Goal: Task Accomplishment & Management: Use online tool/utility

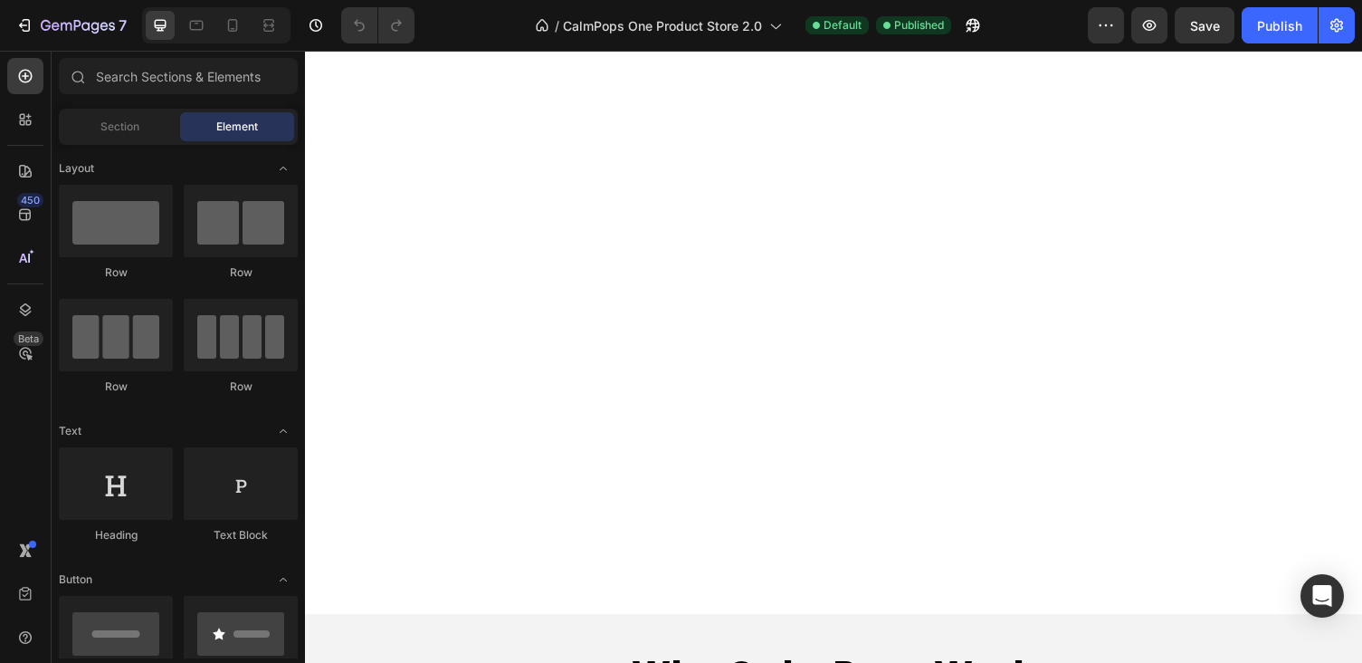
scroll to position [5015, 0]
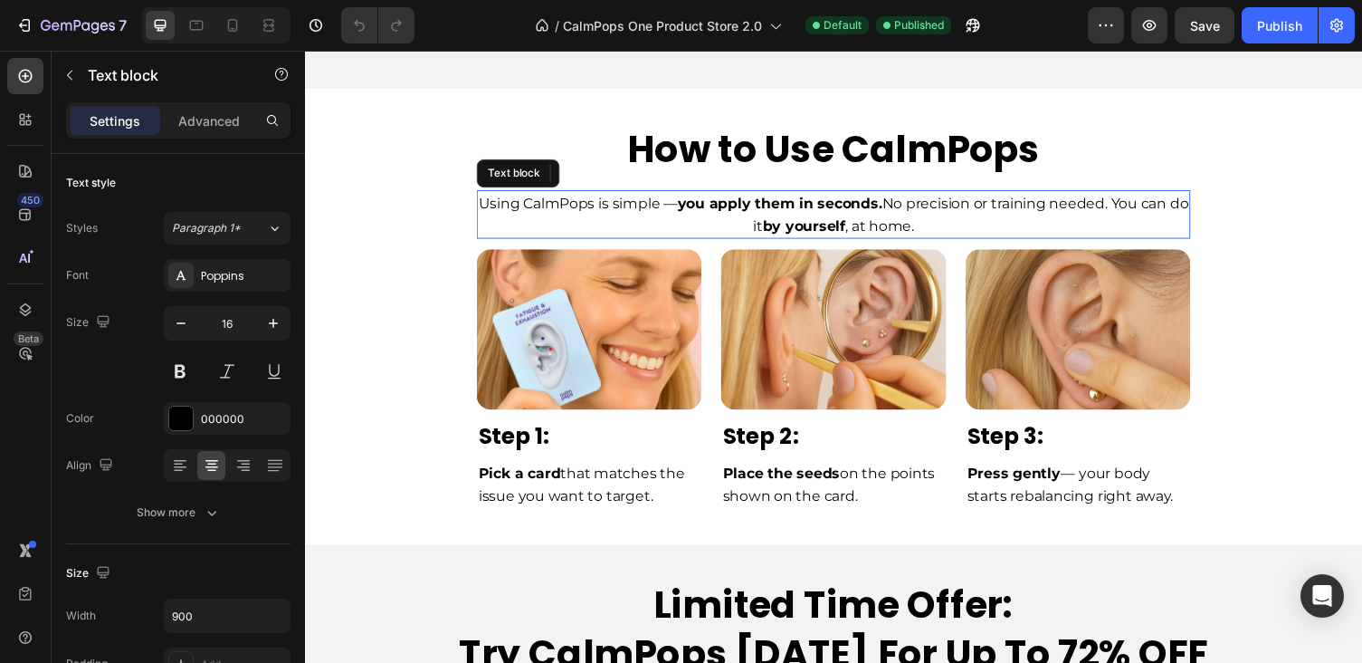
click at [798, 222] on strong "by yourself" at bounding box center [818, 230] width 85 height 17
click at [491, 172] on icon at bounding box center [497, 176] width 14 height 14
click at [600, 173] on icon at bounding box center [602, 176] width 10 height 13
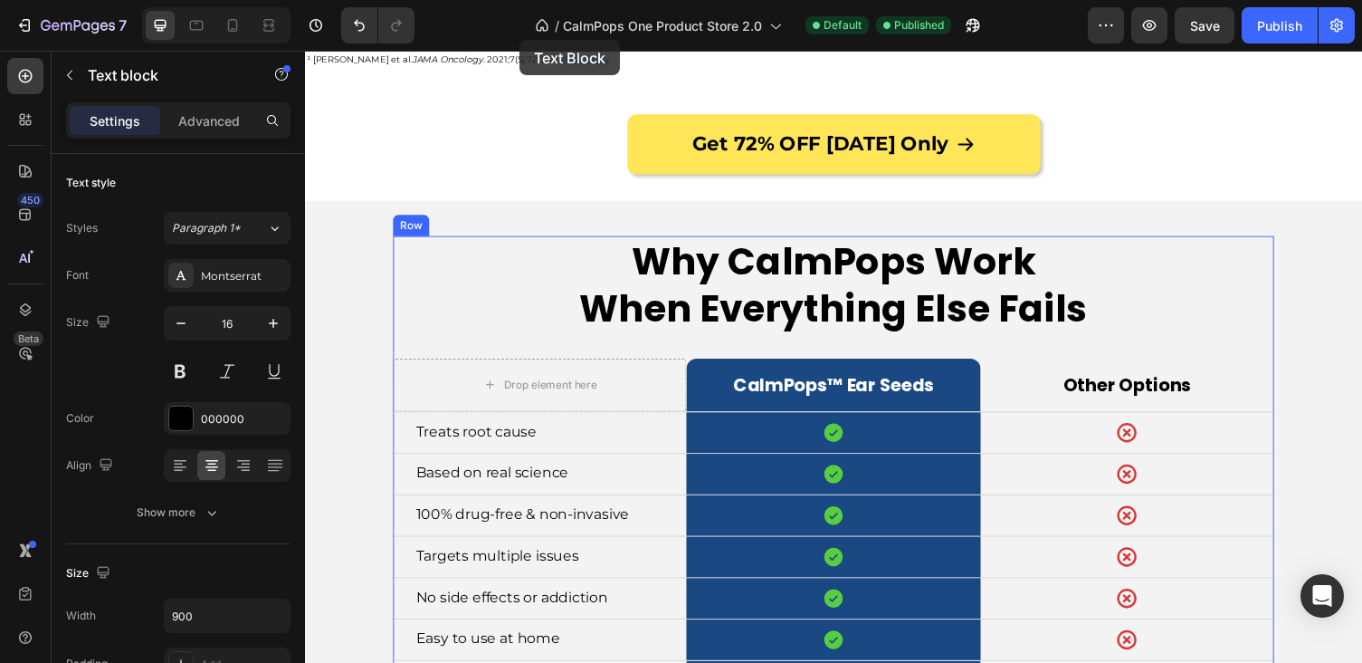
scroll to position [4133, 0]
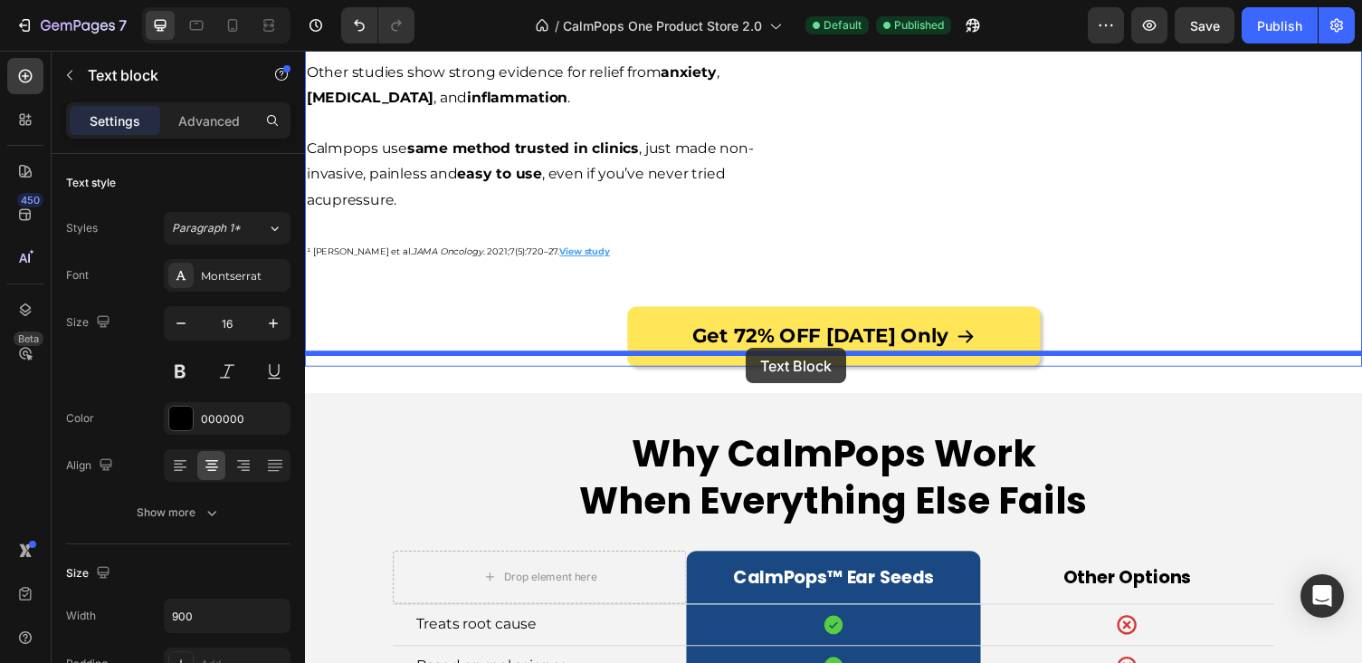
drag, startPoint x: 498, startPoint y: 226, endPoint x: 756, endPoint y: 356, distance: 288.6
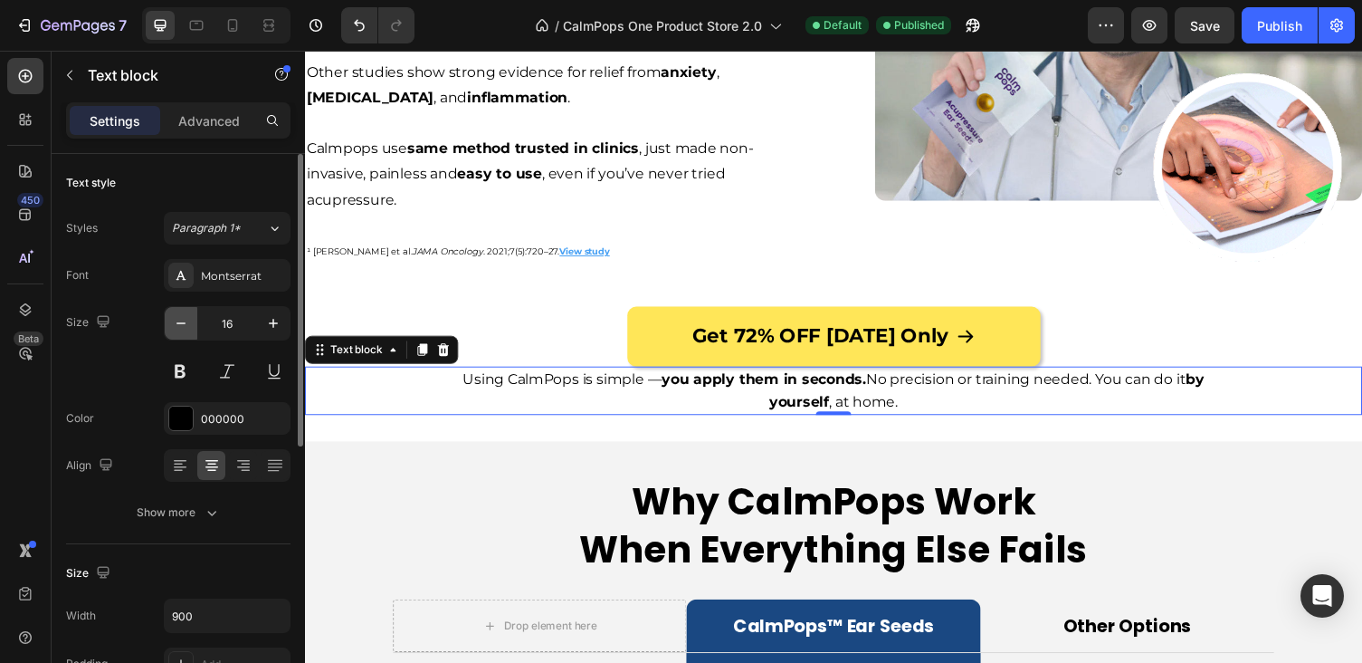
click at [179, 322] on icon "button" at bounding box center [181, 323] width 18 height 18
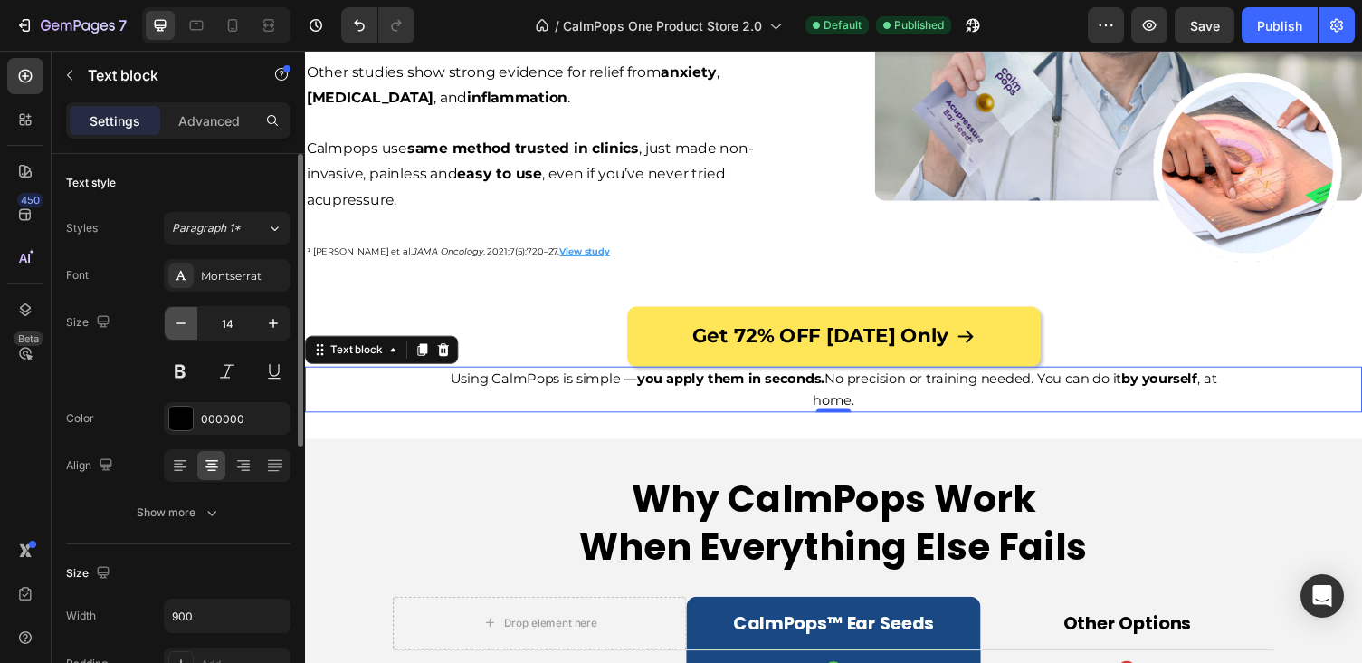
click at [179, 322] on icon "button" at bounding box center [181, 323] width 18 height 18
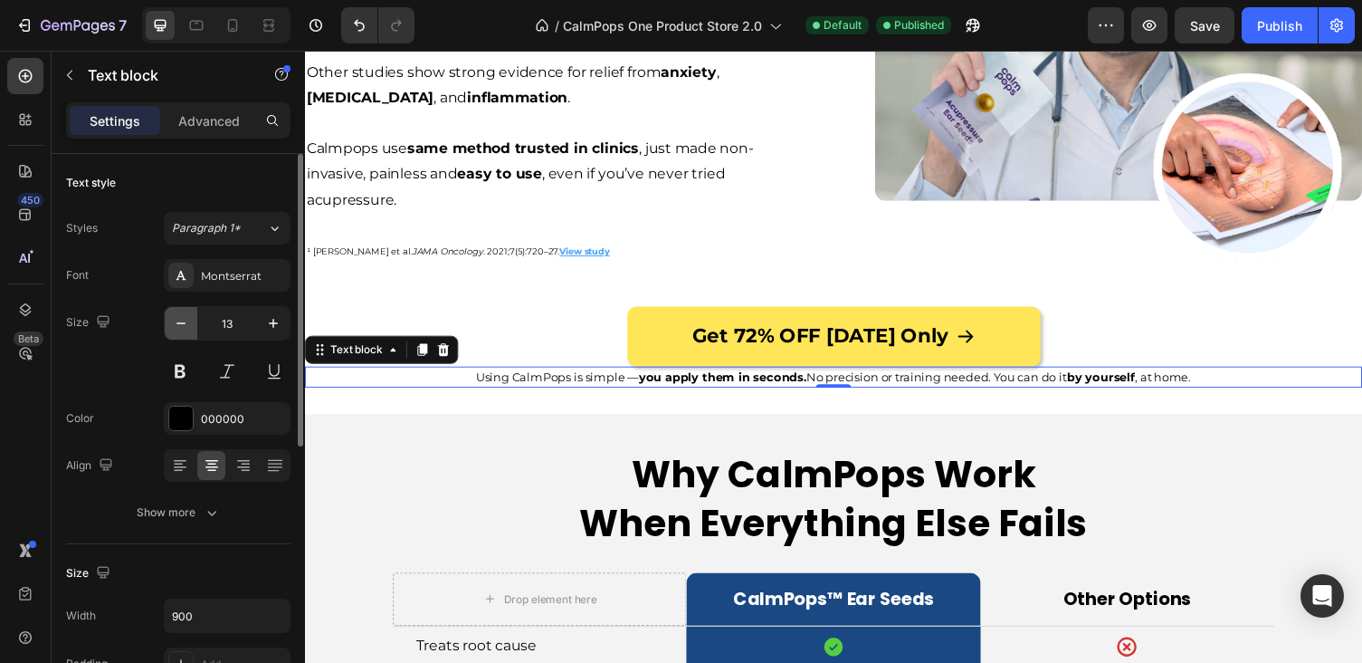
click at [179, 322] on icon "button" at bounding box center [181, 323] width 18 height 18
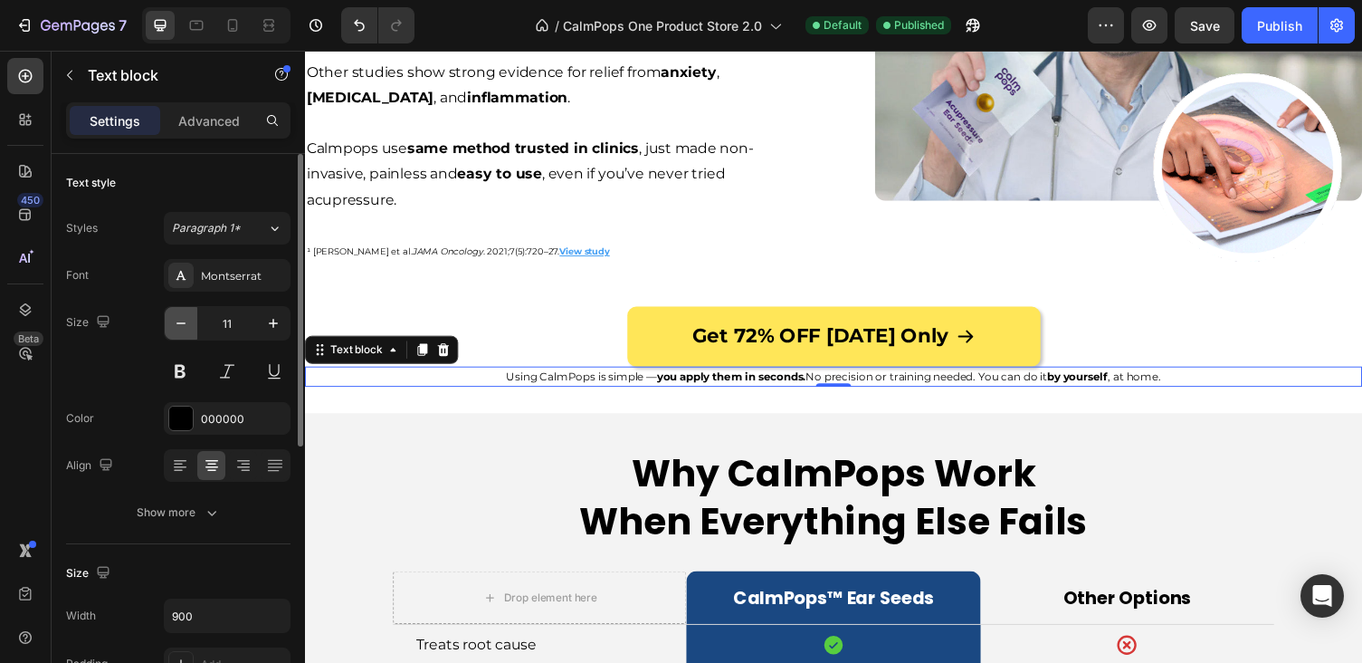
click at [179, 322] on icon "button" at bounding box center [181, 323] width 18 height 18
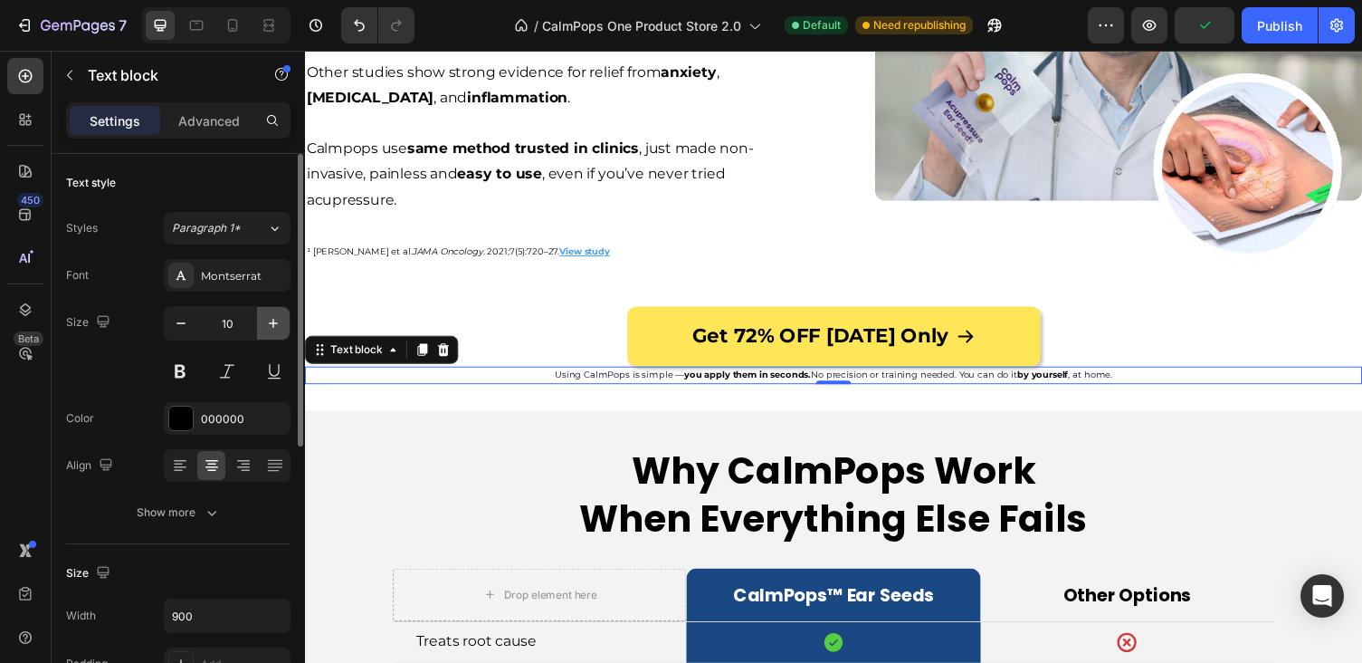
click at [272, 318] on icon "button" at bounding box center [273, 323] width 18 height 18
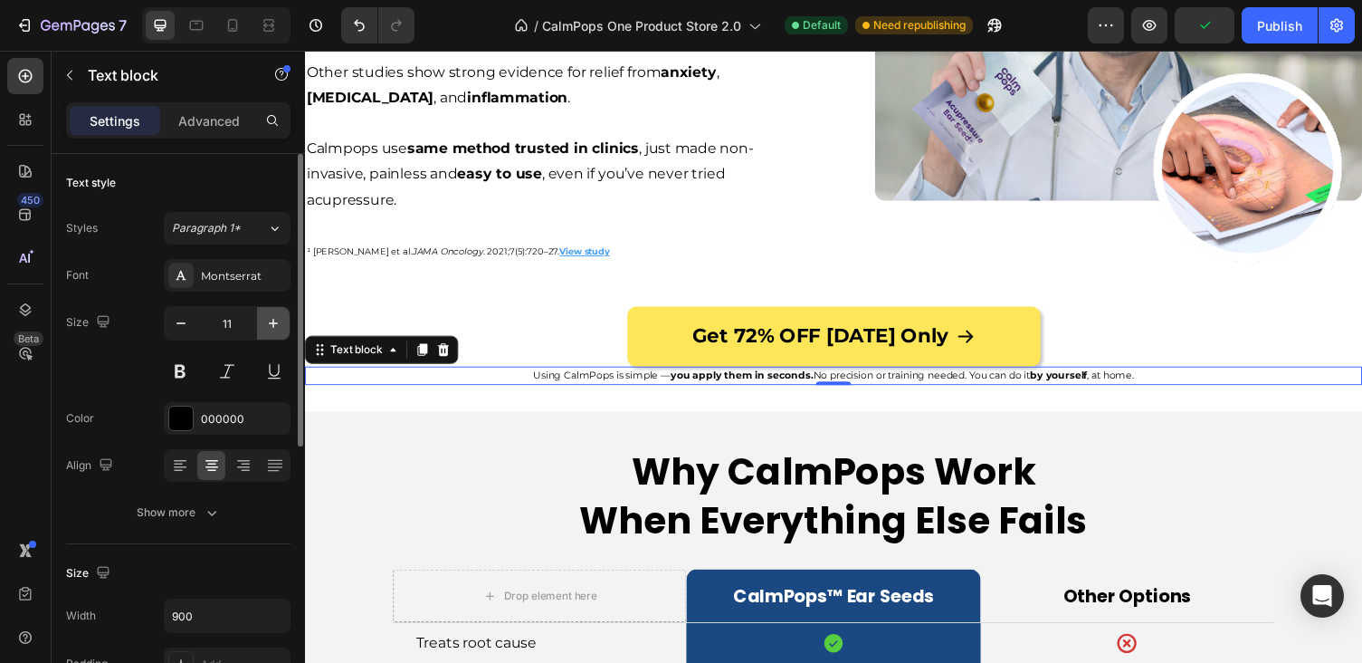
click at [272, 318] on icon "button" at bounding box center [273, 323] width 18 height 18
type input "12"
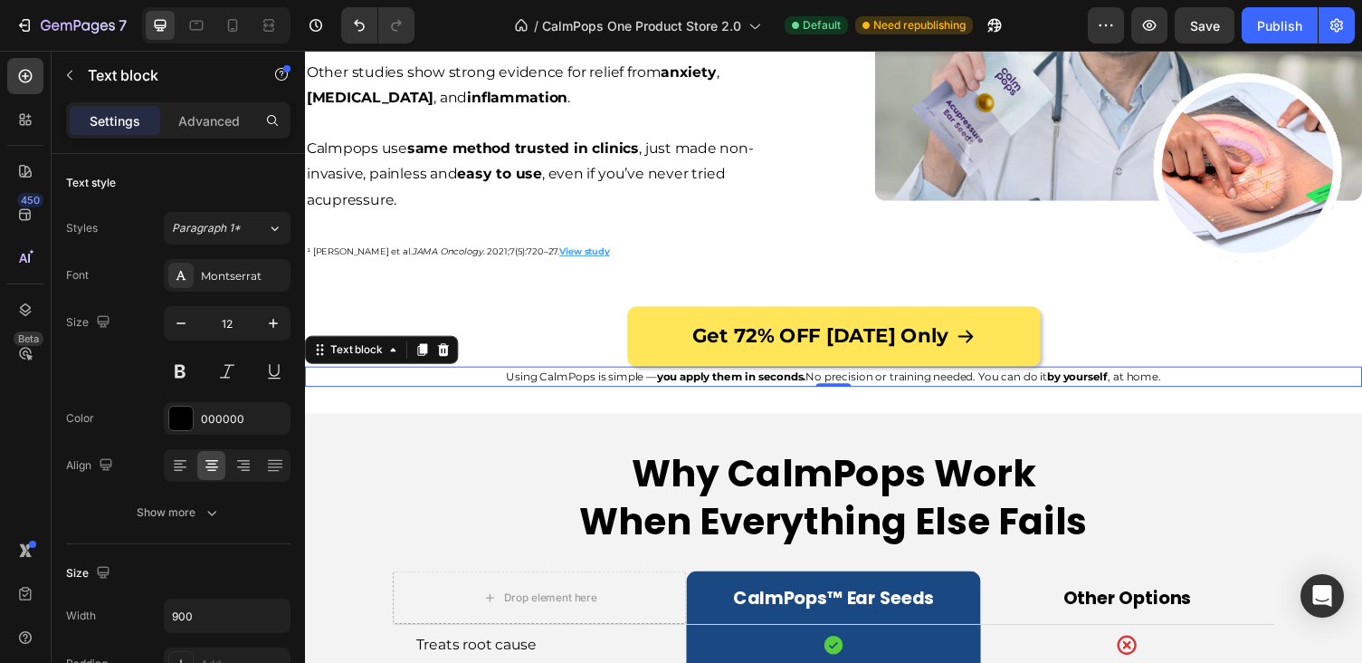
click at [1180, 377] on p "Using CalmPops is simple — you apply them in seconds. No precision or training …" at bounding box center [848, 385] width 811 height 17
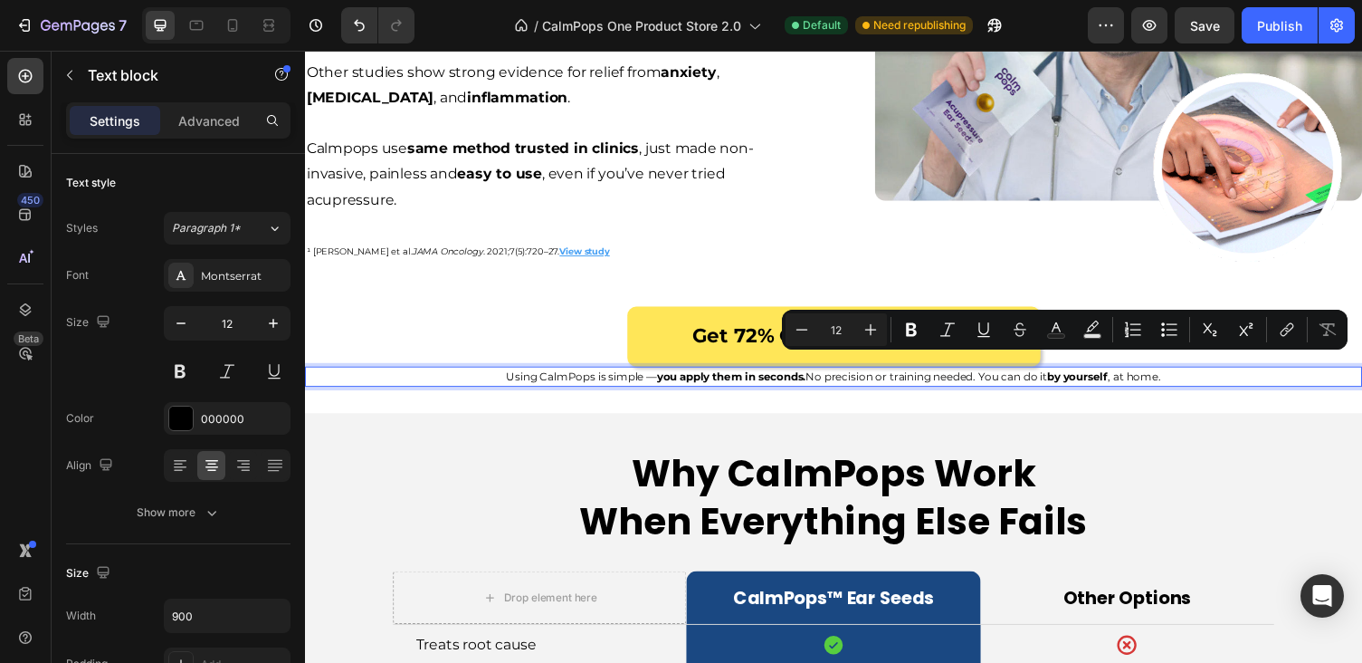
click at [1200, 377] on p "Using CalmPops is simple — you apply them in seconds. No precision or training …" at bounding box center [848, 385] width 811 height 17
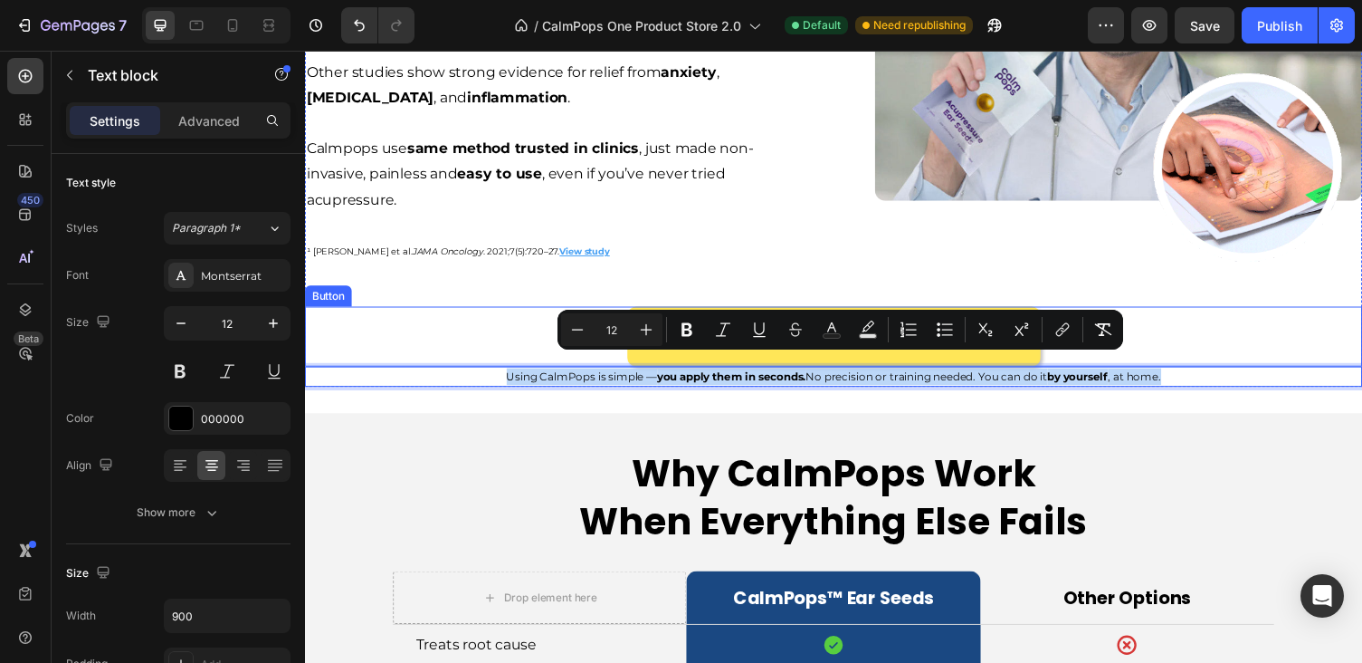
drag, startPoint x: 1200, startPoint y: 371, endPoint x: 500, endPoint y: 339, distance: 701.4
click at [500, 339] on div "Proven By Science & Trusted by Doctors for Whole-Body Relief Heading Image Imag…" at bounding box center [848, 65] width 1086 height 661
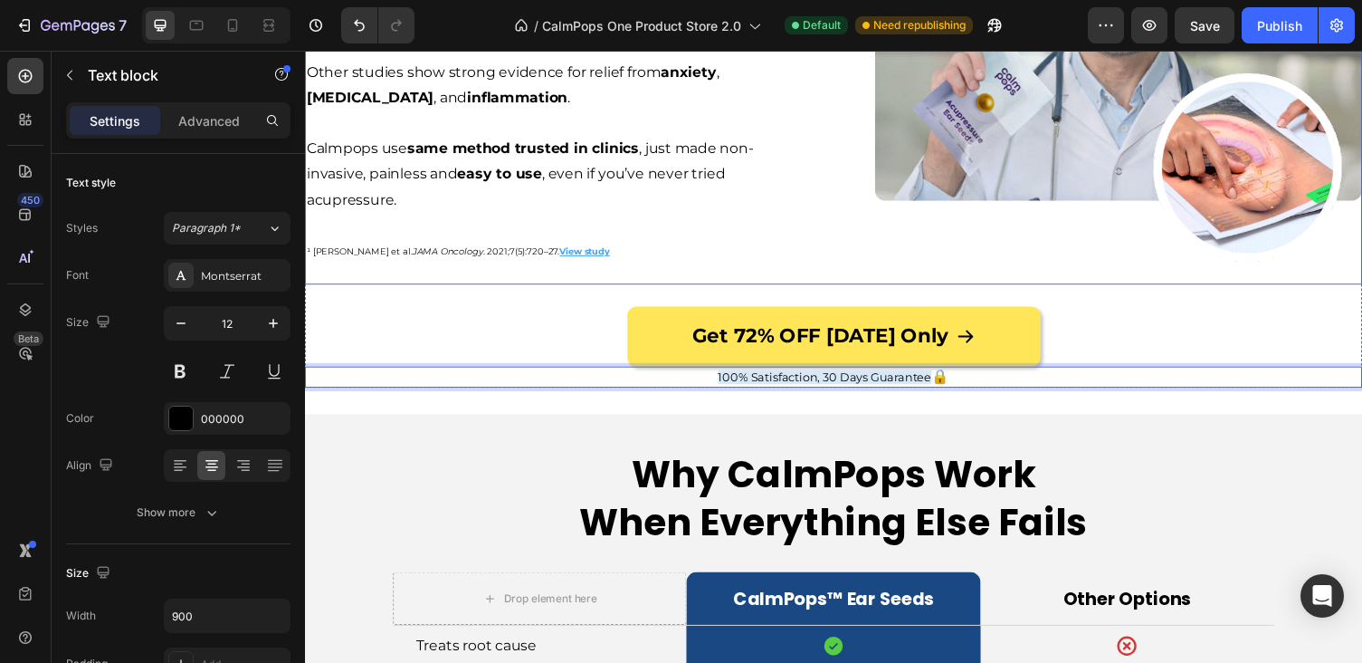
click at [805, 264] on div "“CalmPops target the same nerve pathways we stimulate in clinical neurotherapy …" at bounding box center [555, 70] width 501 height 441
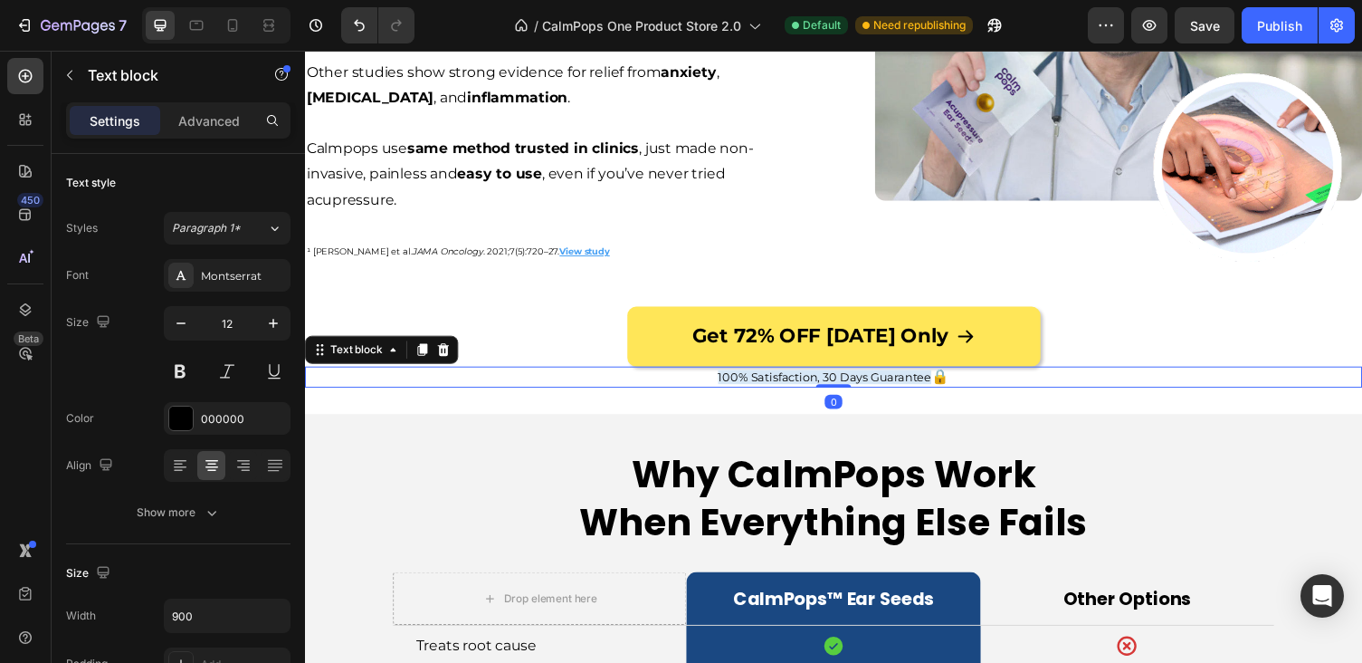
click at [787, 378] on span "100% Satisfaction, 30 Days Guarantee" at bounding box center [839, 385] width 219 height 14
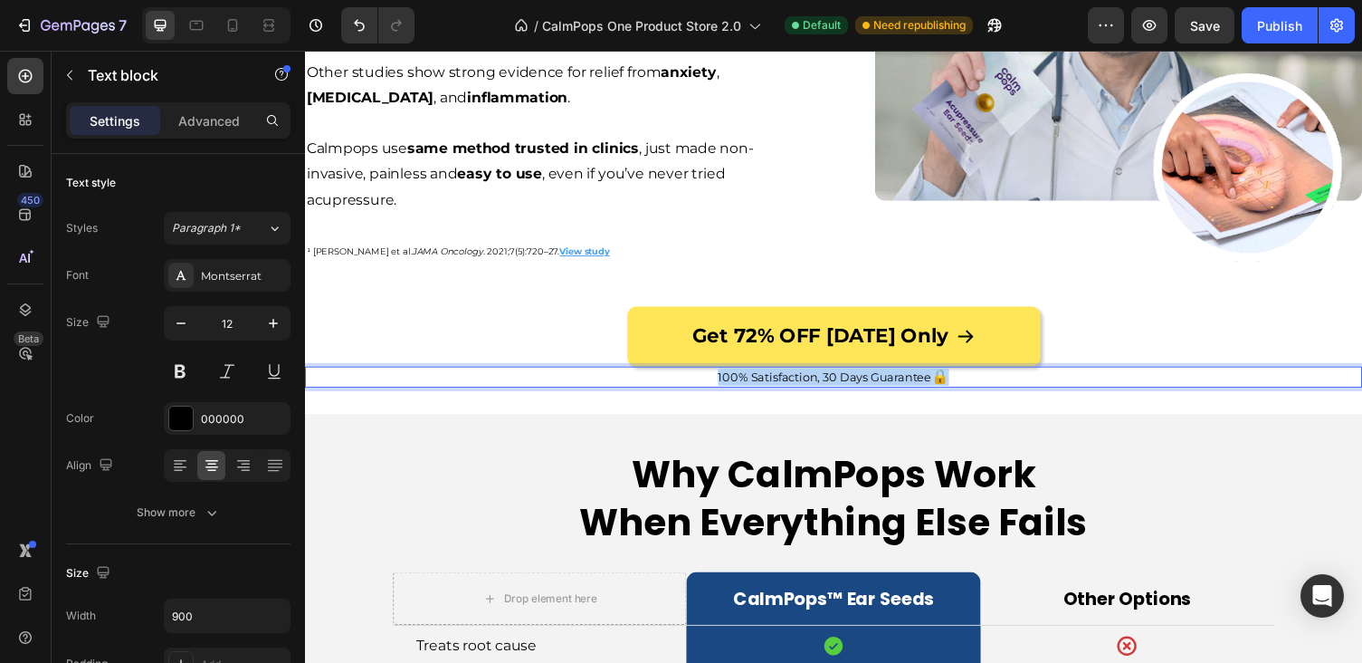
drag, startPoint x: 1065, startPoint y: 368, endPoint x: 617, endPoint y: 368, distance: 448.1
click at [617, 377] on p "100% Satisfaction, 30 Days Guarantee 🔒" at bounding box center [848, 386] width 811 height 18
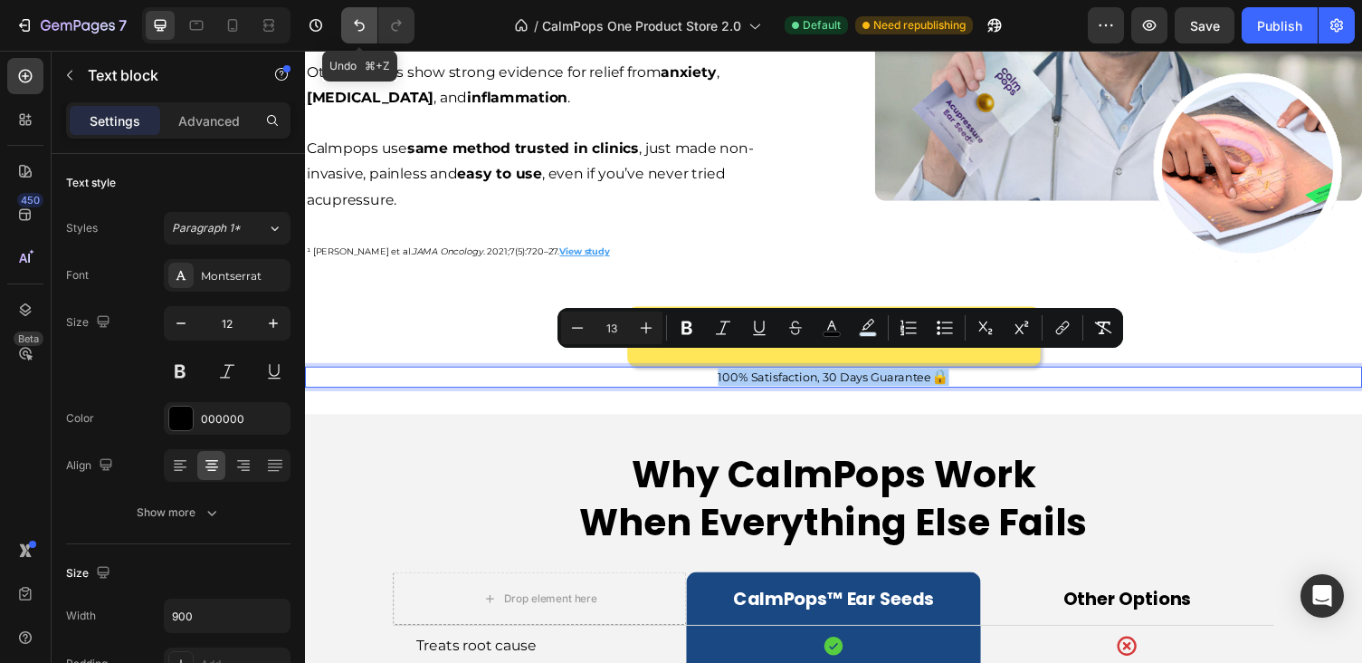
click at [365, 23] on icon "Undo/Redo" at bounding box center [359, 25] width 18 height 18
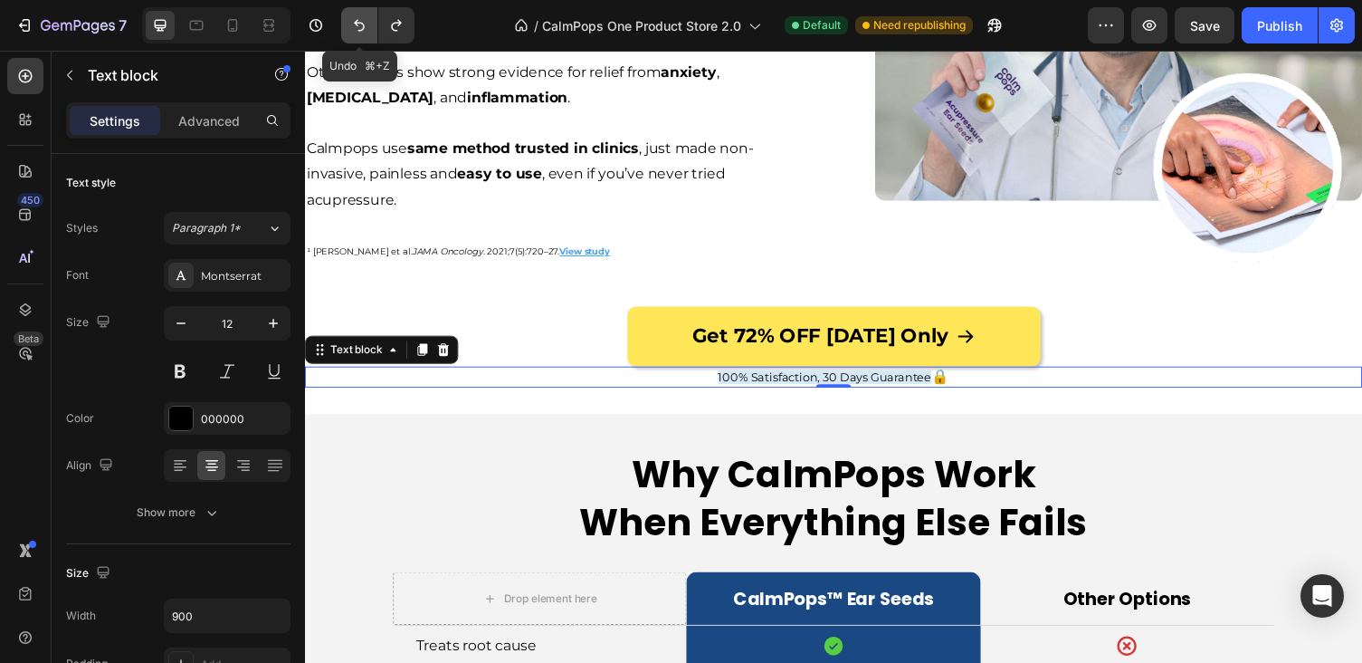
click at [365, 23] on icon "Undo/Redo" at bounding box center [359, 25] width 18 height 18
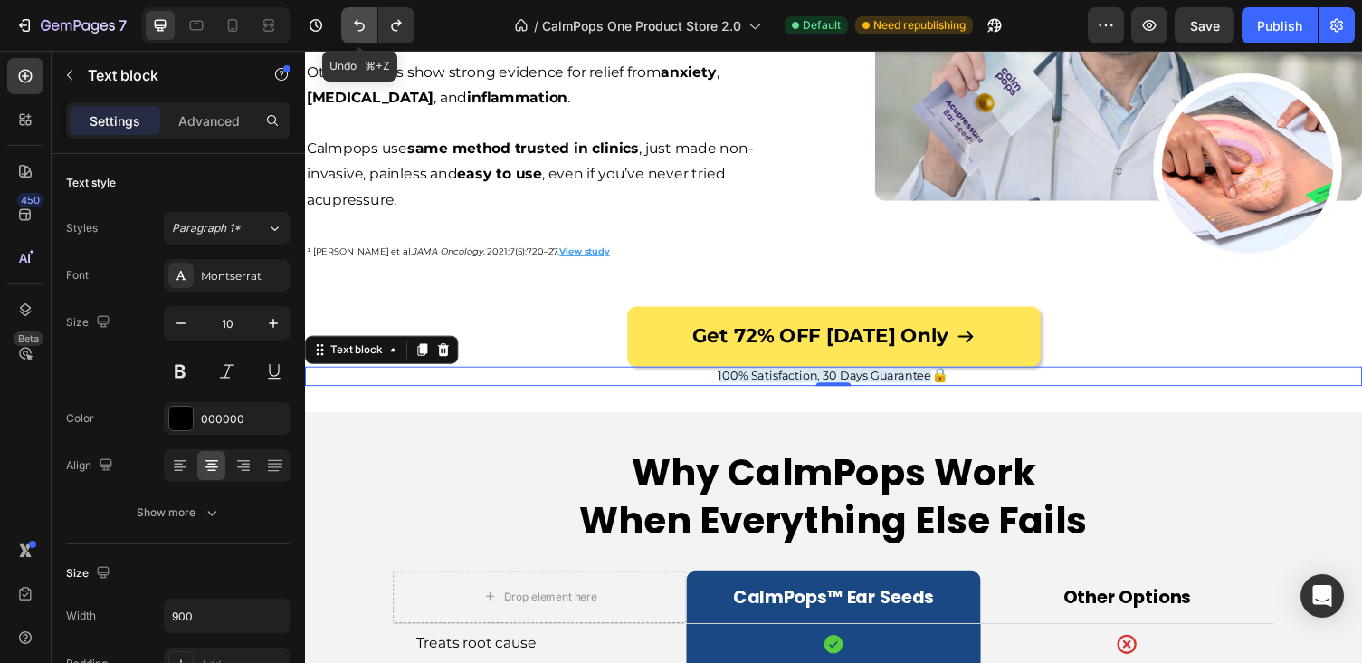
click at [349, 28] on button "Undo/Redo" at bounding box center [359, 25] width 36 height 36
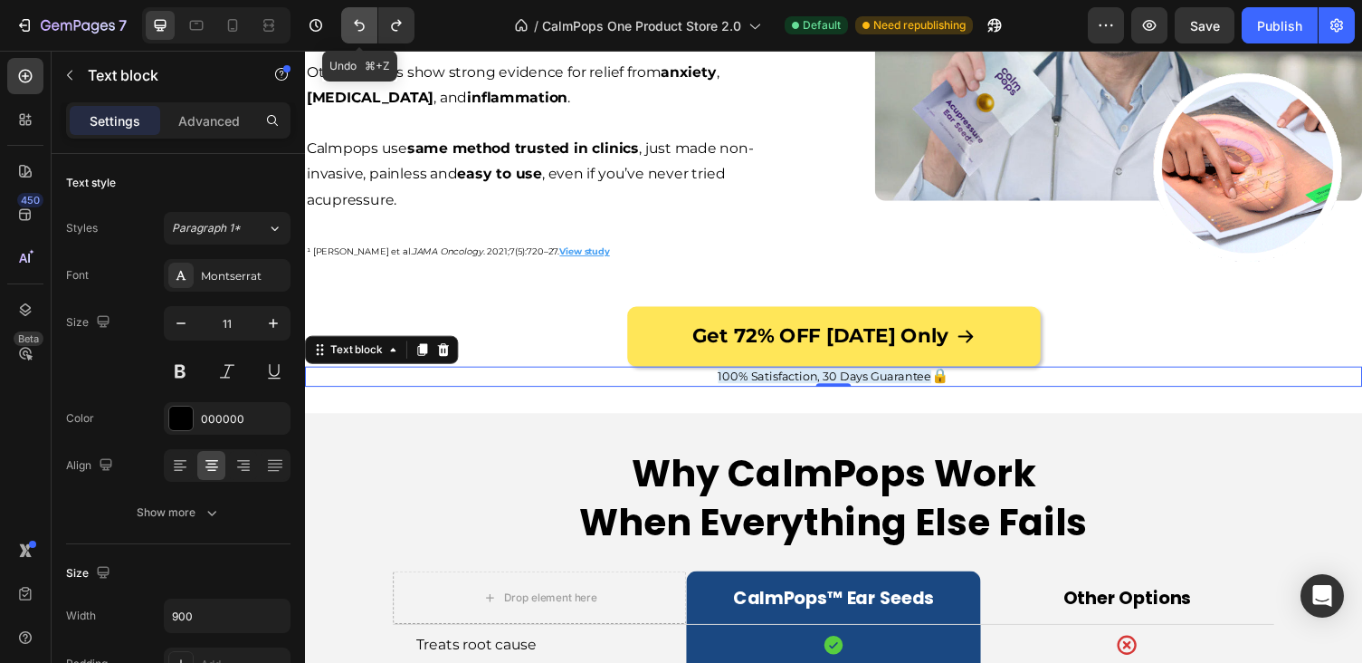
click at [349, 28] on button "Undo/Redo" at bounding box center [359, 25] width 36 height 36
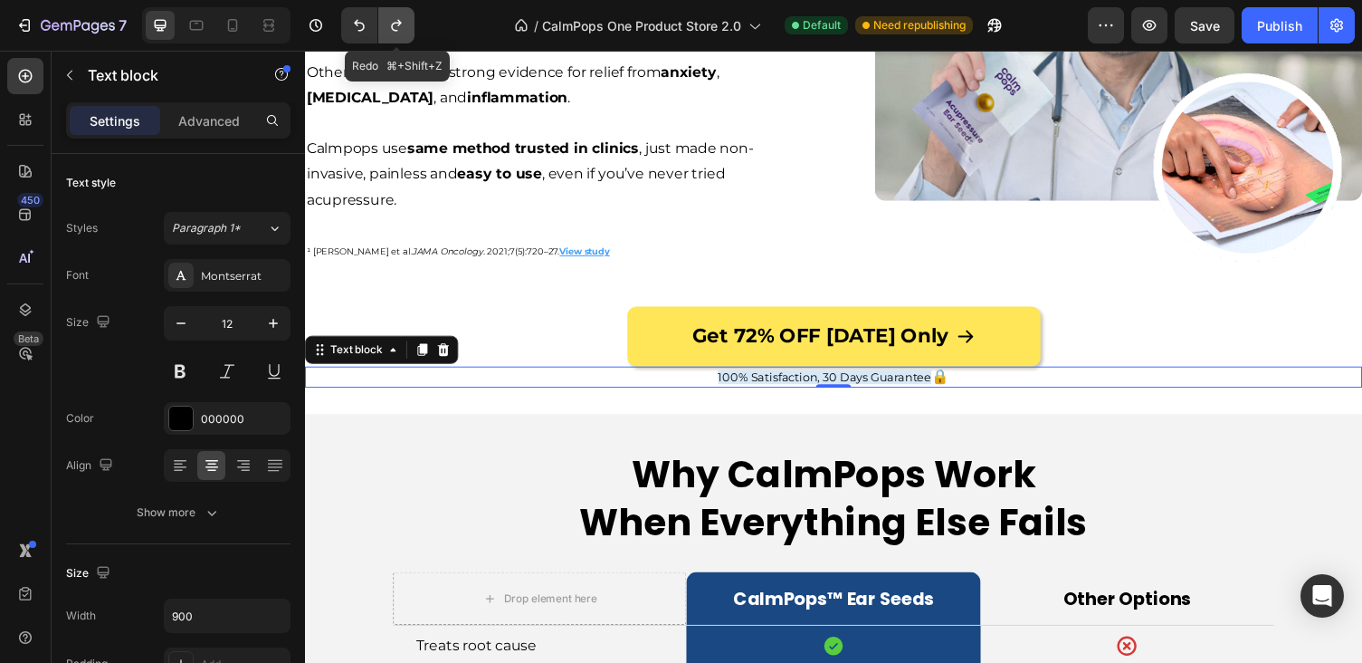
click at [399, 23] on icon "Undo/Redo" at bounding box center [396, 26] width 10 height 12
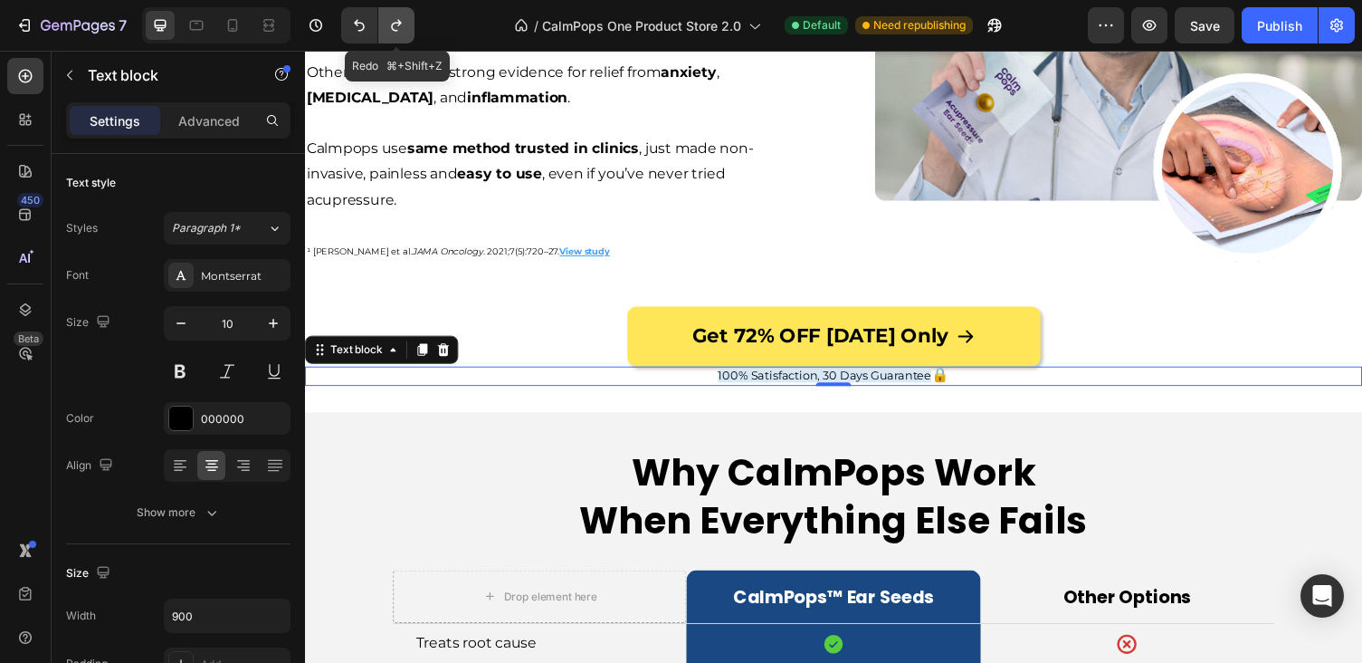
click at [399, 23] on icon "Undo/Redo" at bounding box center [396, 26] width 10 height 12
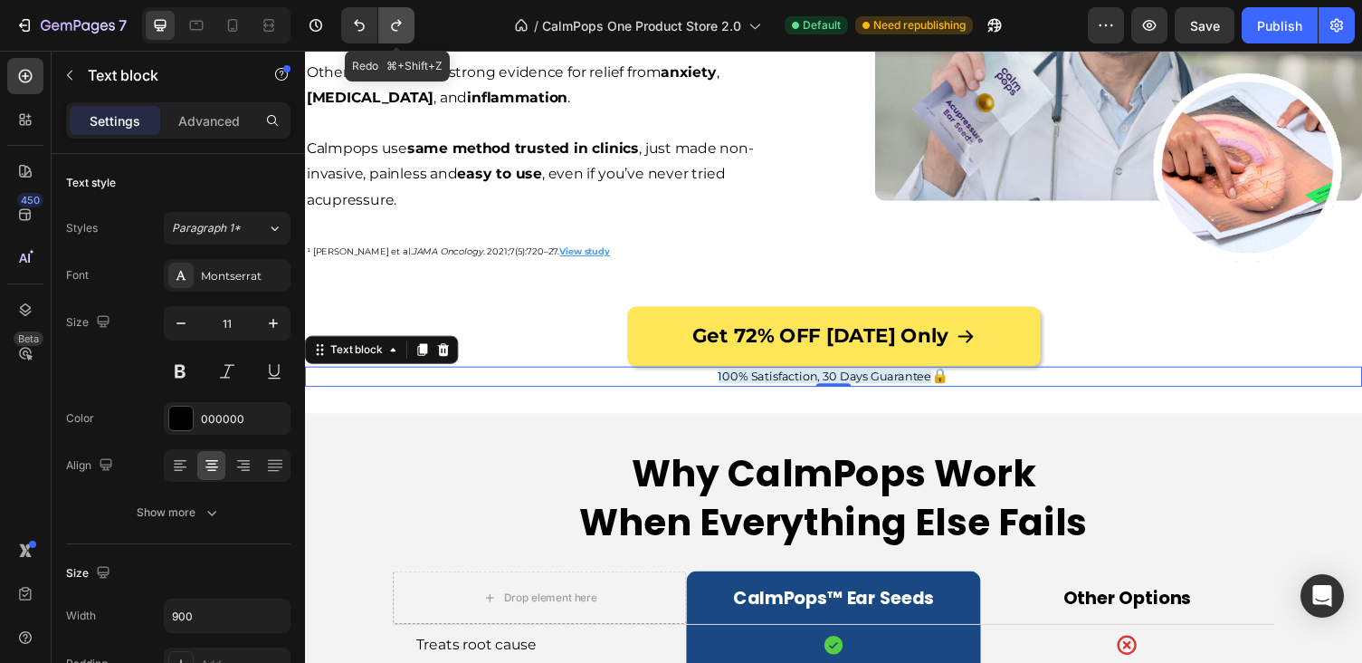
click at [399, 23] on icon "Undo/Redo" at bounding box center [396, 26] width 10 height 12
type input "12"
click at [399, 23] on icon "Undo/Redo" at bounding box center [396, 26] width 10 height 12
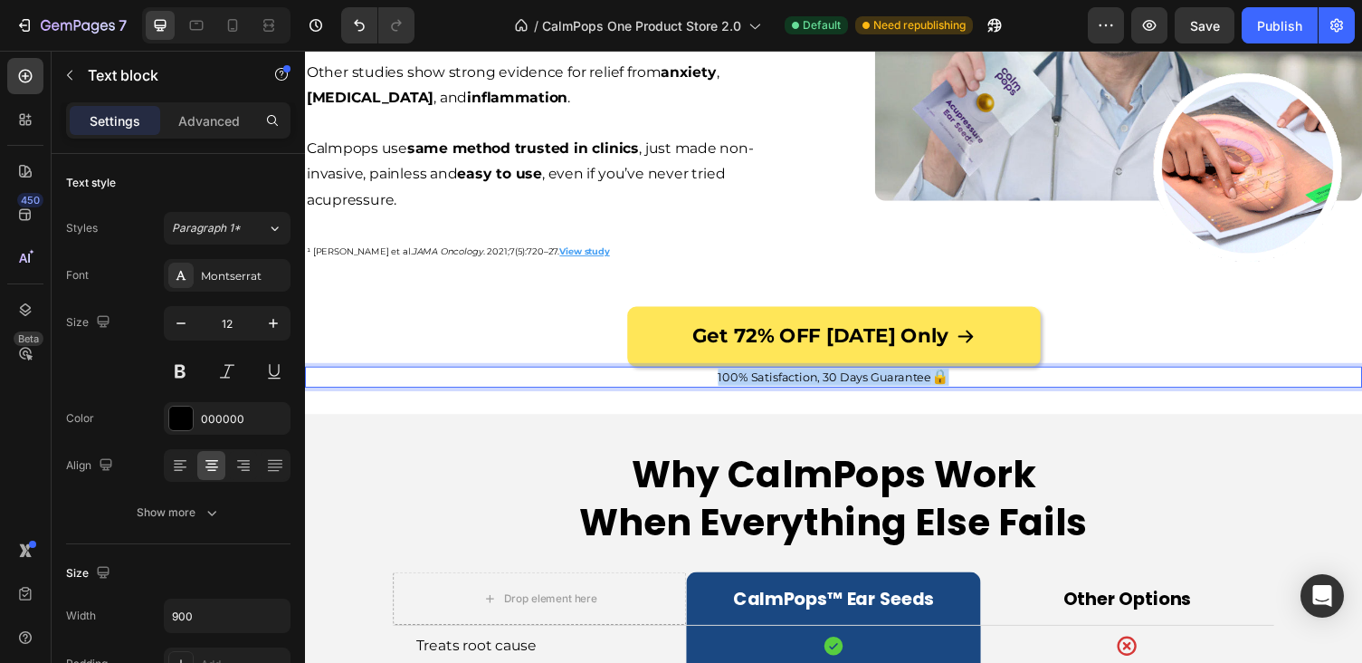
drag, startPoint x: 971, startPoint y: 370, endPoint x: 669, endPoint y: 370, distance: 302.3
click at [671, 377] on p "100% Satisfaction, 30 Days Guarantee 🔒" at bounding box center [848, 386] width 811 height 18
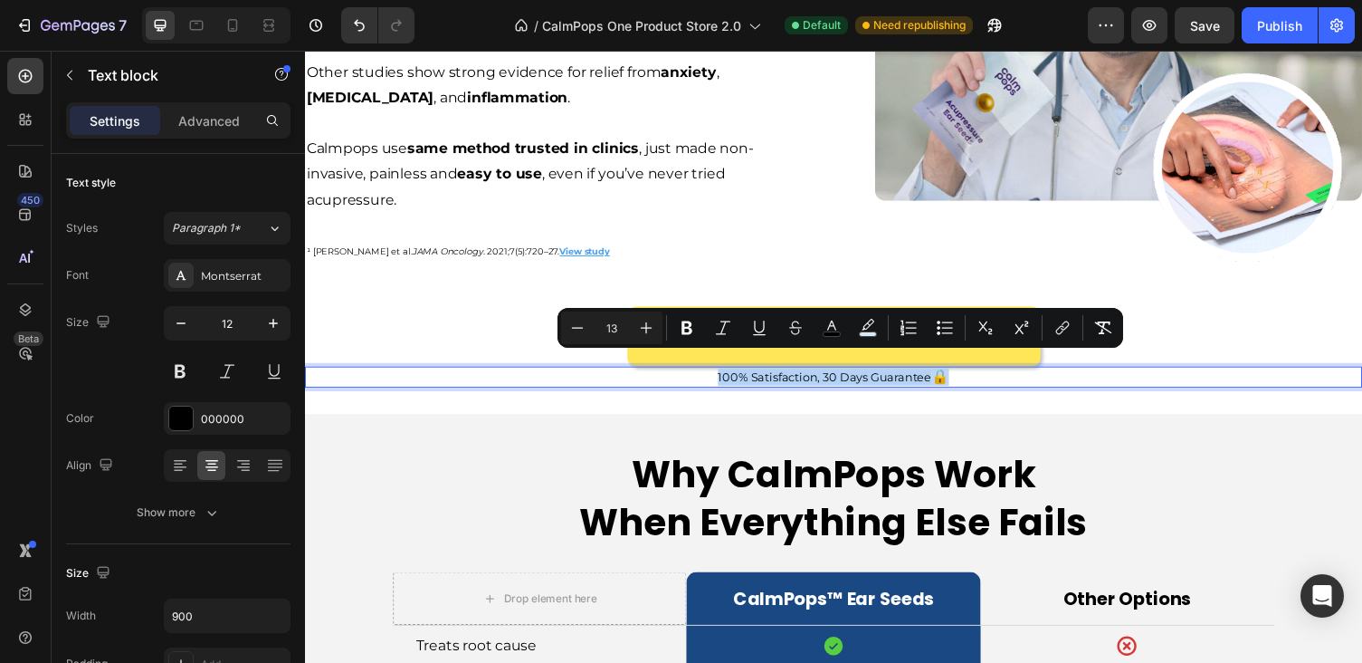
copy p "100% Satisfaction, 30 Days Guarantee 🔒"
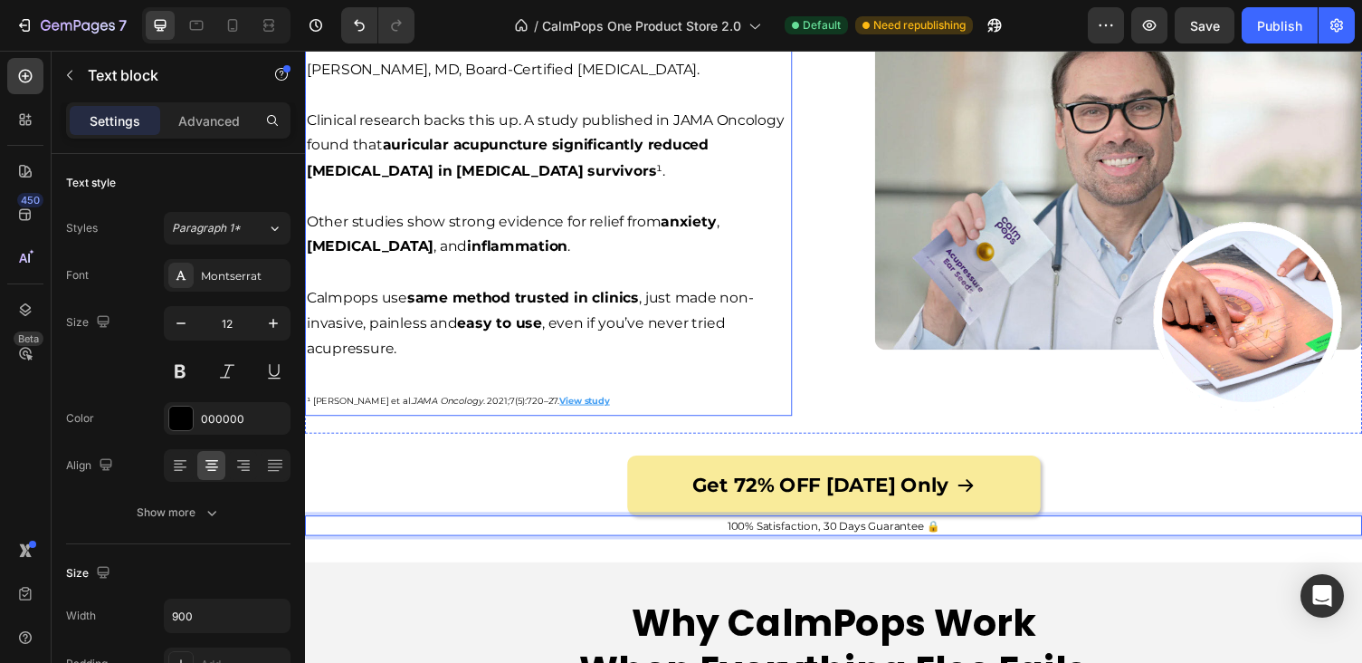
scroll to position [3958, 0]
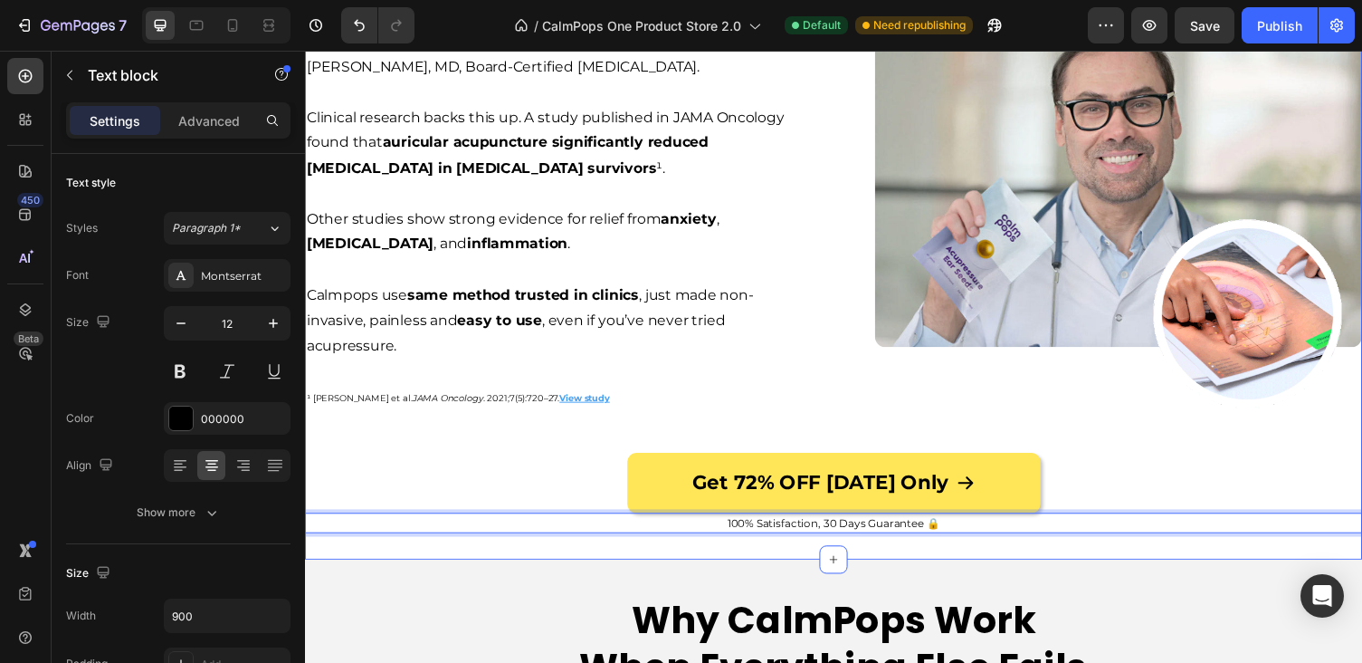
click at [624, 536] on div "Proven By Science & Trusted by Doctors for Whole-Body Relief Heading Image Imag…" at bounding box center [848, 215] width 1086 height 715
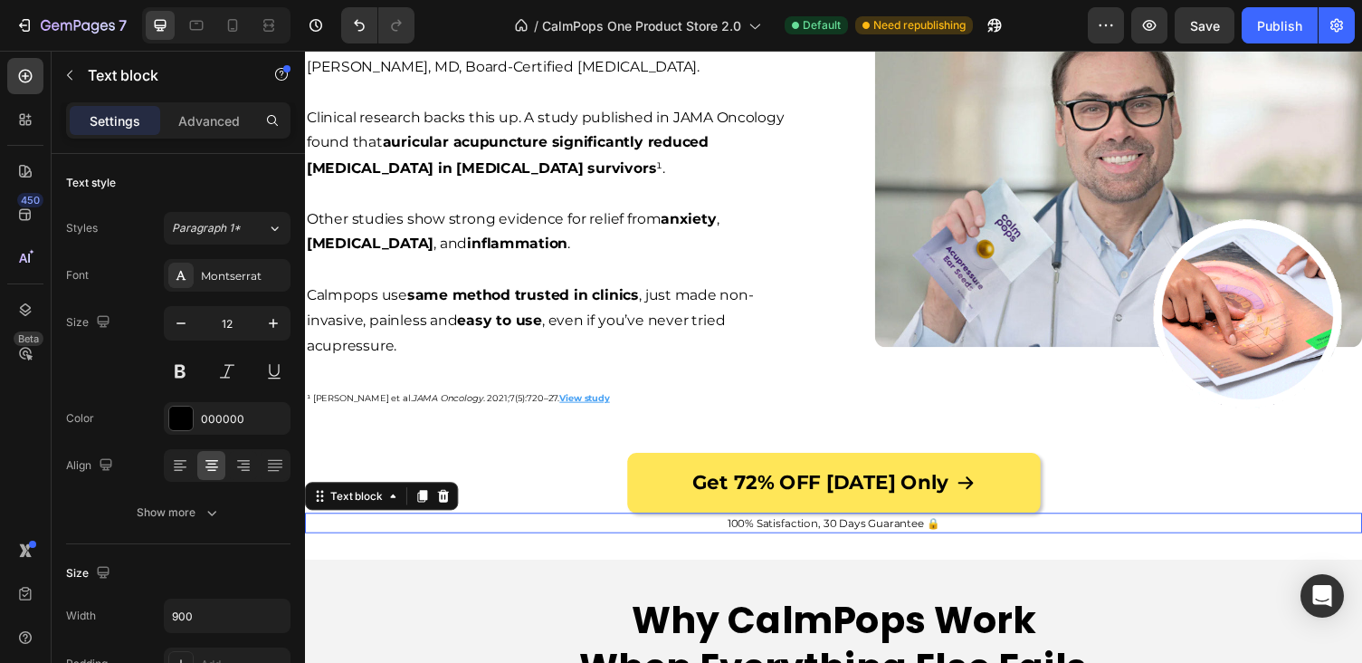
click at [608, 527] on p "100% Satisfaction, 30 Days Guarantee 🔒" at bounding box center [848, 535] width 811 height 17
click at [425, 502] on icon at bounding box center [426, 508] width 10 height 13
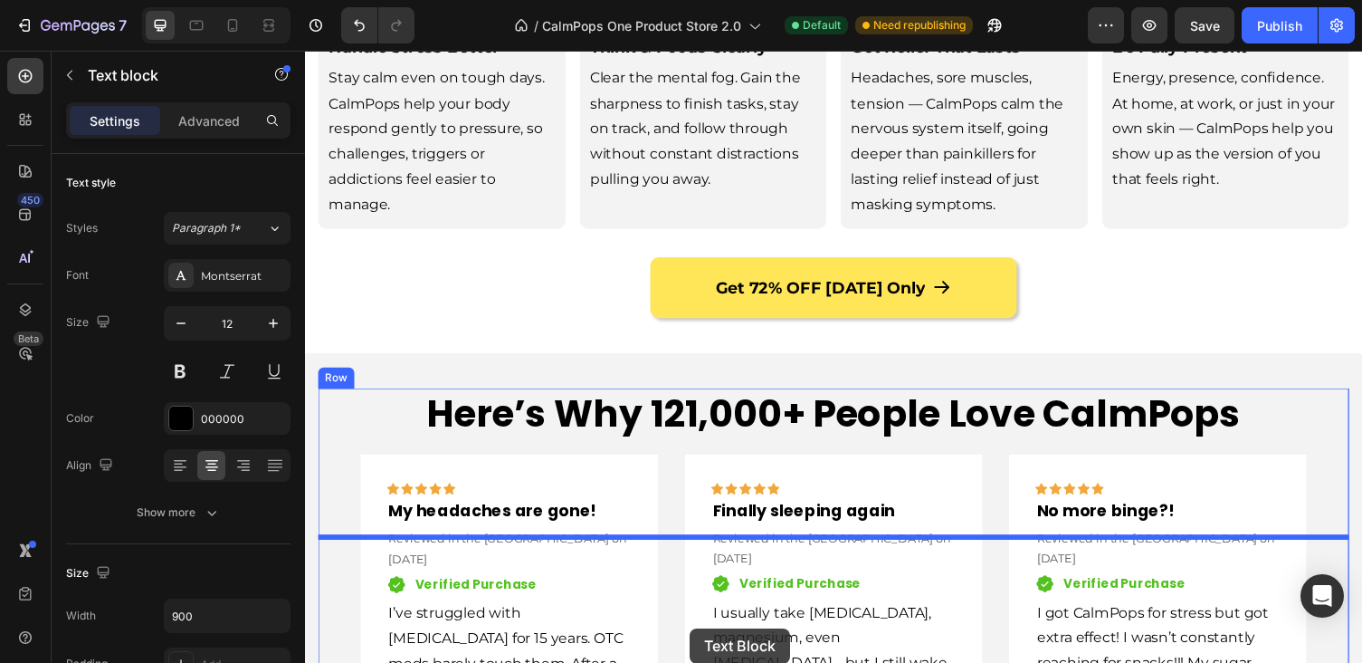
scroll to position [2756, 0]
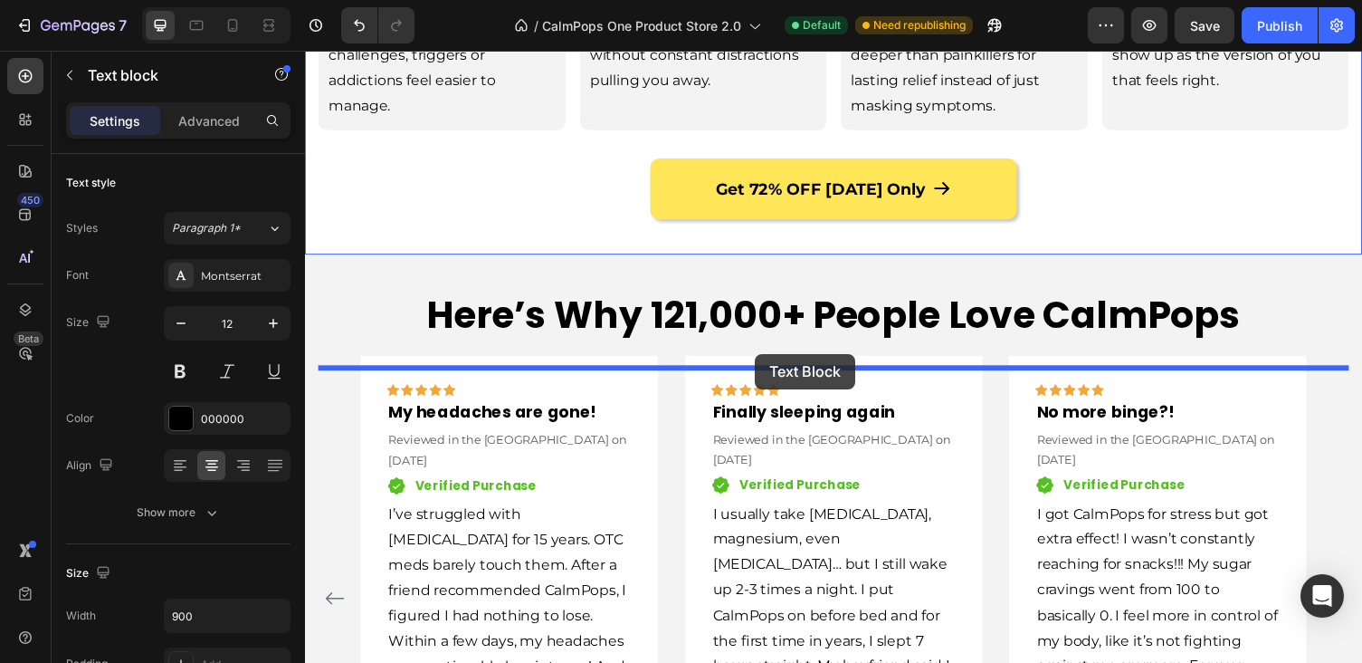
drag, startPoint x: 320, startPoint y: 330, endPoint x: 768, endPoint y: 363, distance: 448.4
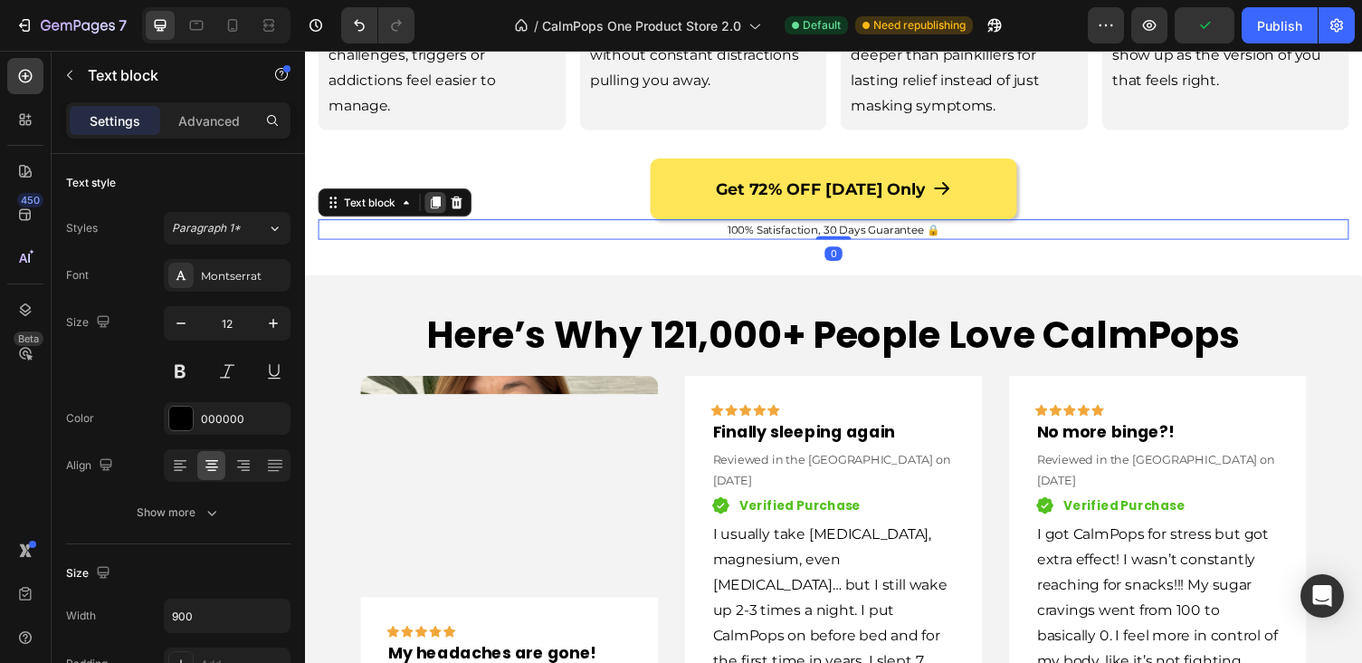
click at [442, 213] on icon at bounding box center [440, 206] width 10 height 13
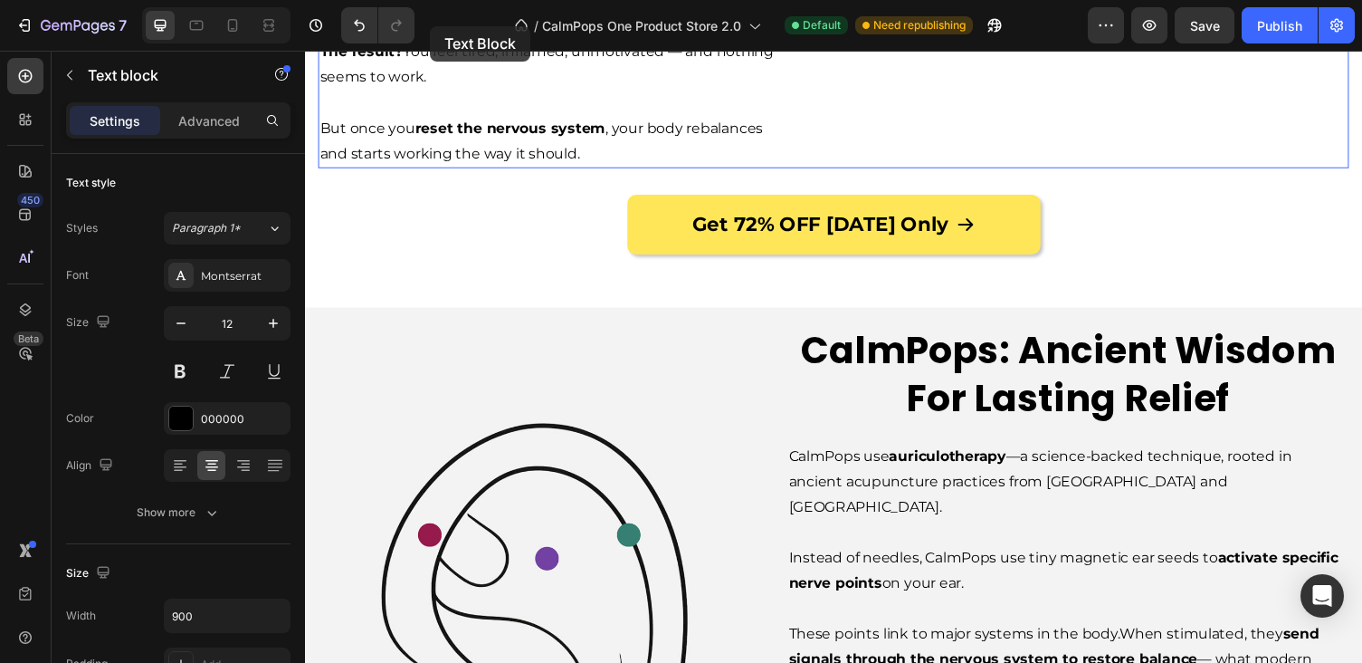
scroll to position [1295, 0]
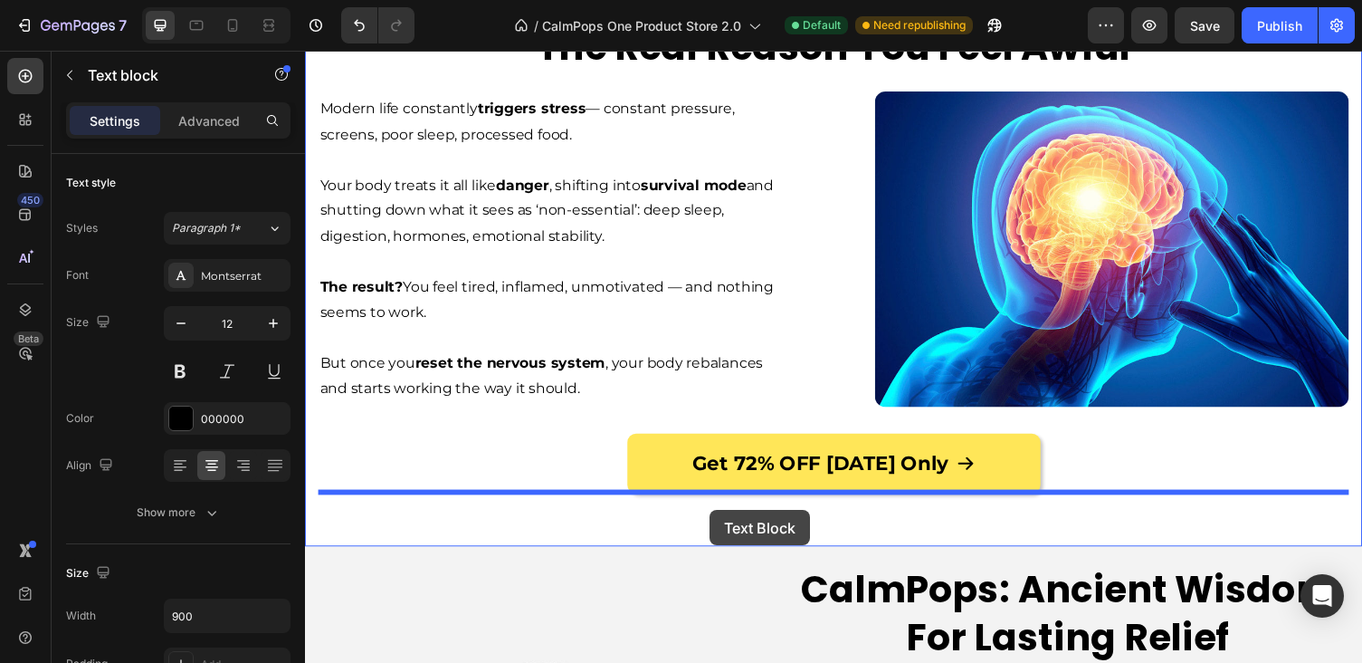
drag, startPoint x: 335, startPoint y: 380, endPoint x: 721, endPoint y: 522, distance: 411.0
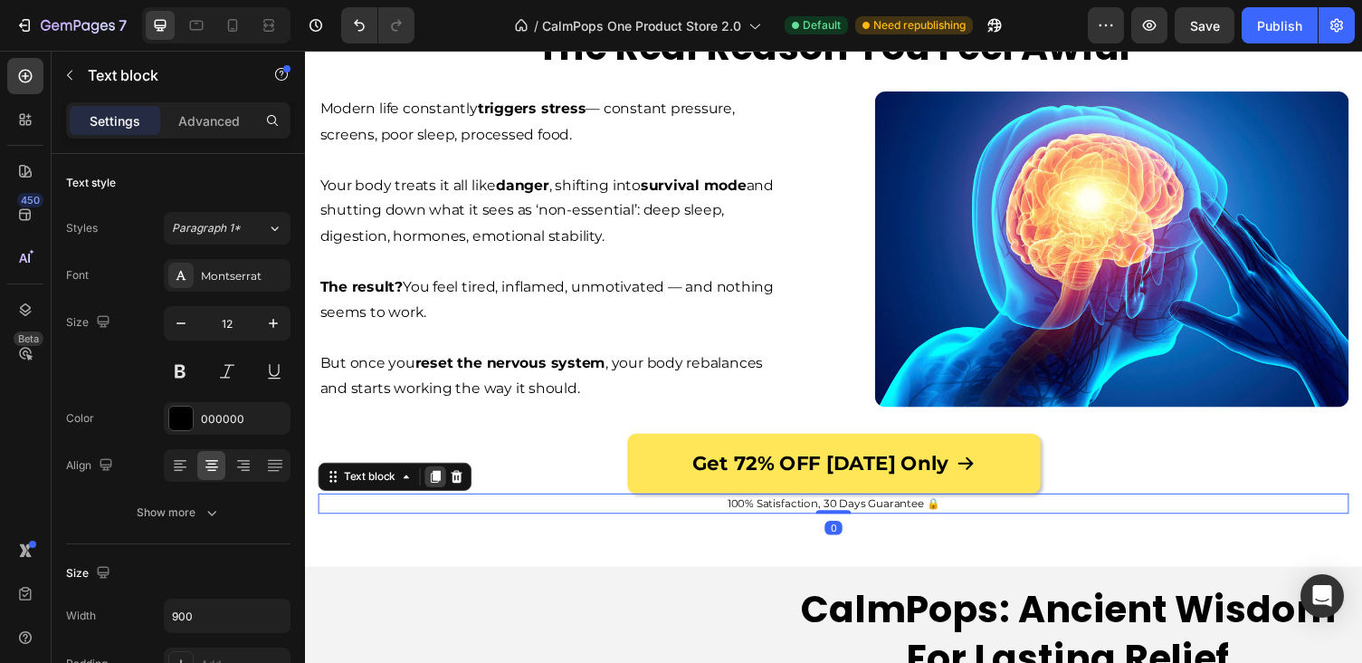
click at [444, 486] on icon at bounding box center [440, 488] width 10 height 13
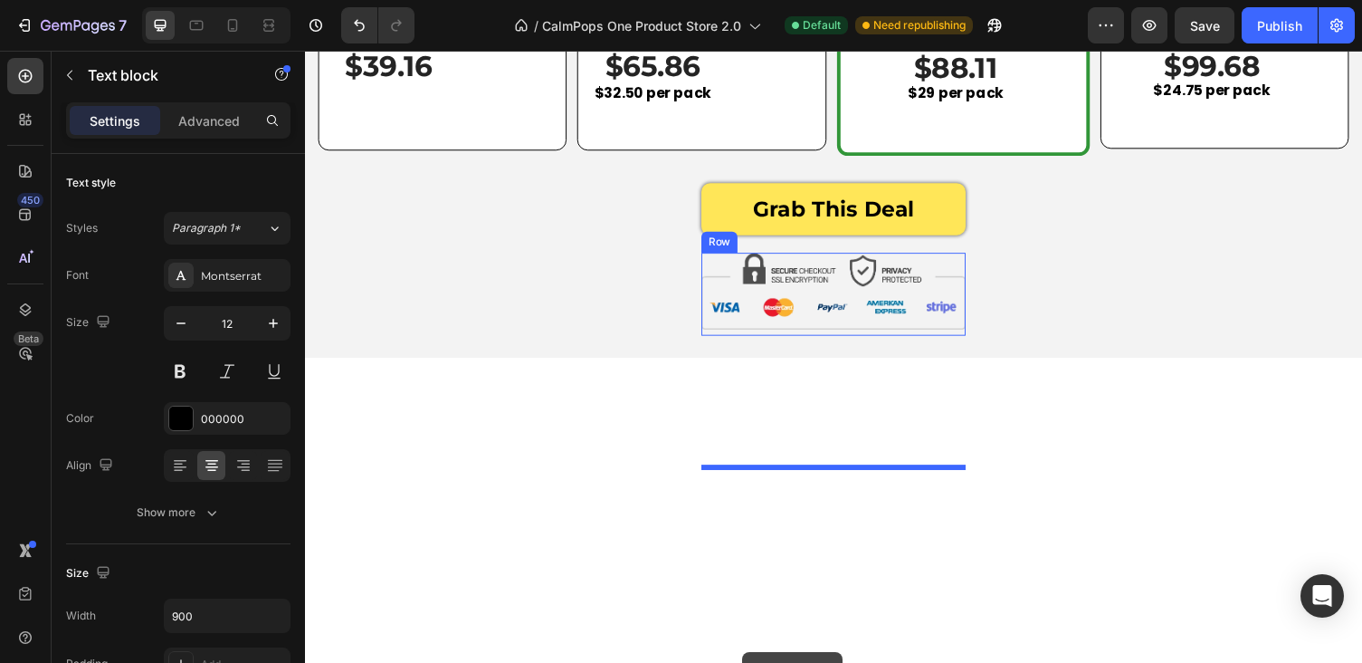
scroll to position [6305, 0]
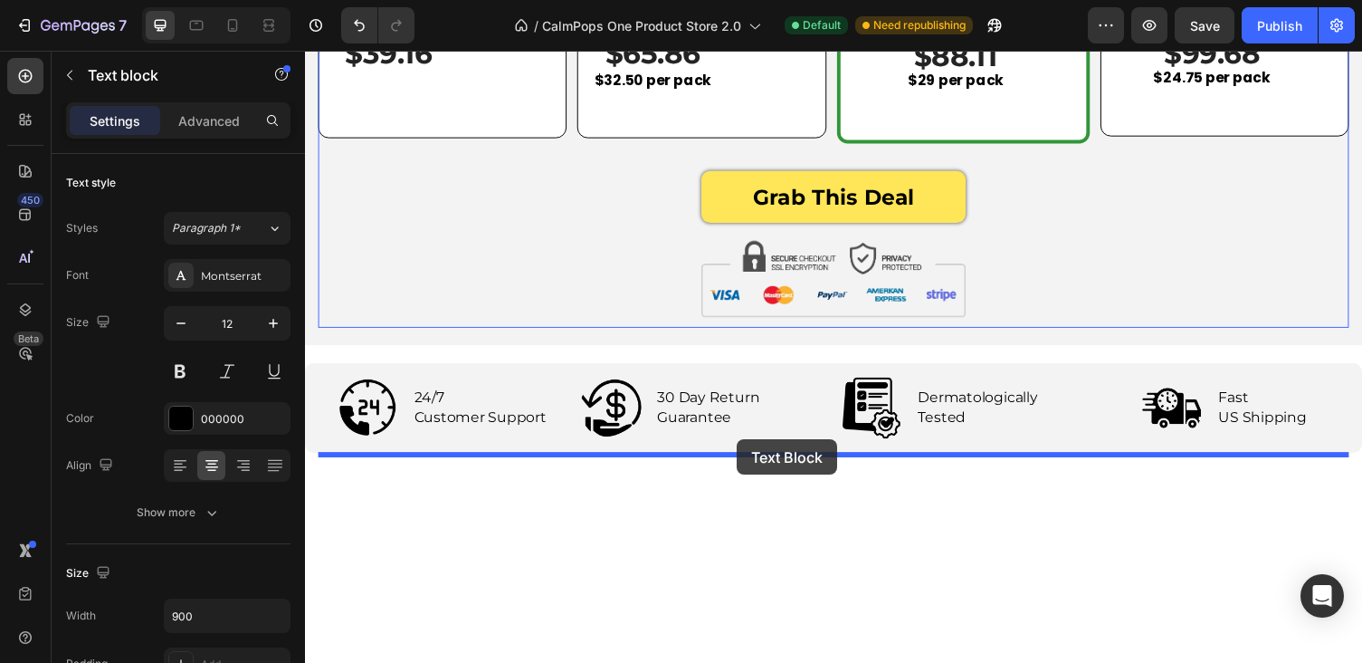
drag, startPoint x: 331, startPoint y: 508, endPoint x: 750, endPoint y: 451, distance: 422.1
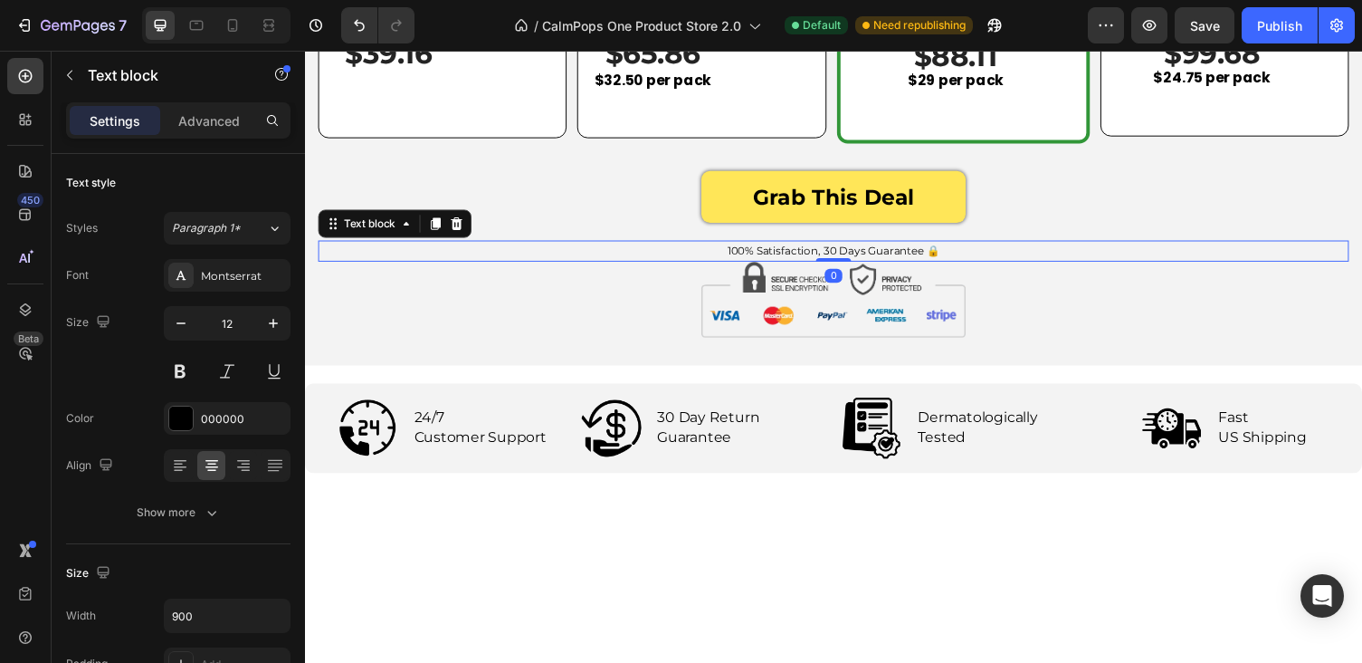
drag, startPoint x: 851, startPoint y: 502, endPoint x: 845, endPoint y: 471, distance: 32.1
click at [845, 266] on div "100% Satisfaction, 30 Days Guarantee 🔒 Text block 0" at bounding box center [848, 255] width 1059 height 21
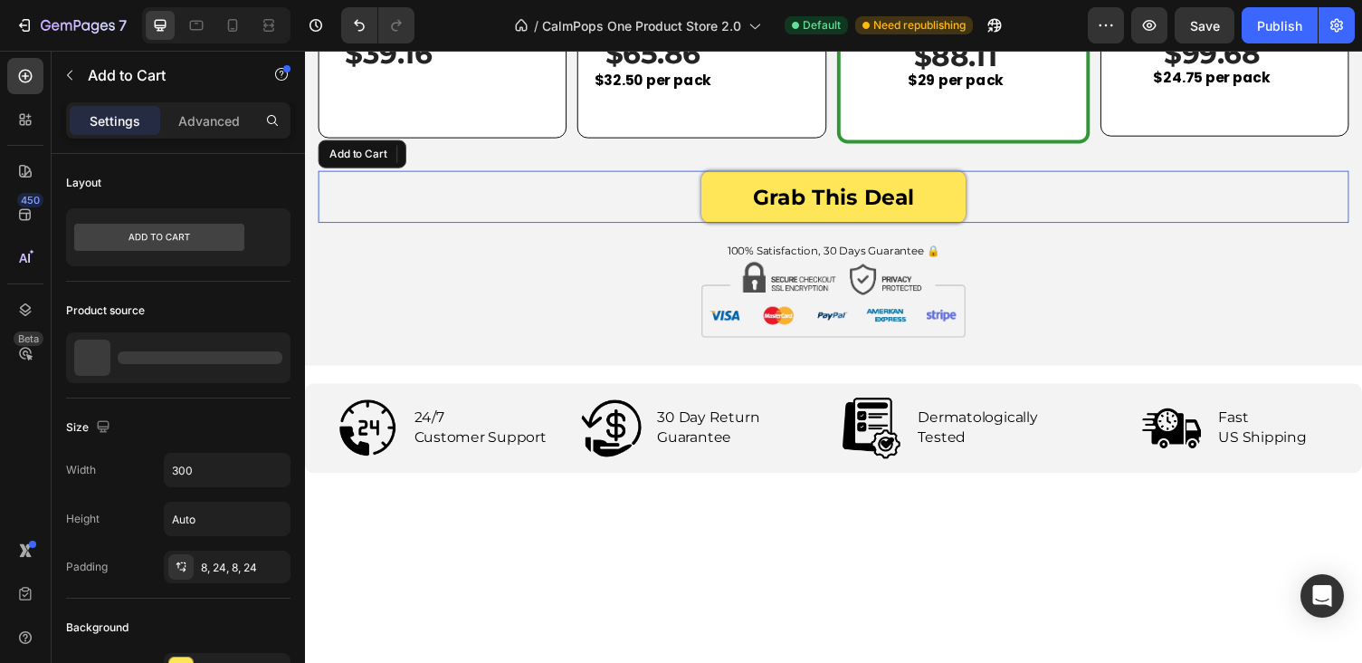
click at [643, 227] on div "Grab This Deal Add to Cart" at bounding box center [848, 200] width 1059 height 53
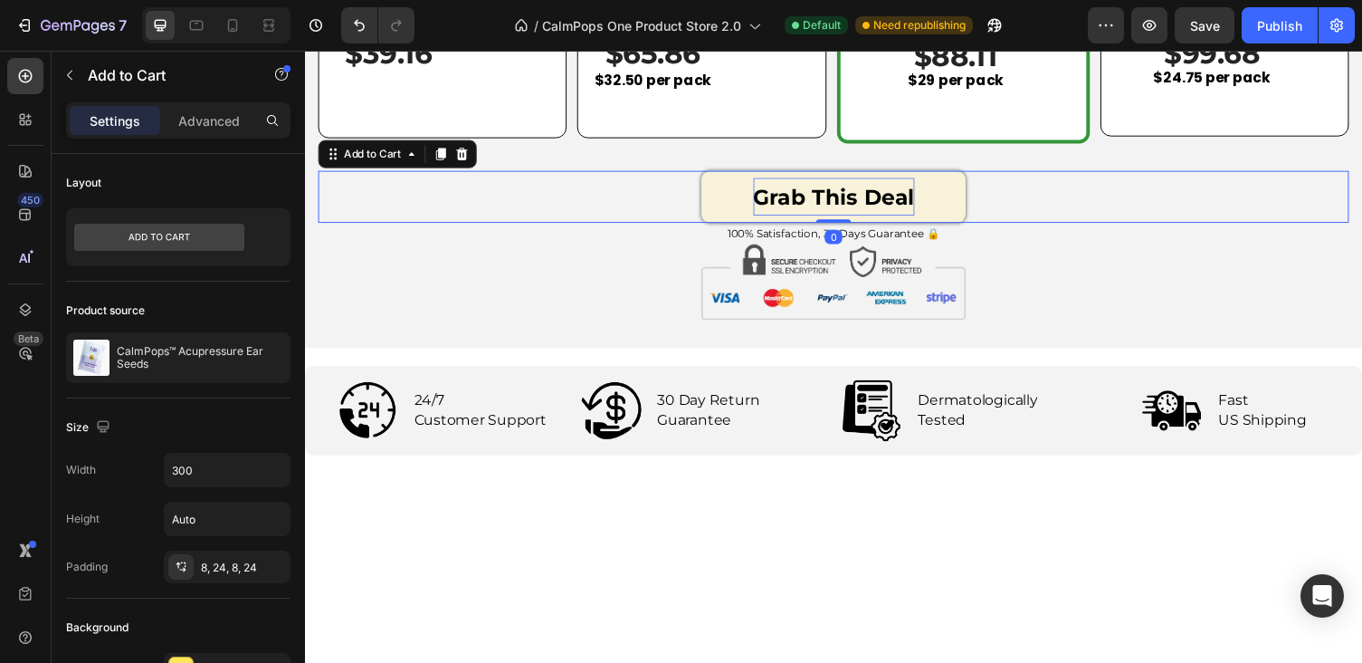
drag, startPoint x: 855, startPoint y: 461, endPoint x: 855, endPoint y: 434, distance: 27.2
click at [855, 227] on div "Grab This Deal Add to Cart 0" at bounding box center [848, 200] width 1059 height 53
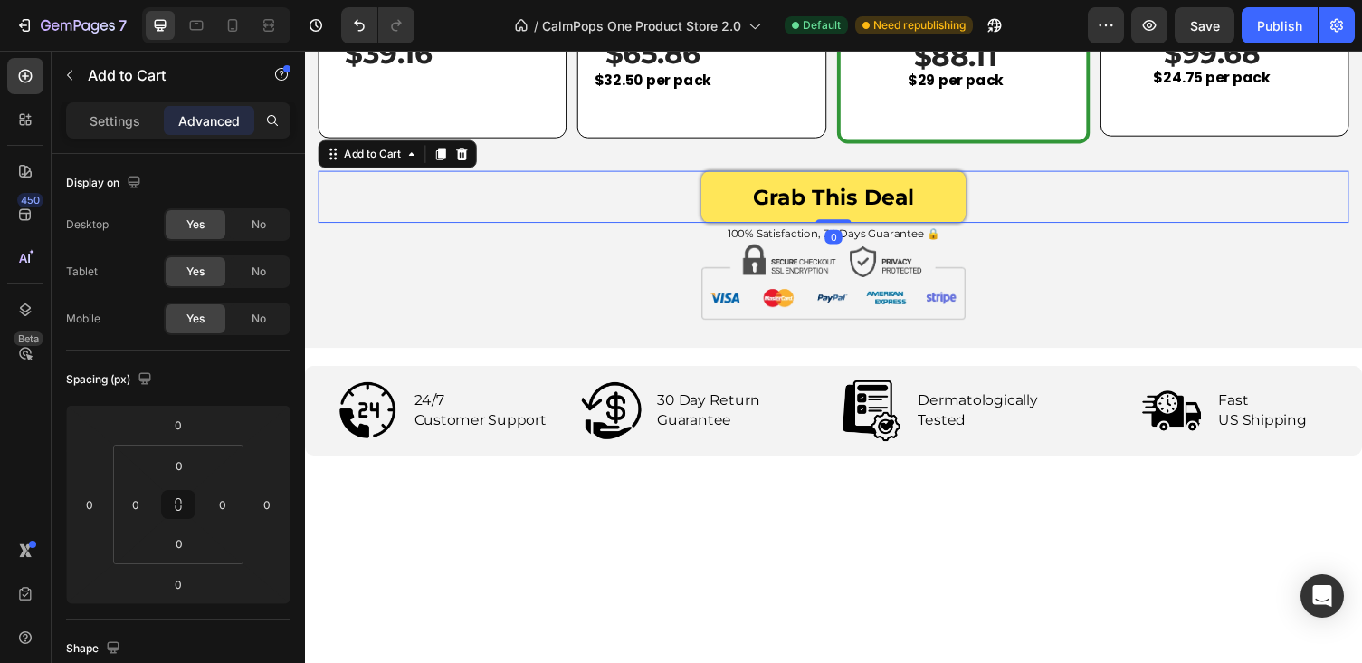
click at [1089, 246] on p "100% Satisfaction, 30 Days Guarantee 🔒" at bounding box center [848, 237] width 811 height 17
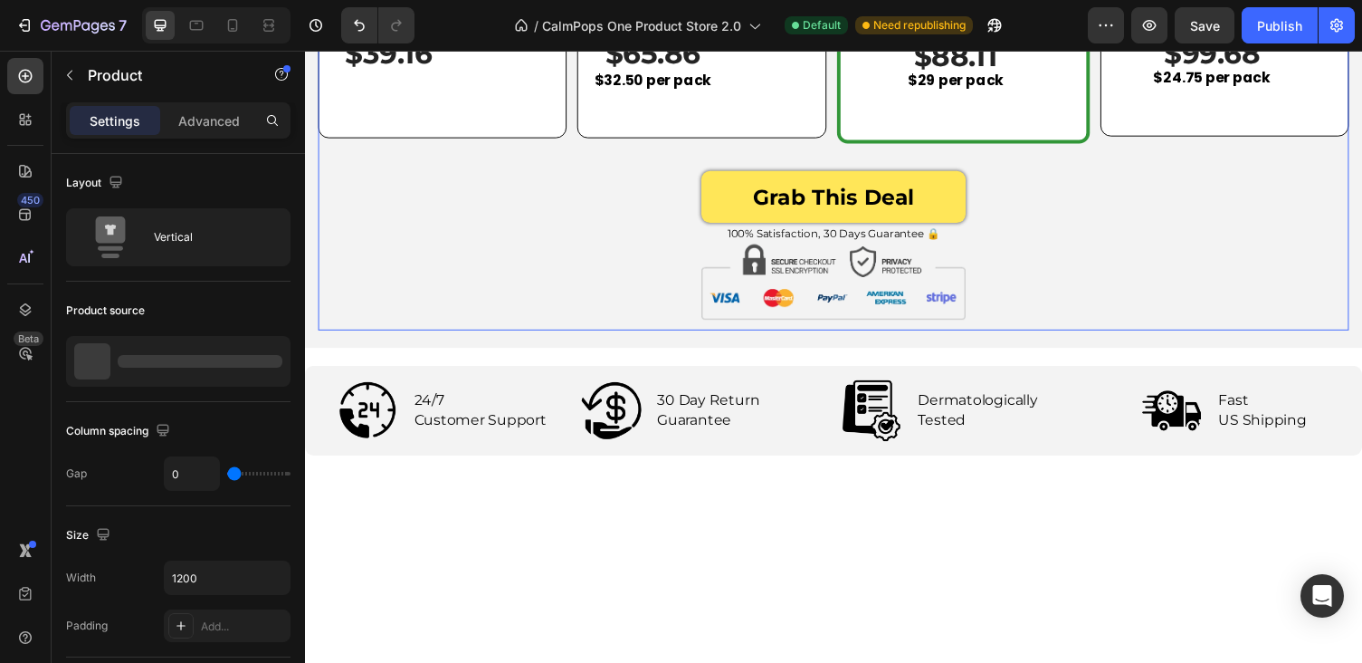
click at [1123, 338] on div "Grab This Deal Add to Cart 100% Satisfaction, 30 Days Guarantee 🔒 Text block 0 …" at bounding box center [848, 256] width 1059 height 164
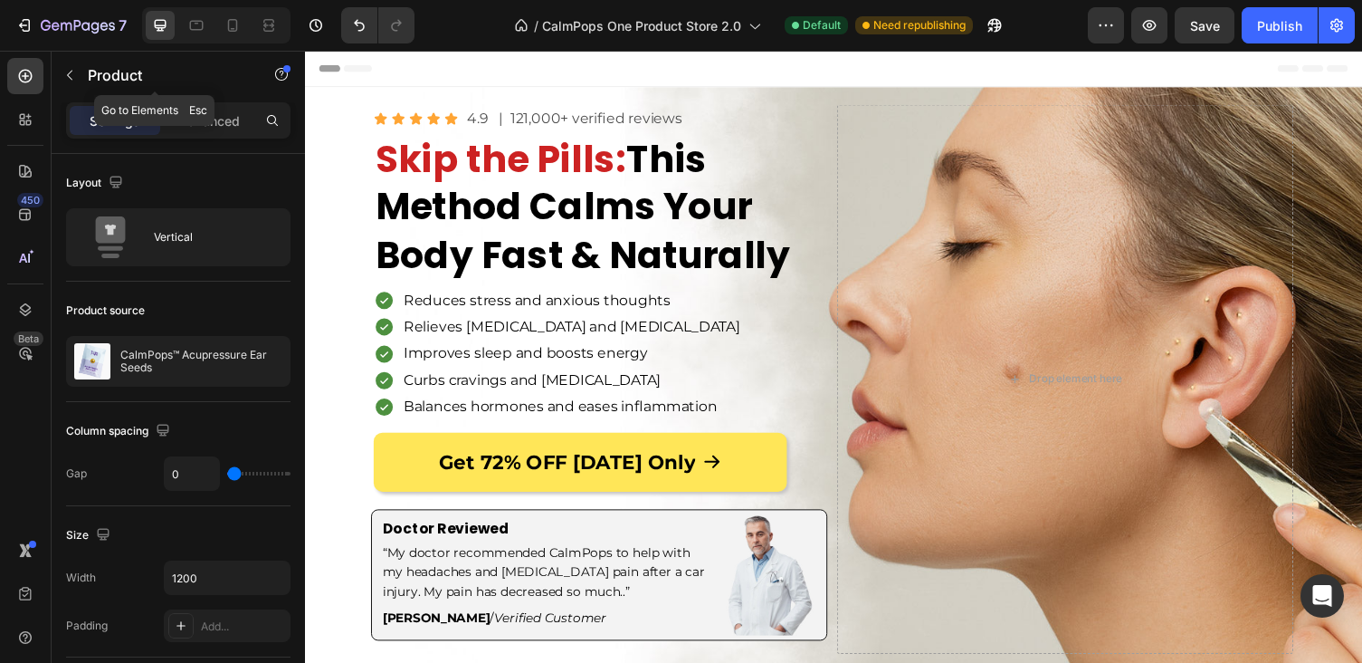
scroll to position [0, 0]
click at [230, 30] on icon at bounding box center [233, 25] width 18 height 18
type input "100%"
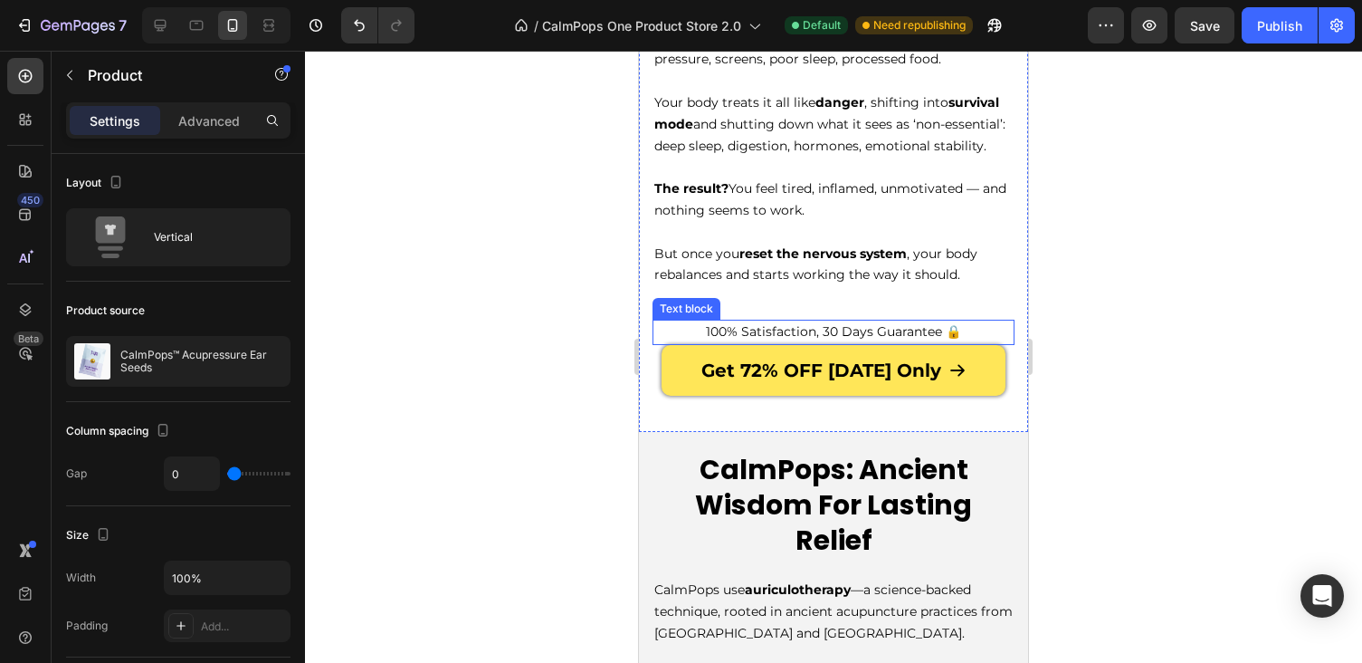
scroll to position [1929, 0]
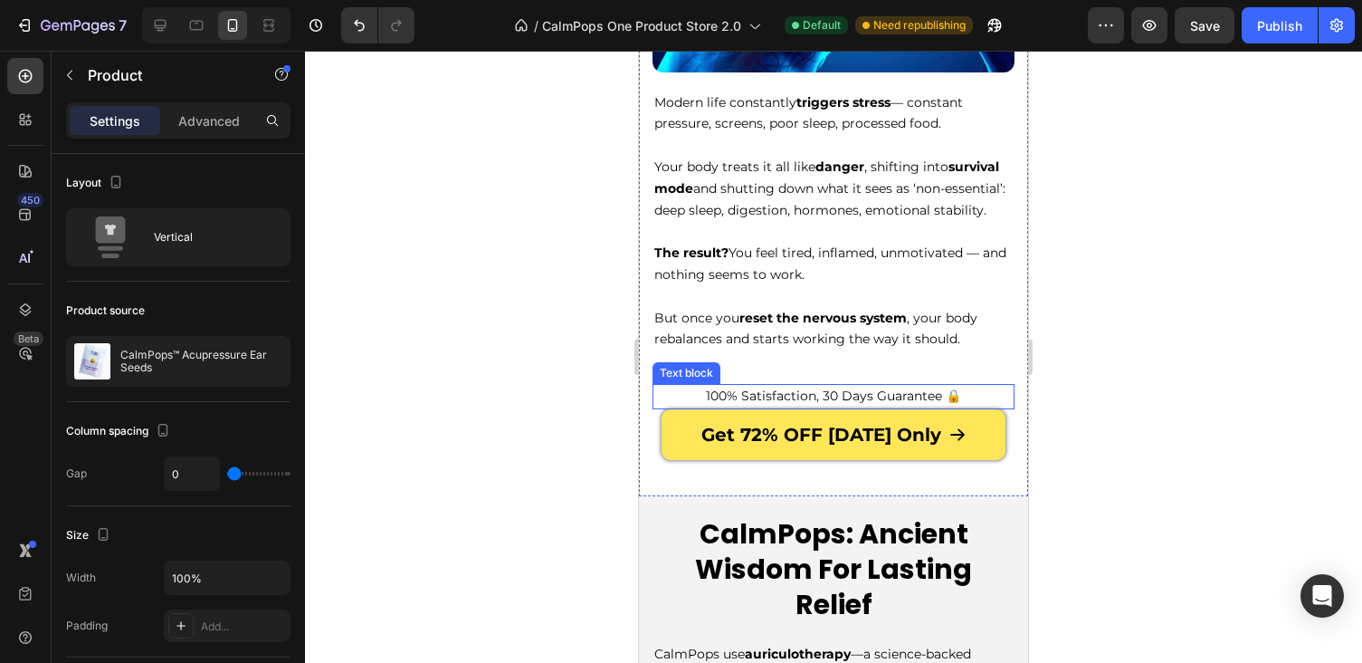
click at [756, 386] on p "100% Satisfaction, 30 Days Guarantee 🔒" at bounding box center [833, 397] width 358 height 22
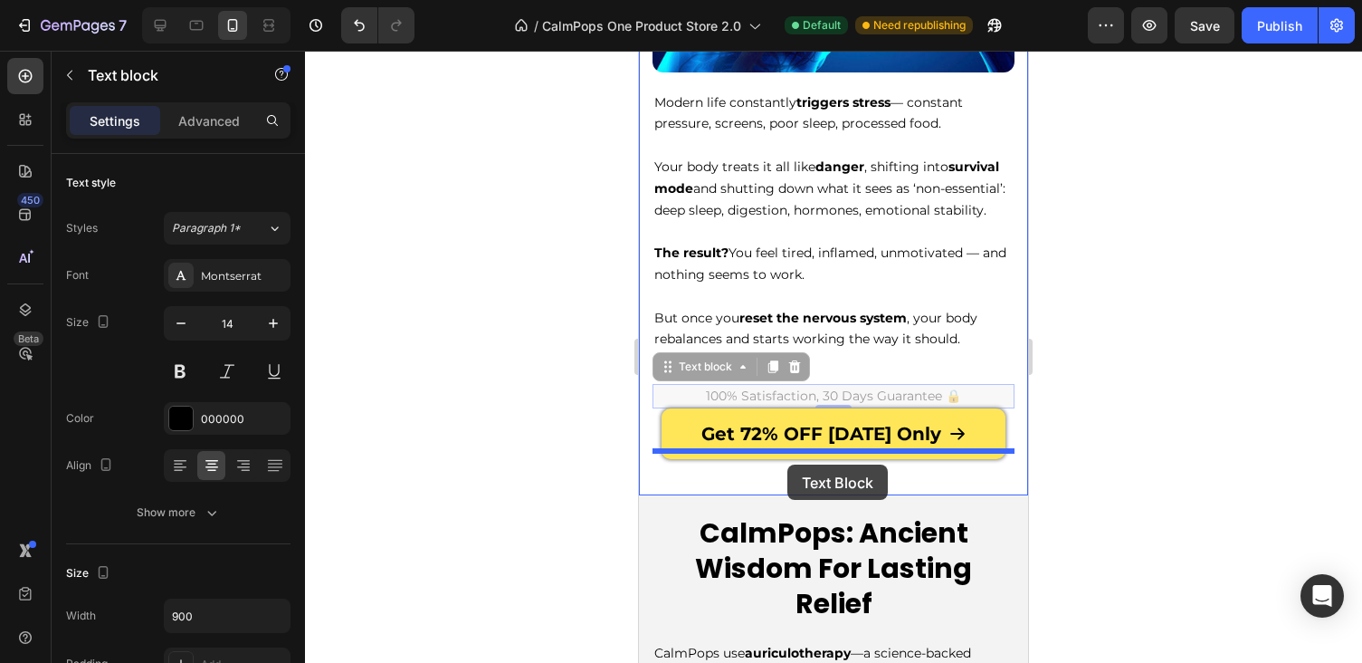
drag, startPoint x: 666, startPoint y: 358, endPoint x: 787, endPoint y: 463, distance: 160.4
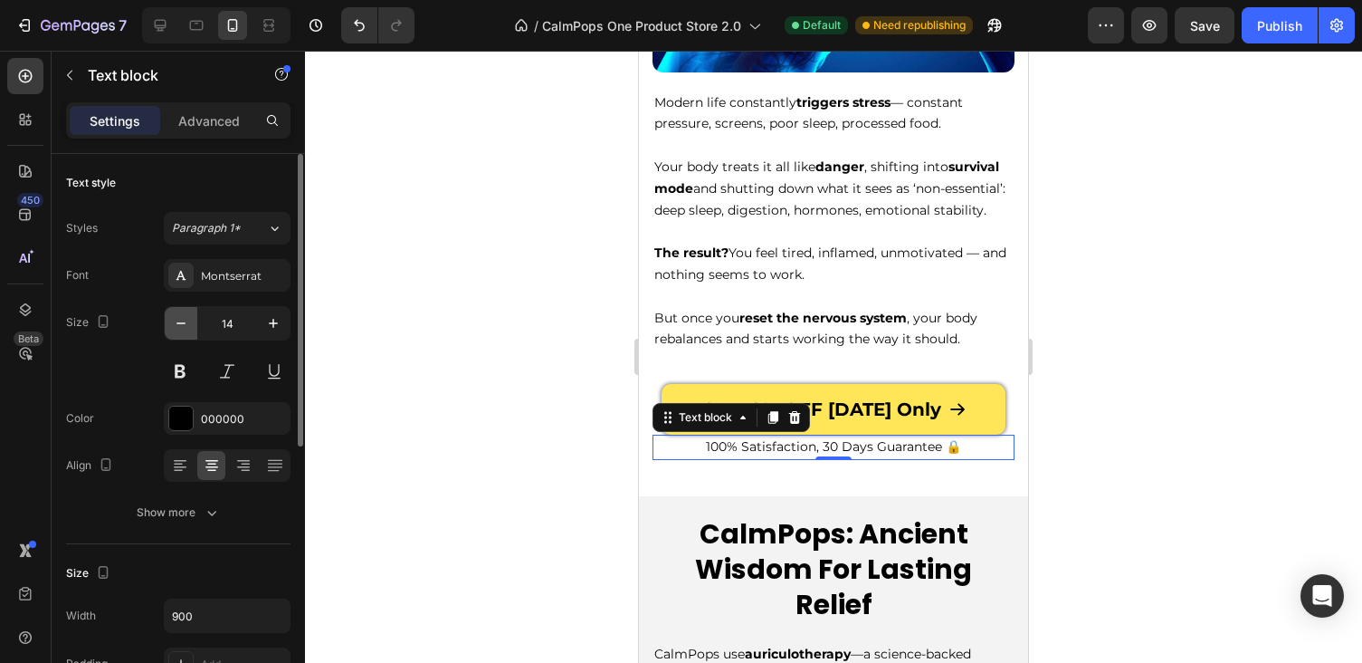
click at [190, 334] on button "button" at bounding box center [181, 323] width 33 height 33
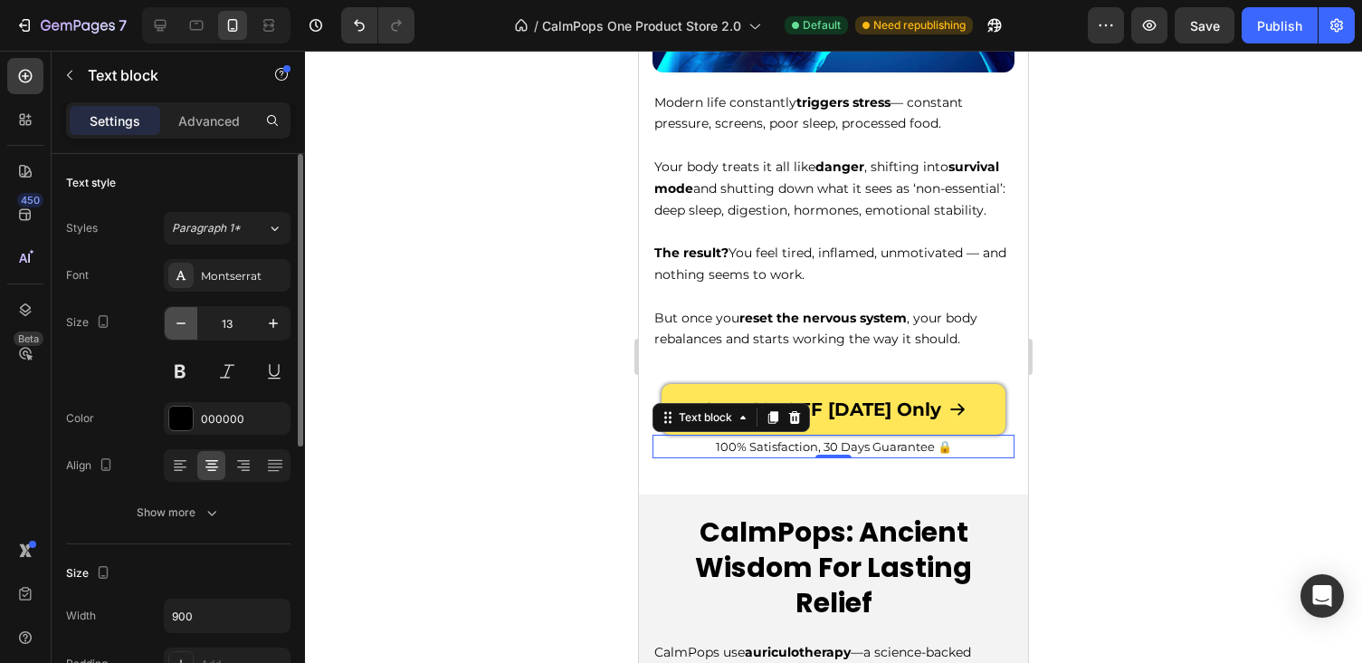
type input "12"
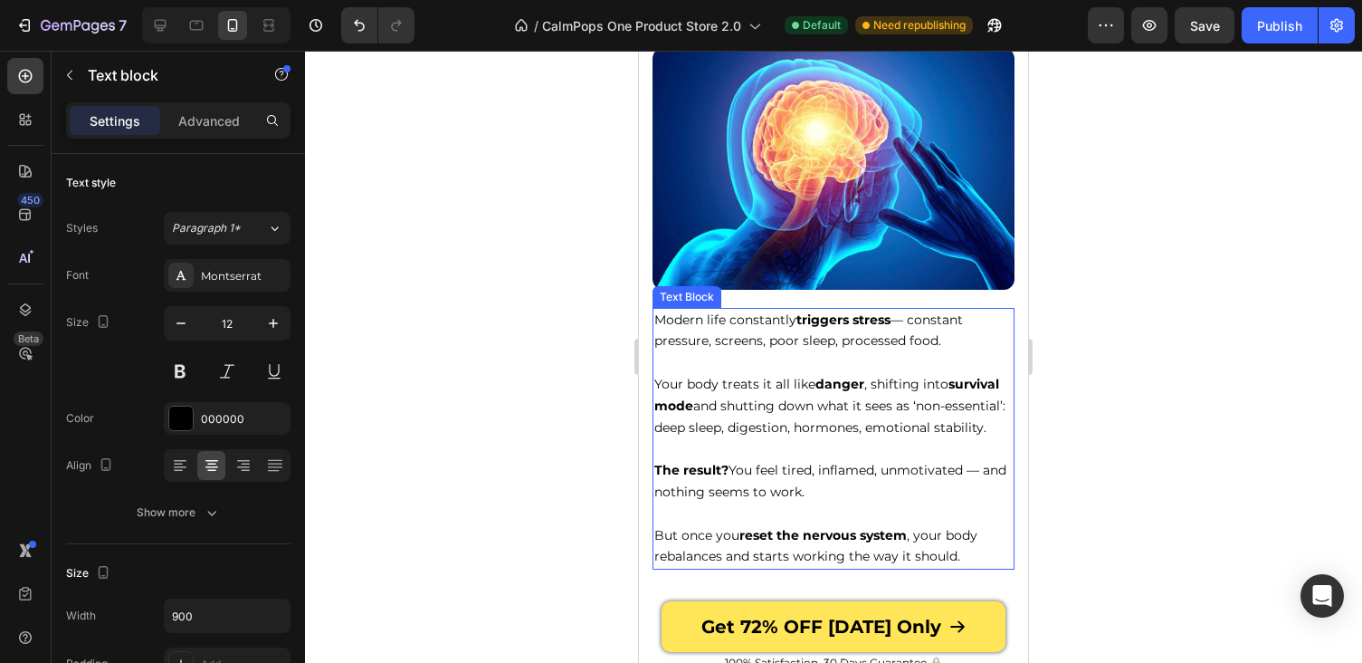
scroll to position [2009, 0]
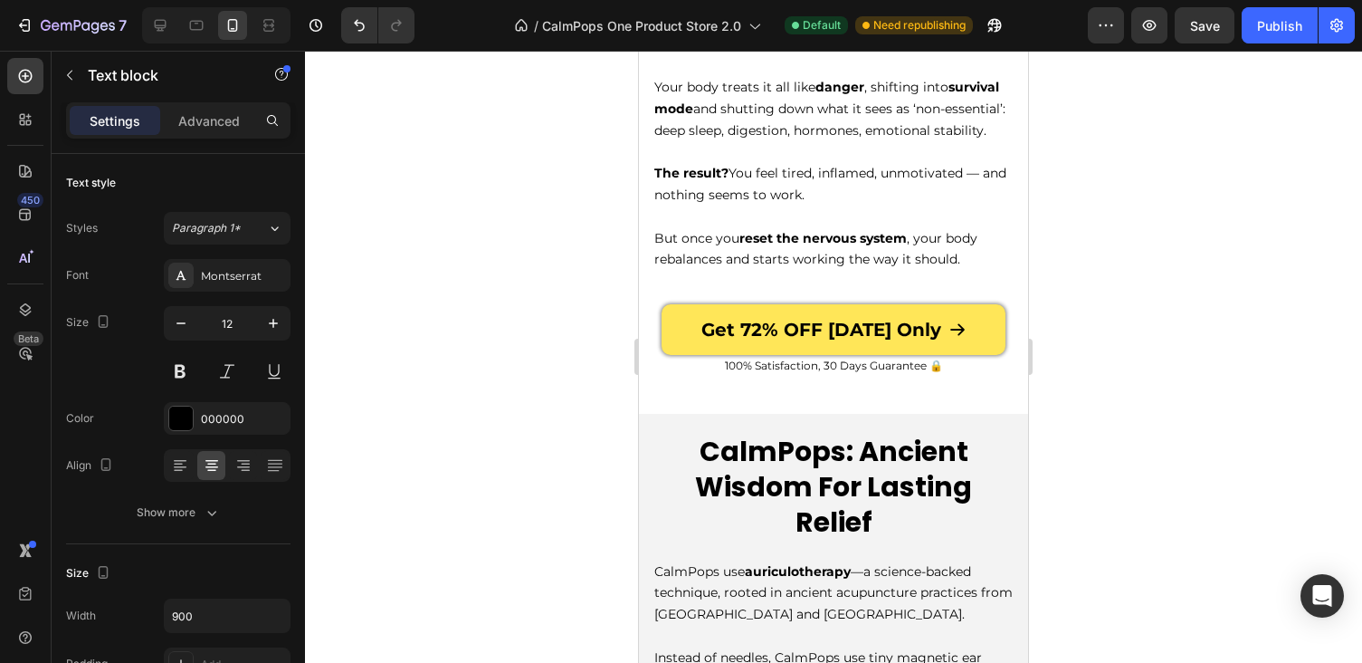
click at [746, 360] on p "100% Satisfaction, 30 Days Guarantee 🔒" at bounding box center [833, 366] width 358 height 18
click at [1081, 389] on div at bounding box center [833, 357] width 1057 height 612
click at [912, 357] on p "100% Satisfaction, 30 Days Guarantee 🔒" at bounding box center [833, 366] width 358 height 18
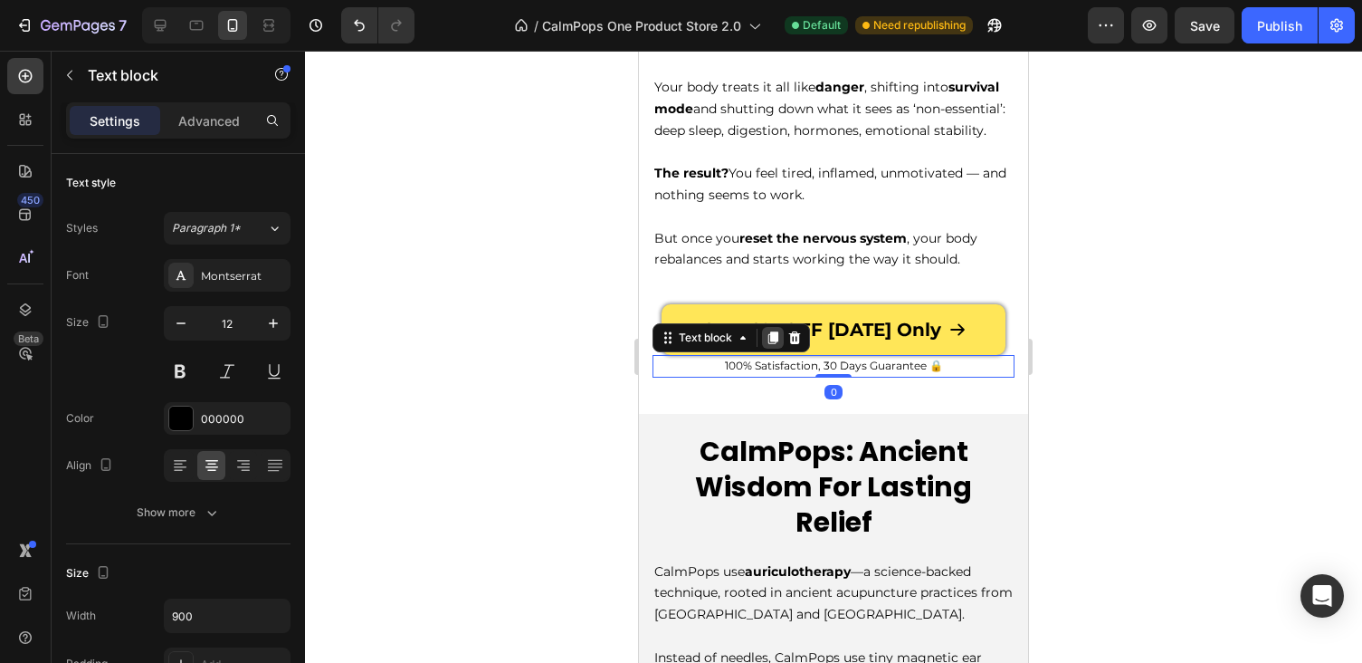
click at [774, 332] on icon at bounding box center [774, 337] width 10 height 13
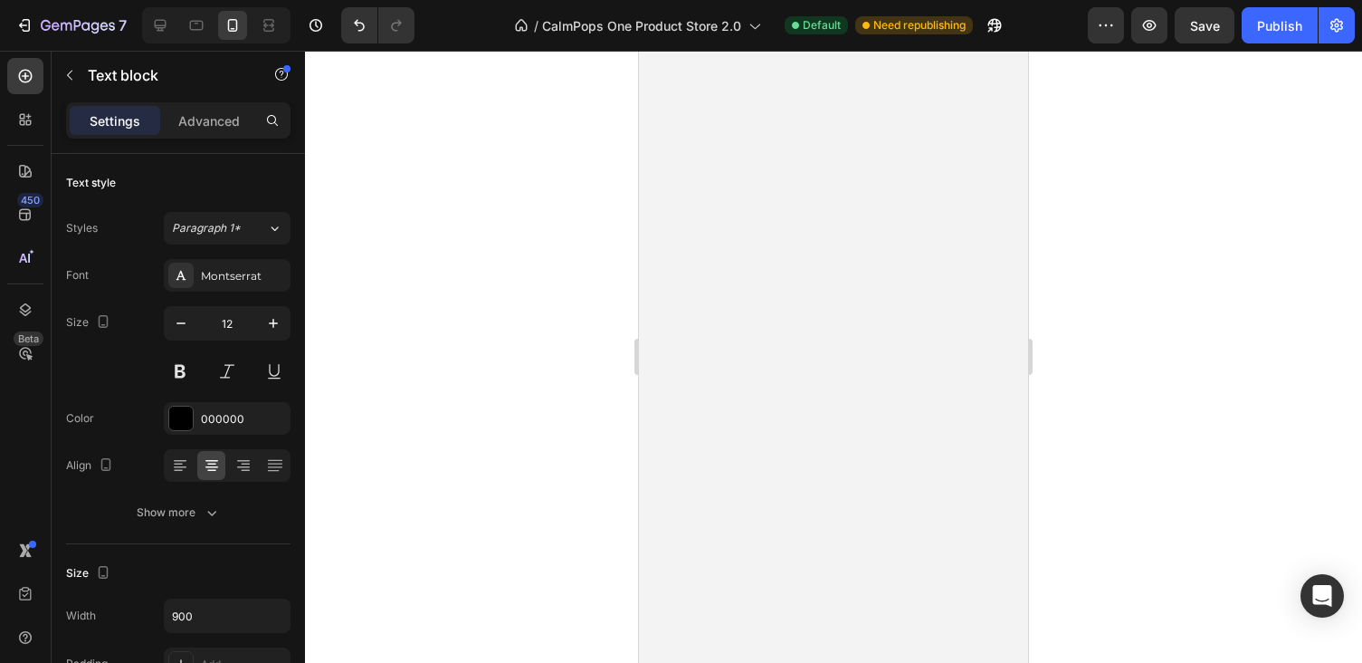
scroll to position [4644, 0]
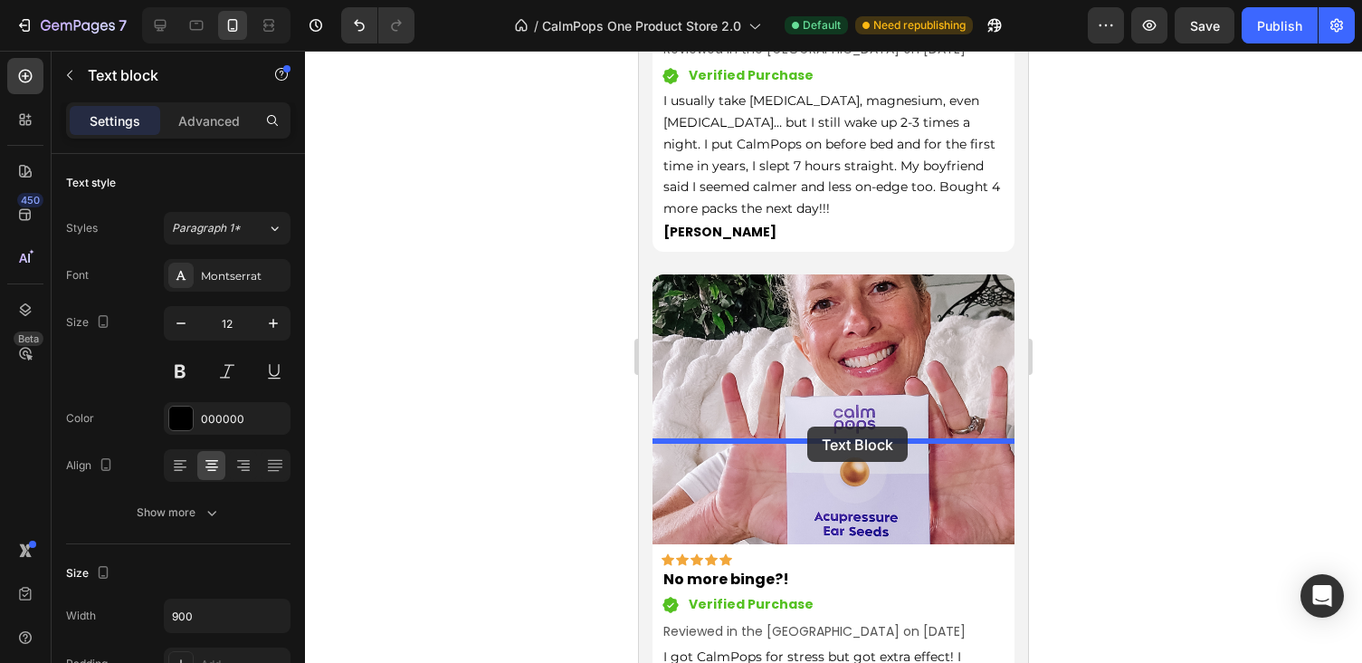
drag, startPoint x: 667, startPoint y: 354, endPoint x: 807, endPoint y: 425, distance: 156.3
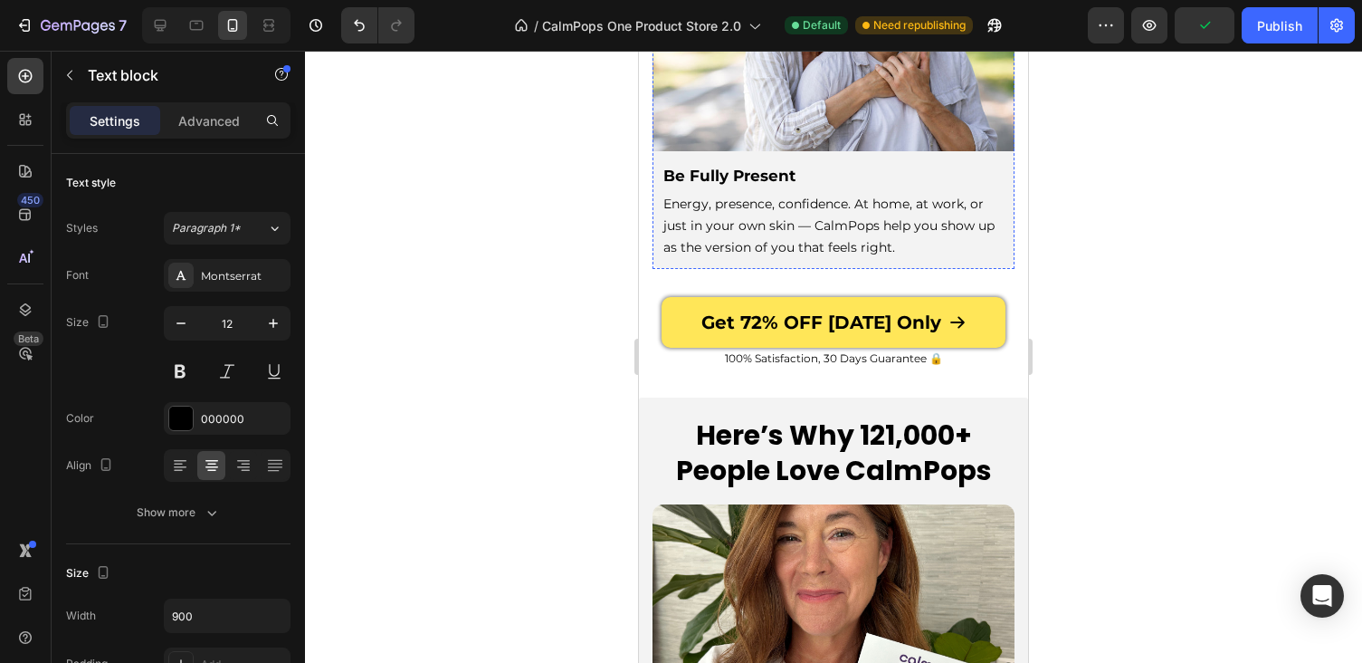
scroll to position [4851, 0]
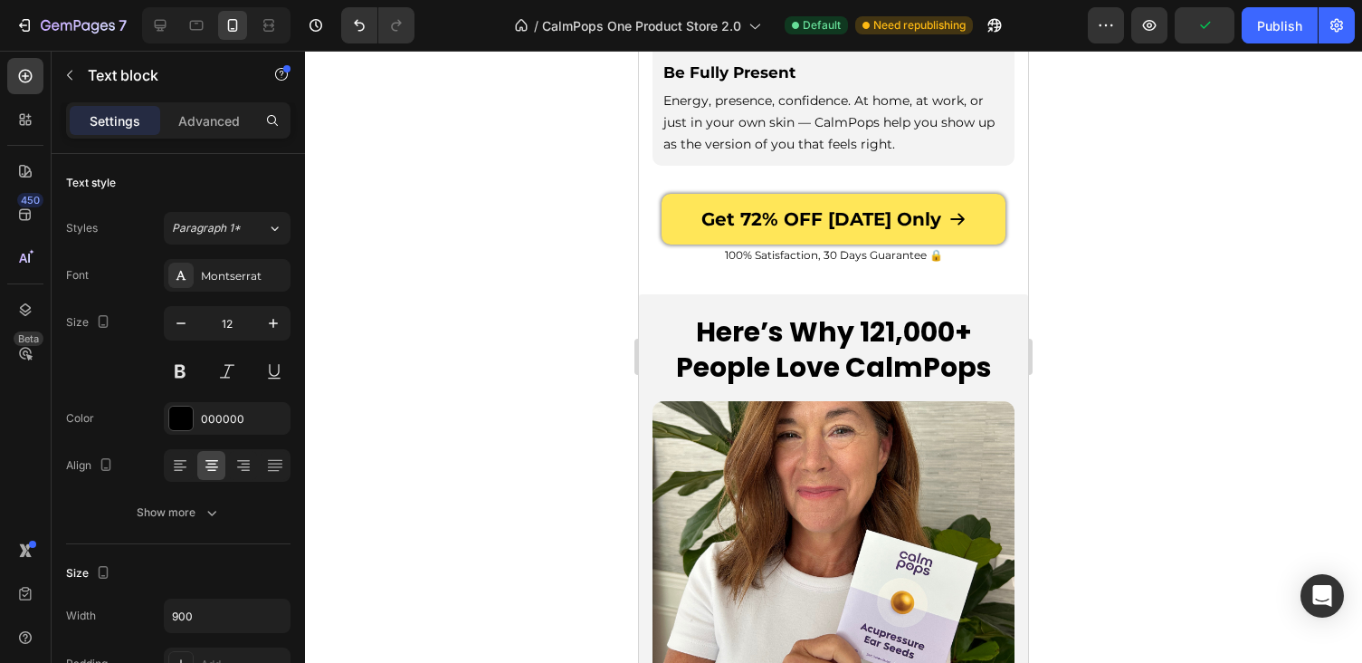
click at [828, 246] on p "100% Satisfaction, 30 Days Guarantee 🔒" at bounding box center [833, 255] width 358 height 18
click at [1155, 246] on div at bounding box center [833, 357] width 1057 height 612
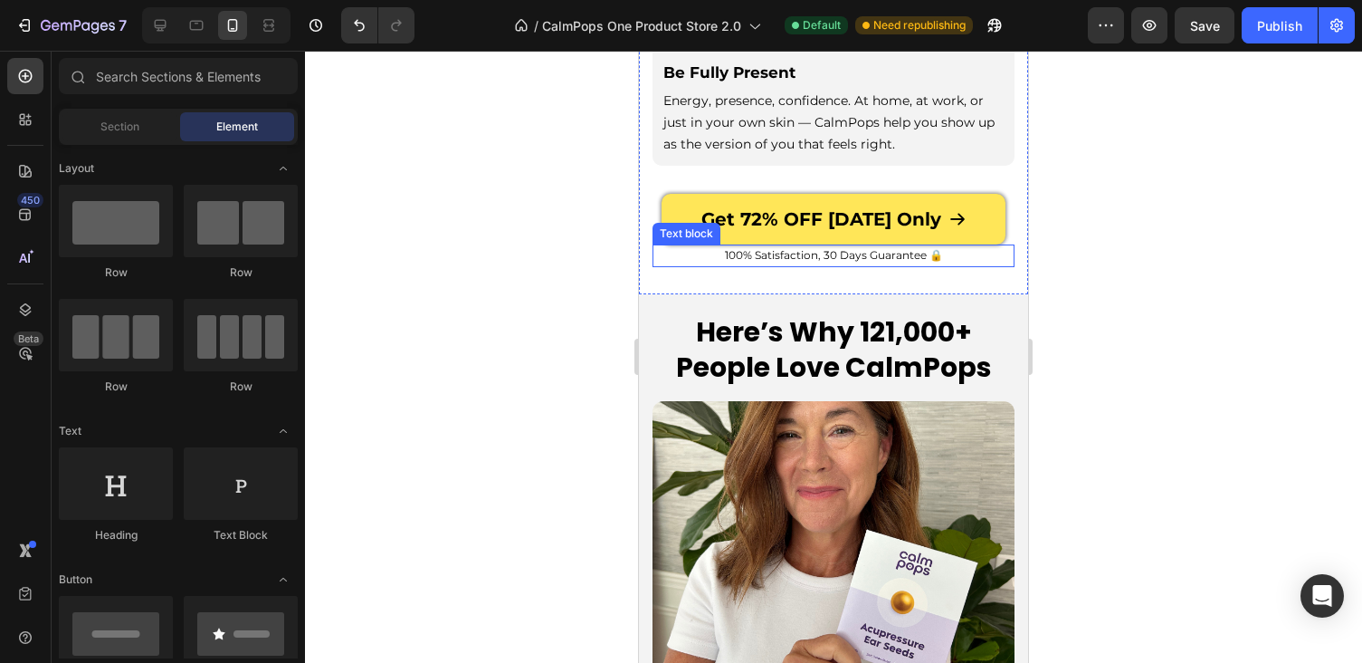
click at [719, 246] on p "100% Satisfaction, 30 Days Guarantee 🔒" at bounding box center [833, 255] width 358 height 18
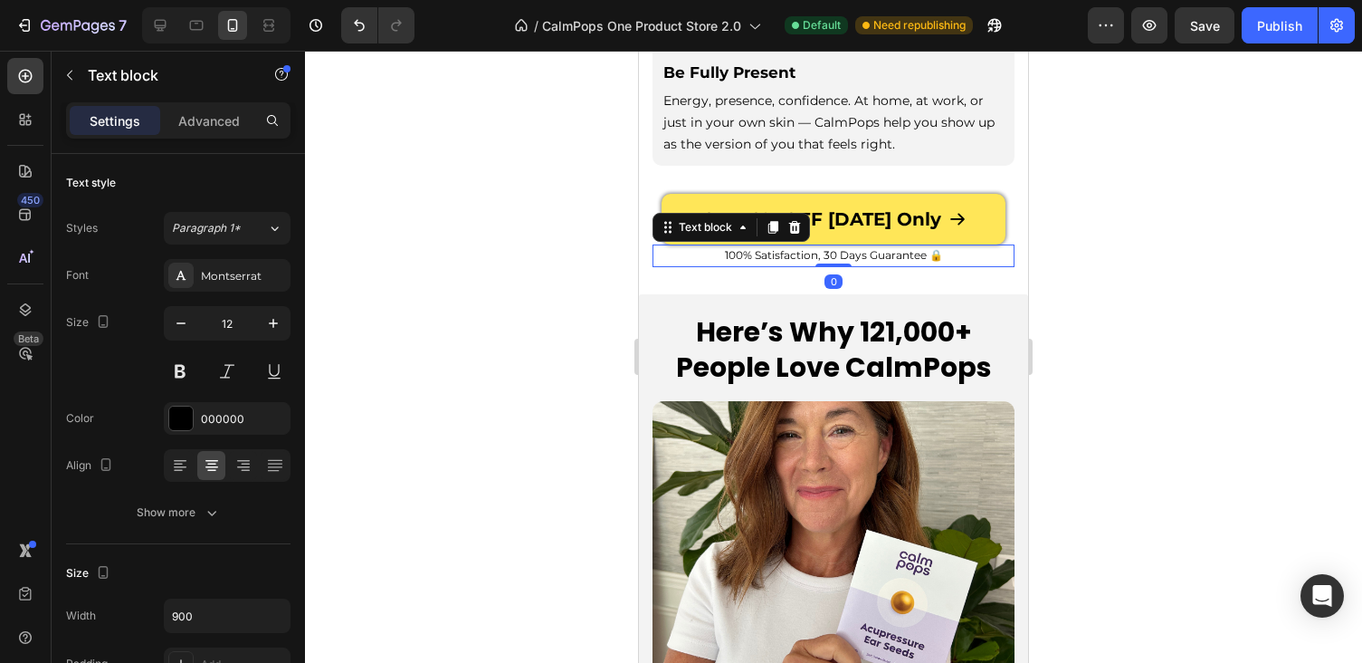
click at [761, 217] on div "Text block" at bounding box center [732, 227] width 158 height 29
click at [772, 222] on icon at bounding box center [774, 228] width 10 height 13
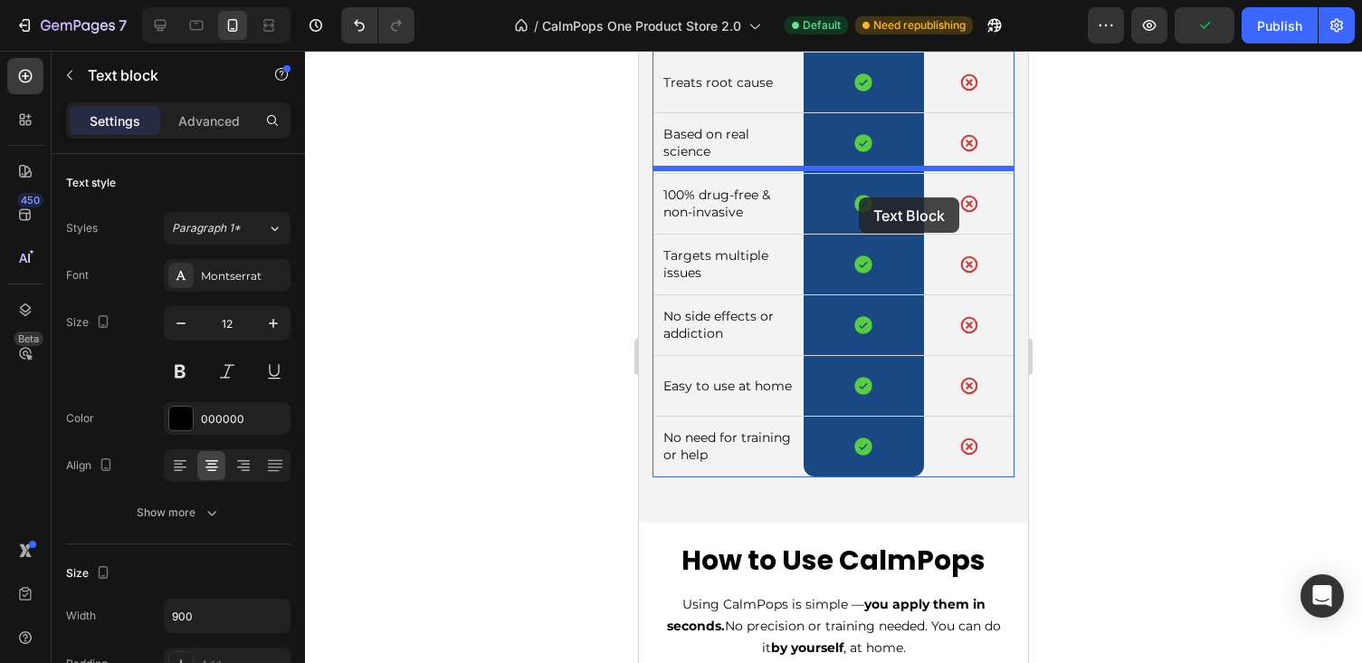
scroll to position [7855, 0]
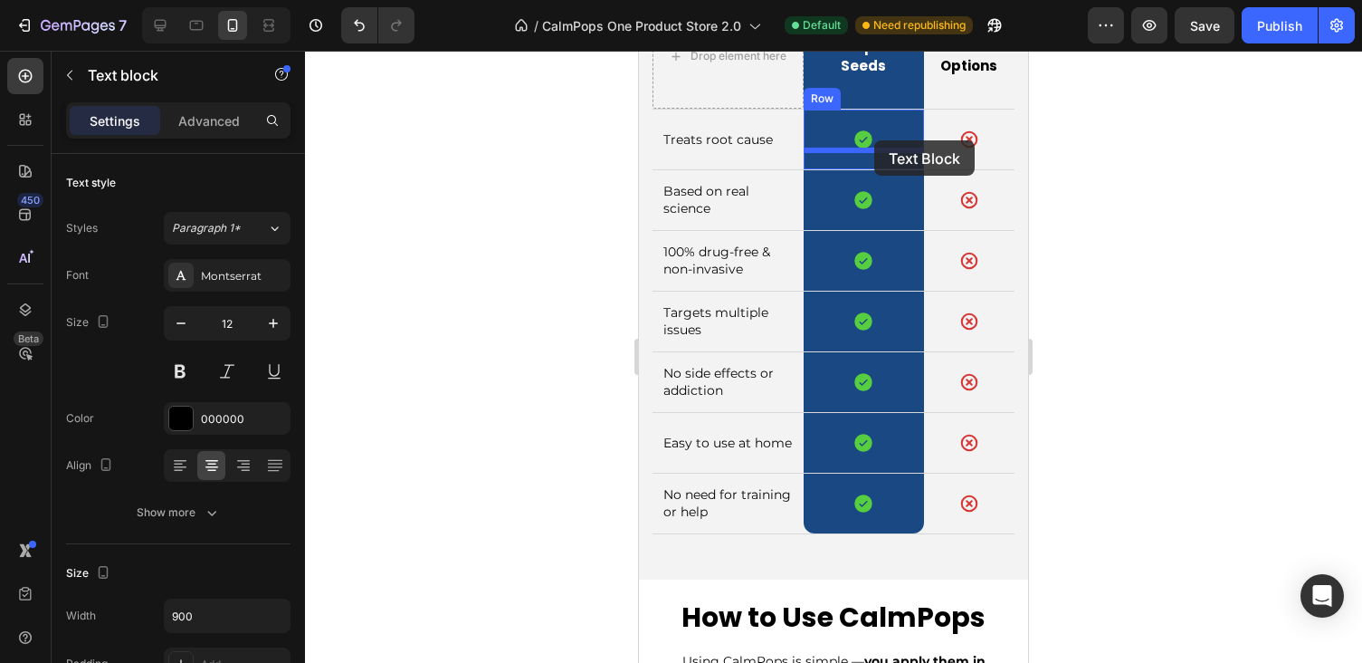
drag, startPoint x: 666, startPoint y: 238, endPoint x: 874, endPoint y: 139, distance: 230.8
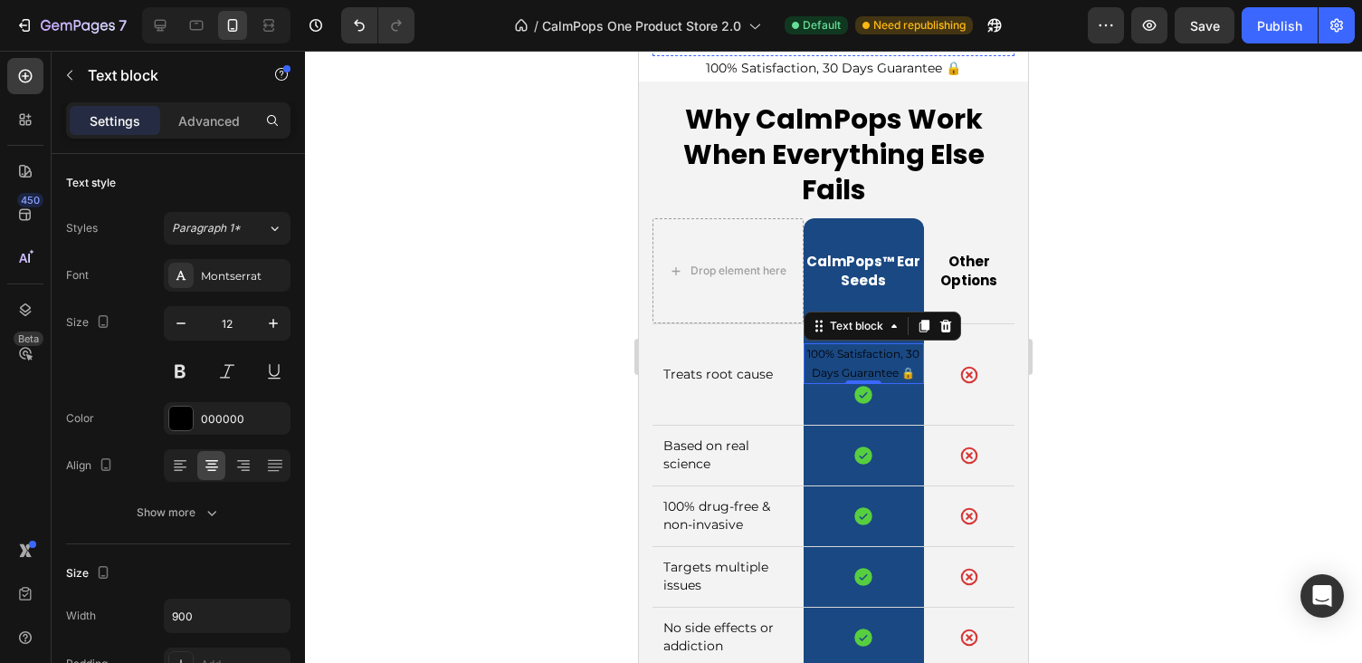
scroll to position [7699, 0]
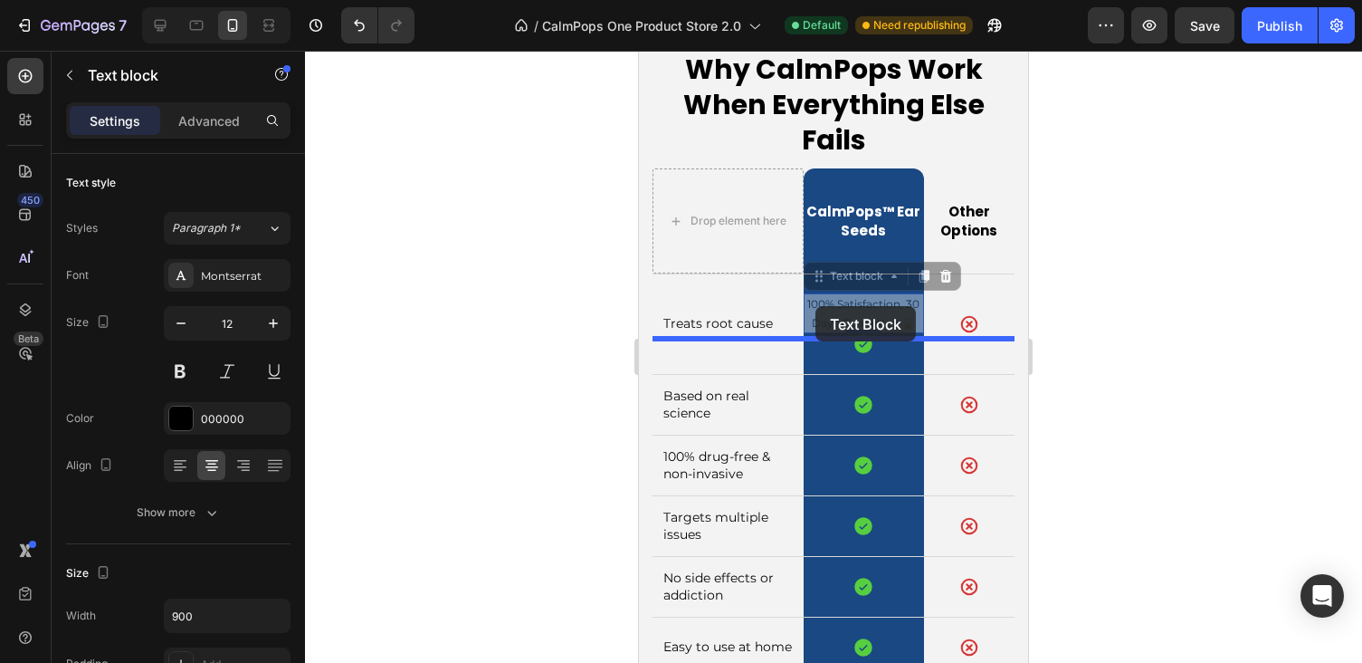
drag, startPoint x: 821, startPoint y: 614, endPoint x: 816, endPoint y: 307, distance: 306.9
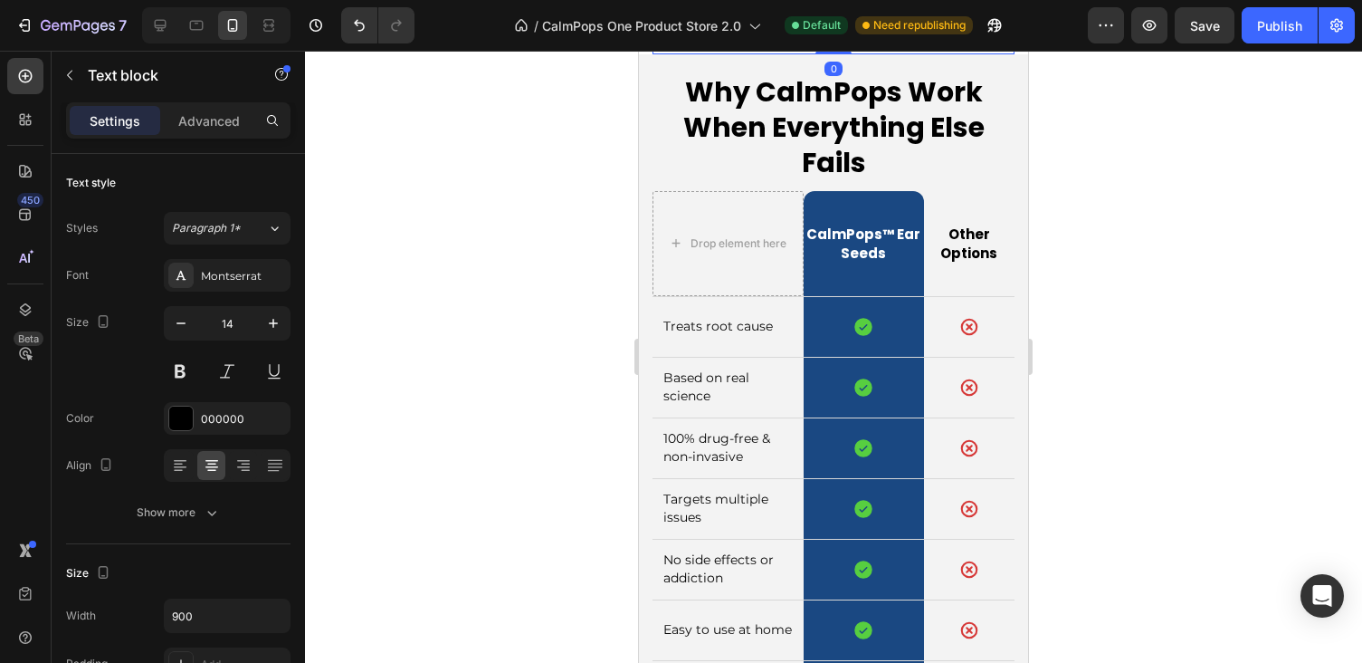
click at [787, 53] on p "100% Satisfaction, 30 Days Guarantee 🔒" at bounding box center [833, 42] width 358 height 22
click at [881, 26] on p "100% Satisfaction, 30 Days Guarantee 🔒" at bounding box center [833, 17] width 358 height 18
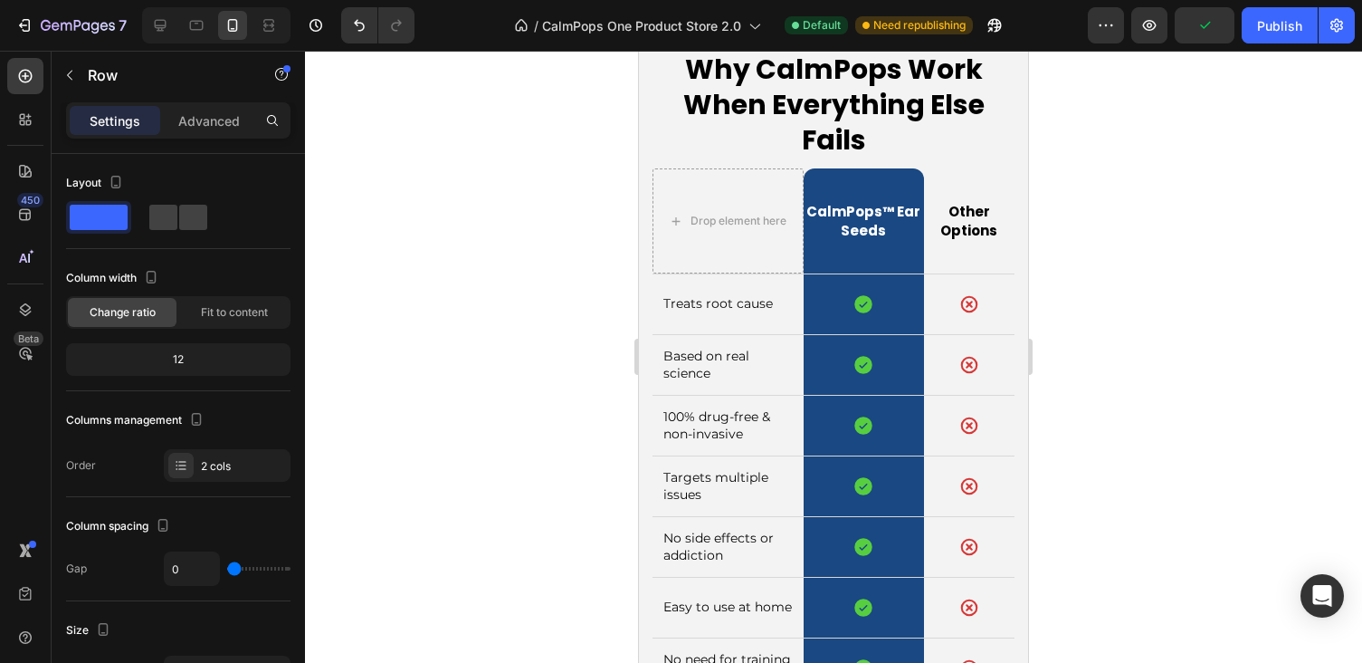
drag, startPoint x: 834, startPoint y: 336, endPoint x: 833, endPoint y: 295, distance: 40.7
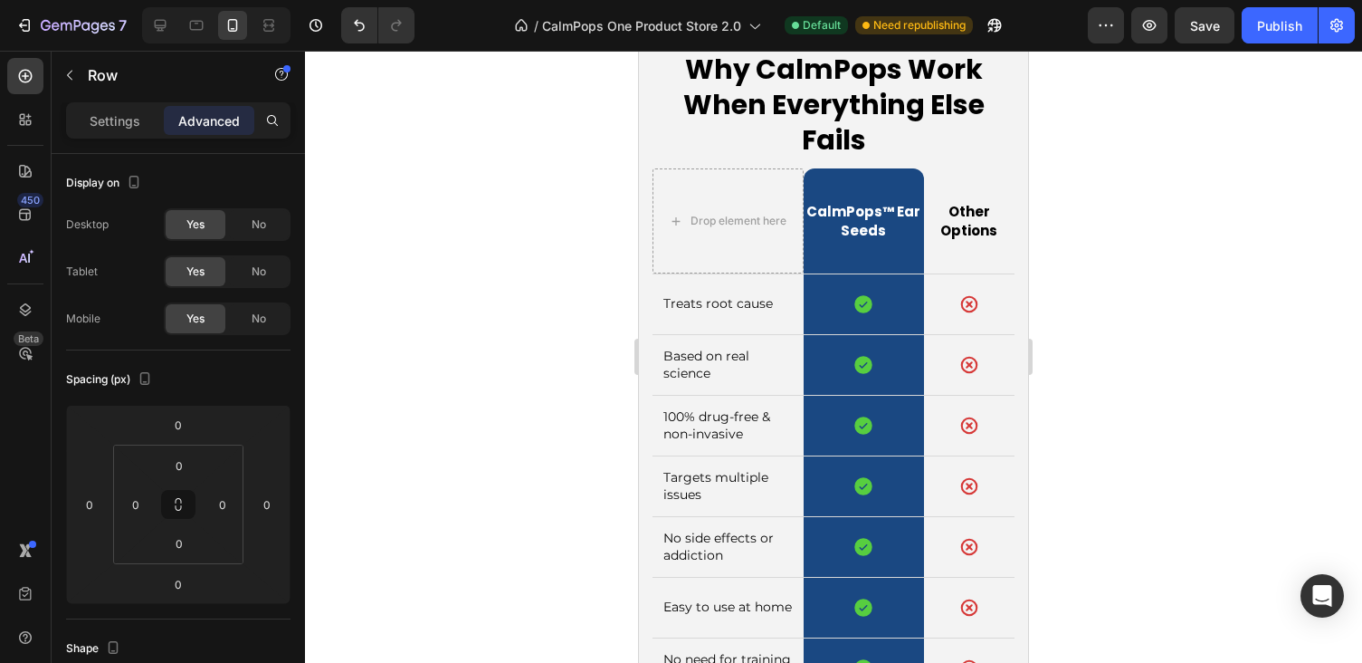
click at [786, 30] on p "100% Satisfaction, 30 Days Guarantee 🔒" at bounding box center [833, 19] width 358 height 22
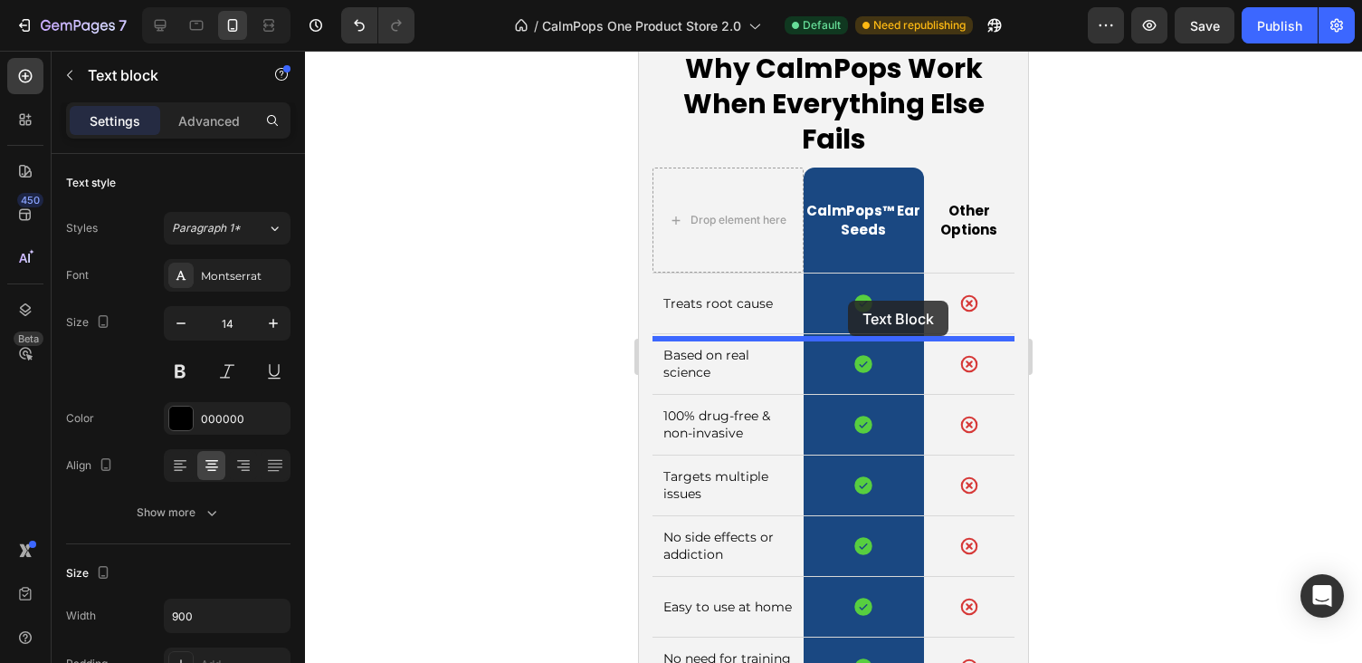
drag, startPoint x: 667, startPoint y: 323, endPoint x: 848, endPoint y: 301, distance: 182.5
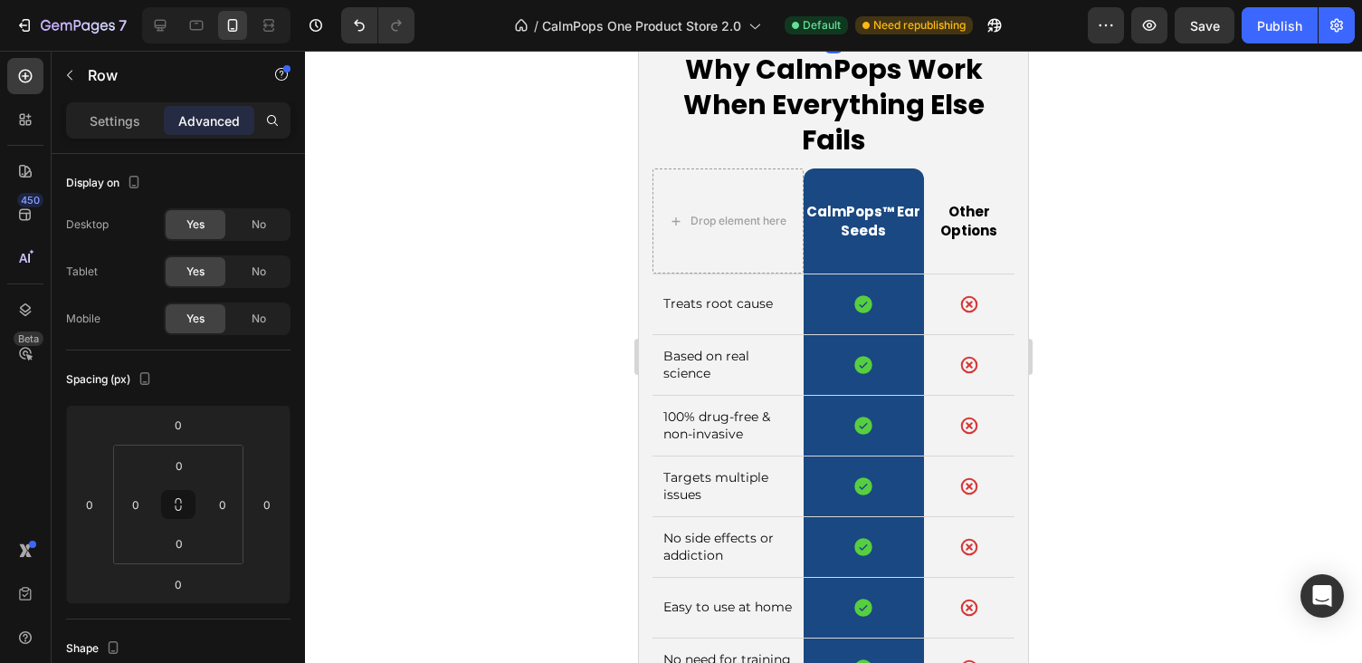
click at [829, 30] on p "100% Satisfaction, 30 Days Guarantee 🔒" at bounding box center [833, 19] width 358 height 22
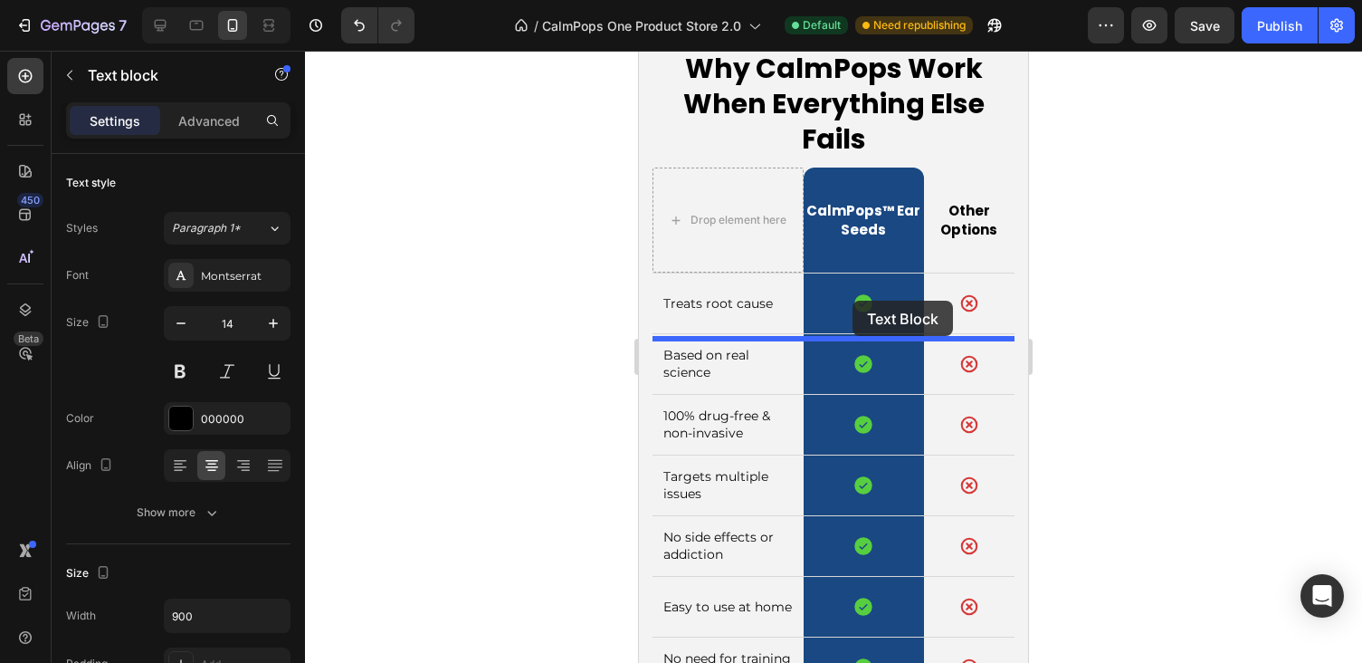
drag, startPoint x: 668, startPoint y: 324, endPoint x: 853, endPoint y: 301, distance: 186.2
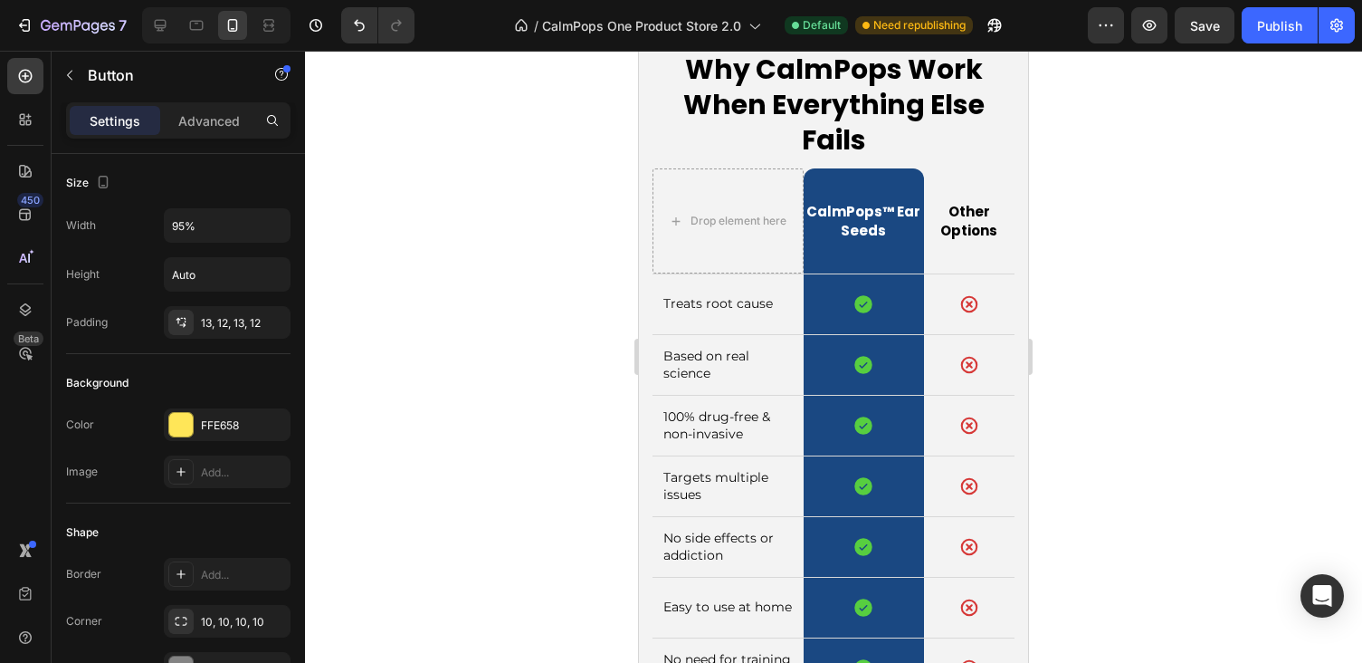
click at [235, 103] on div "Settings Advanced" at bounding box center [178, 120] width 224 height 36
click at [227, 116] on p "Advanced" at bounding box center [209, 120] width 62 height 19
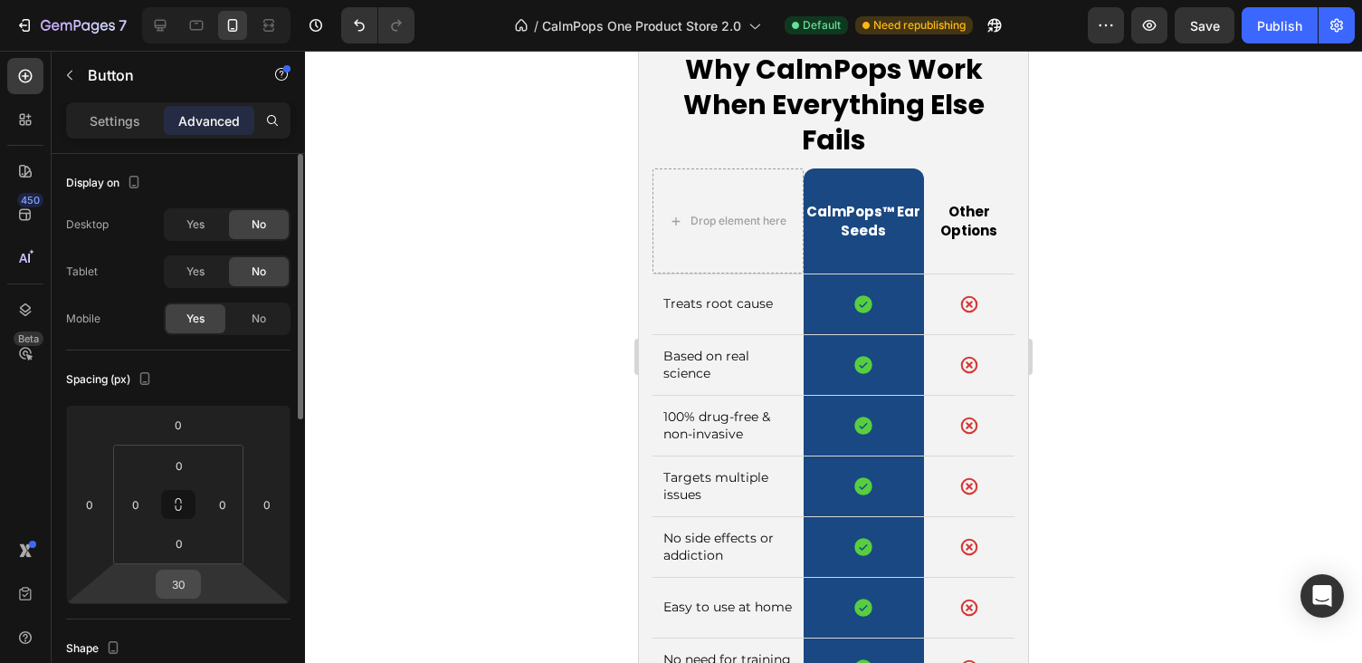
click at [183, 584] on input "30" at bounding box center [178, 583] width 36 height 27
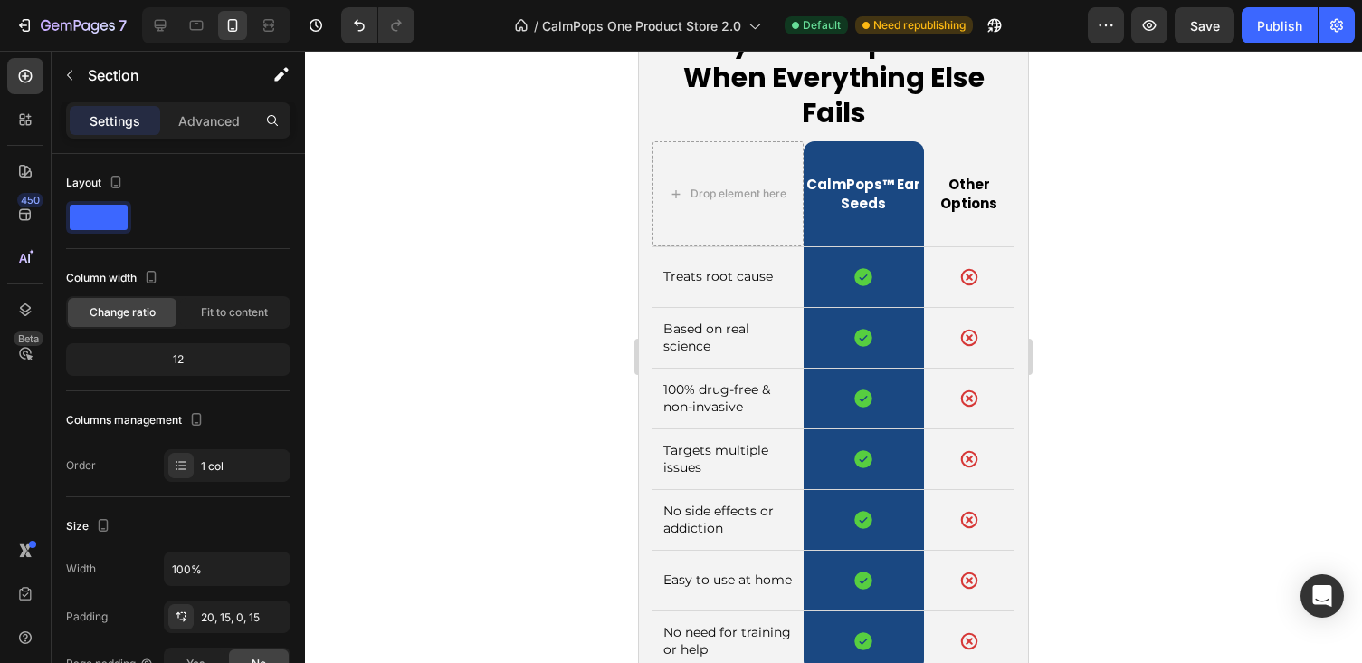
click at [219, 125] on p "Advanced" at bounding box center [209, 120] width 62 height 19
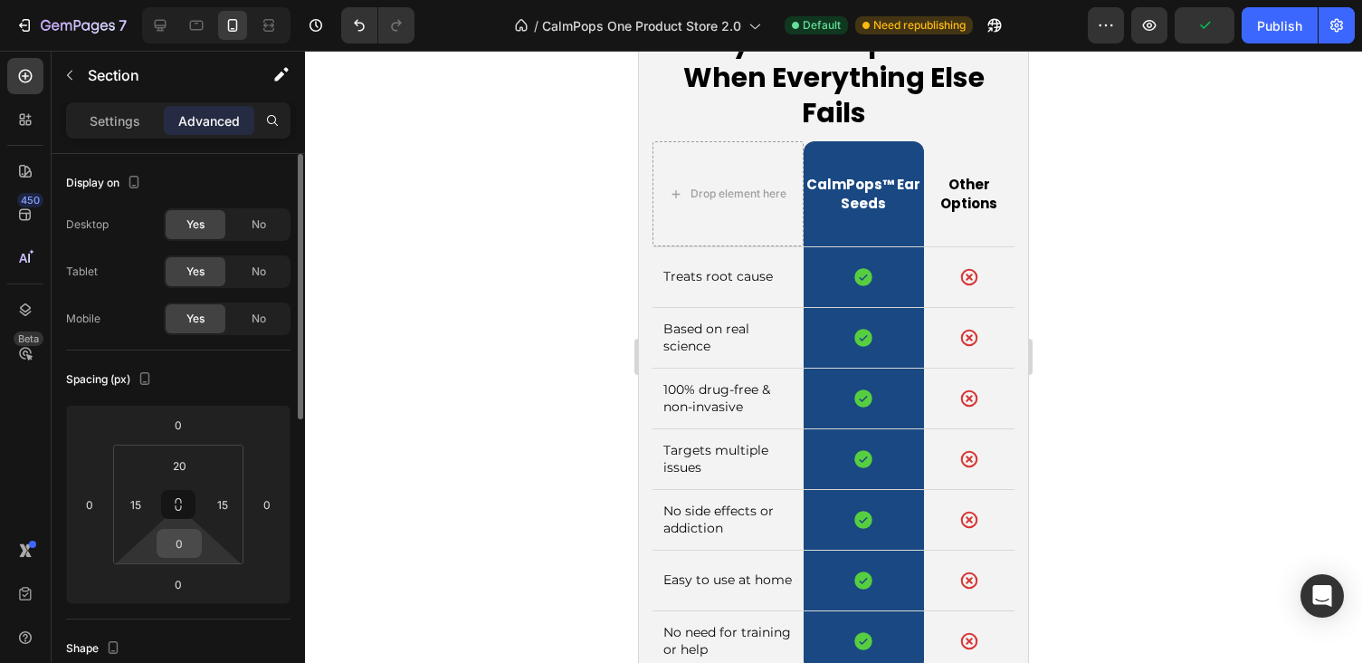
click at [187, 540] on input "0" at bounding box center [179, 543] width 36 height 27
click at [106, 0] on html "7 Version history / CalmPops One Product Store 2.0 Default Need republishing Pr…" at bounding box center [681, 0] width 1362 height 0
click at [139, 0] on html "7 Version history / CalmPops One Product Store 2.0 Default Need republishing Pr…" at bounding box center [681, 0] width 1362 height 0
click at [185, 580] on input "0" at bounding box center [178, 583] width 36 height 27
type input "0"
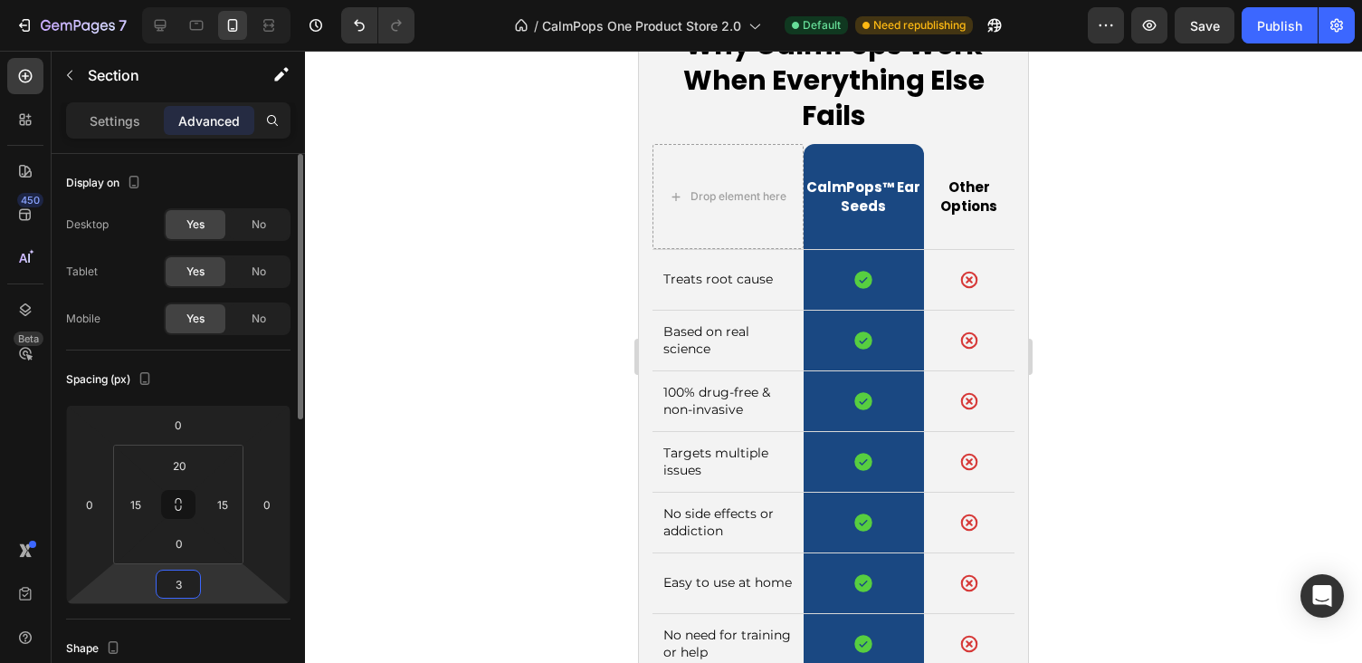
type input "30"
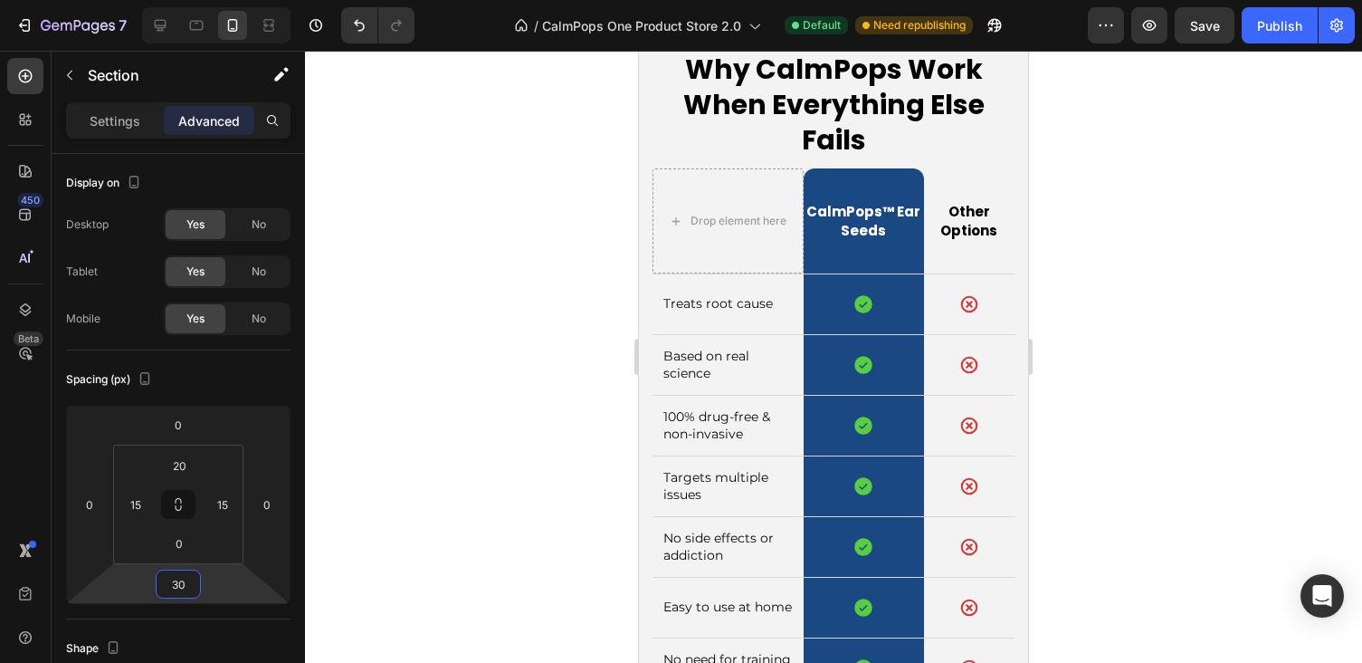
click at [1123, 415] on div at bounding box center [833, 357] width 1057 height 612
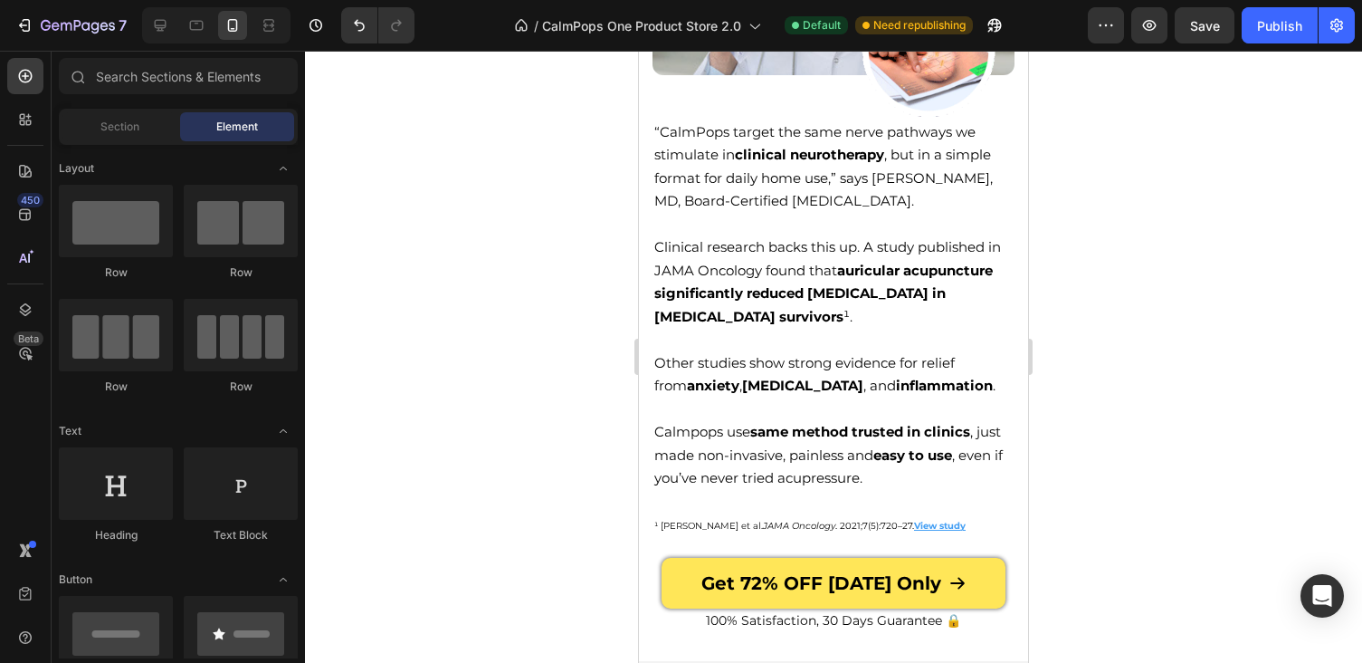
scroll to position [7404, 0]
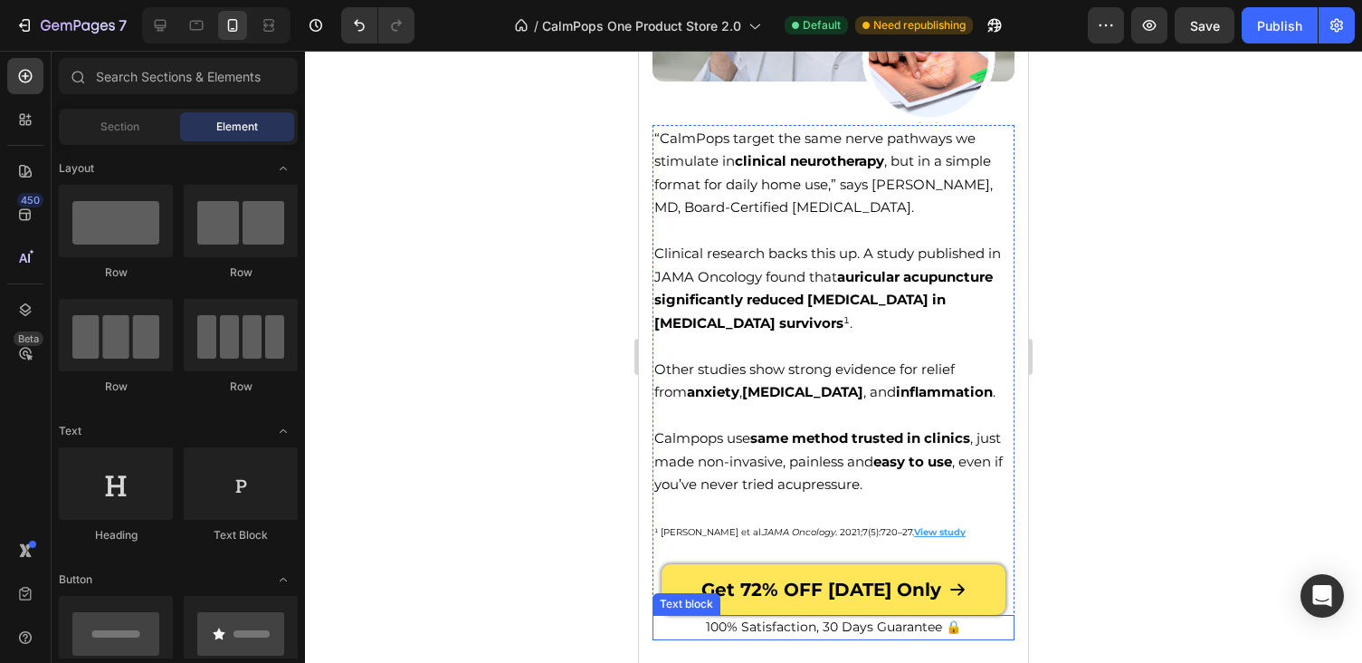
click at [767, 618] on p "100% Satisfaction, 30 Days Guarantee 🔒" at bounding box center [833, 627] width 358 height 22
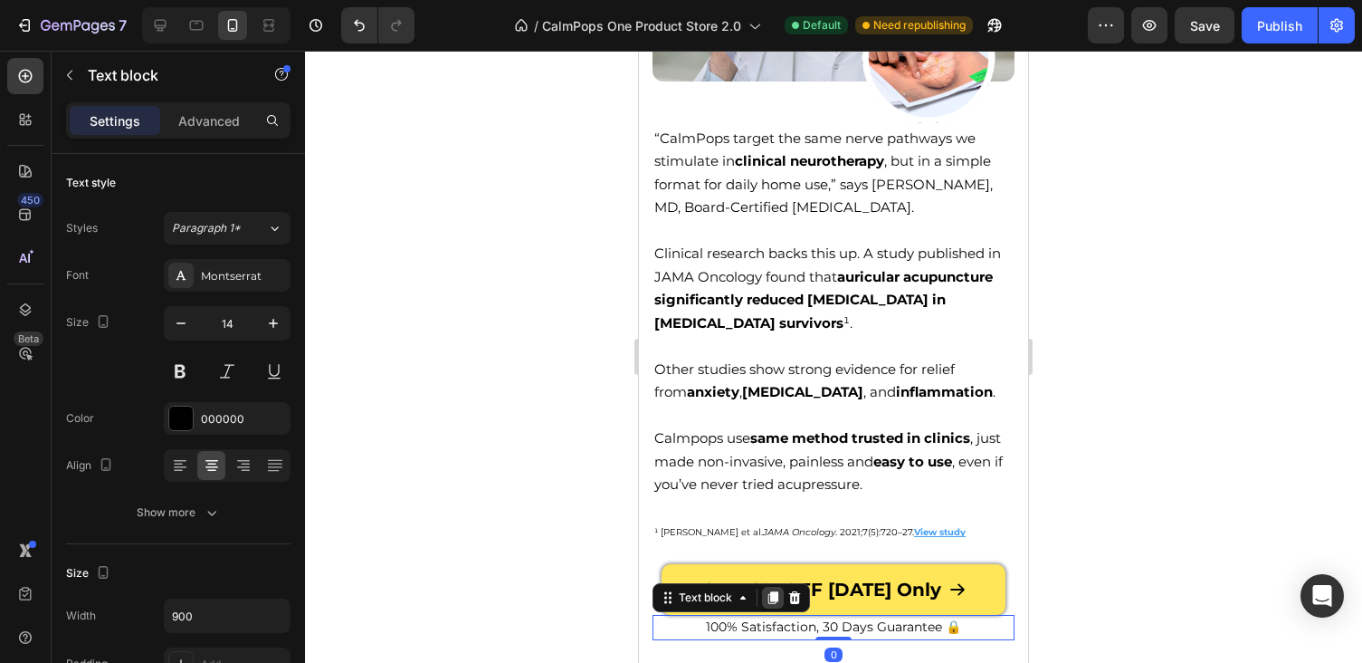
click at [773, 590] on icon at bounding box center [773, 597] width 14 height 14
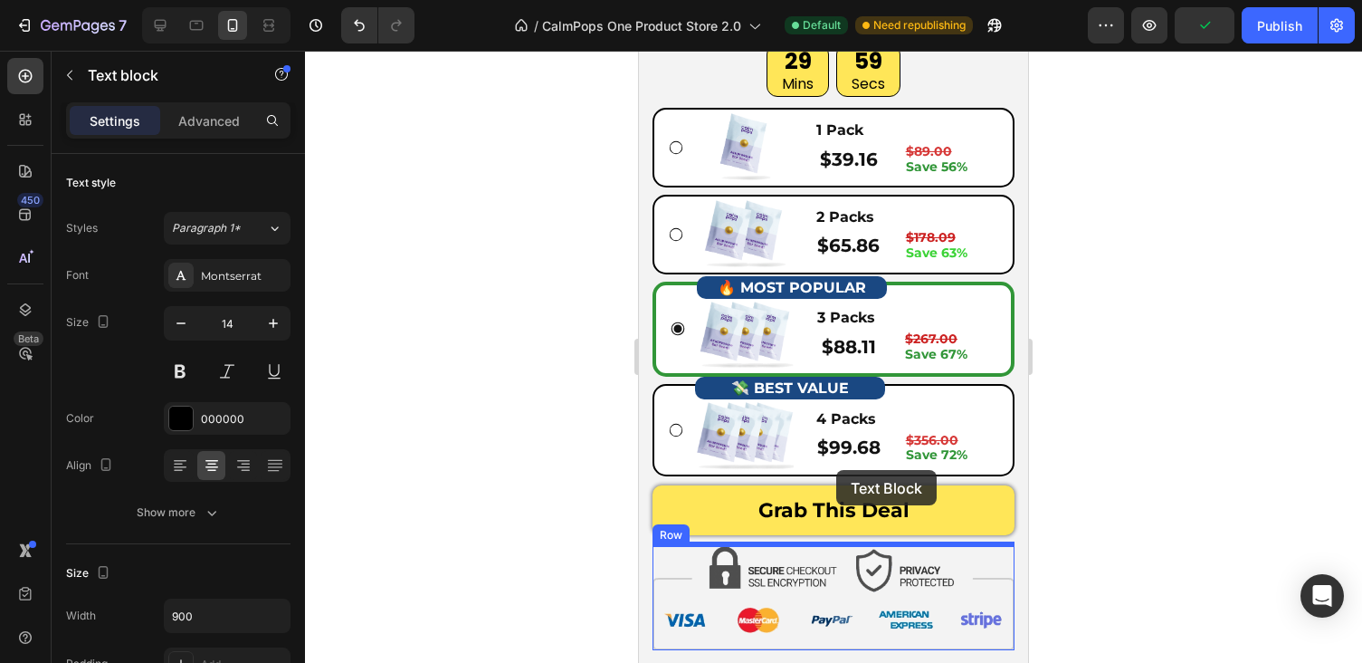
scroll to position [9255, 0]
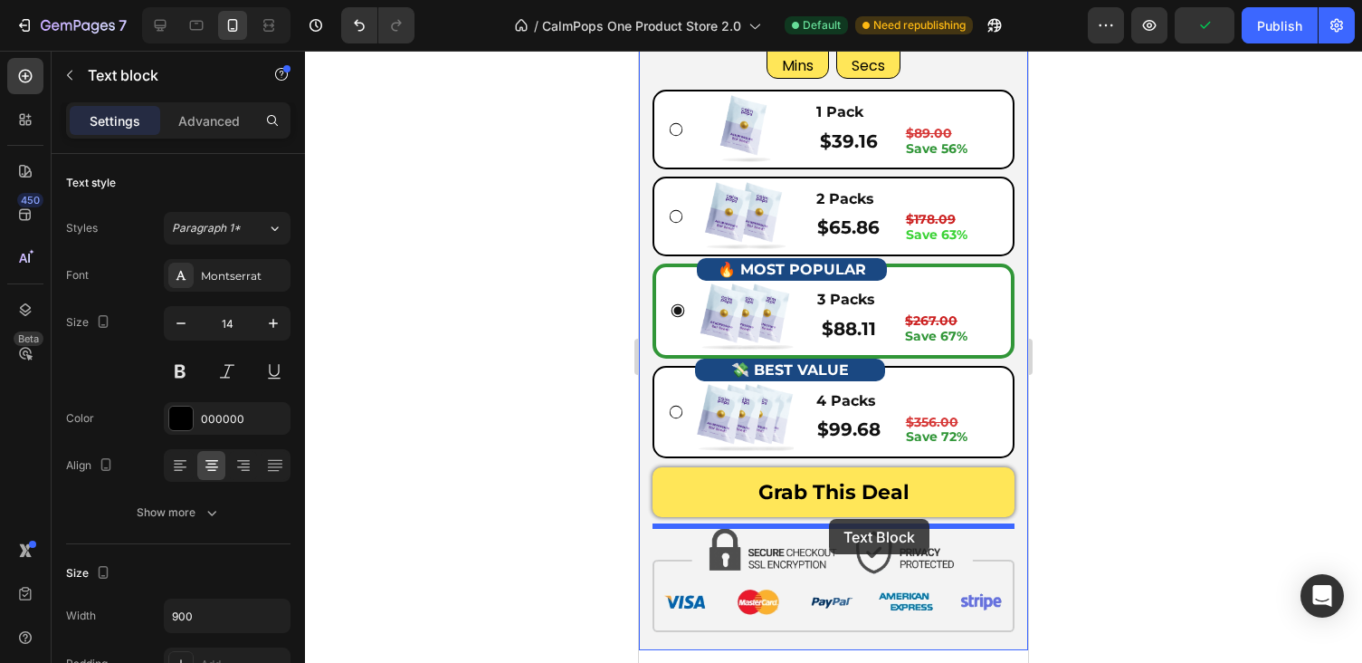
drag, startPoint x: 670, startPoint y: 617, endPoint x: 829, endPoint y: 519, distance: 187.4
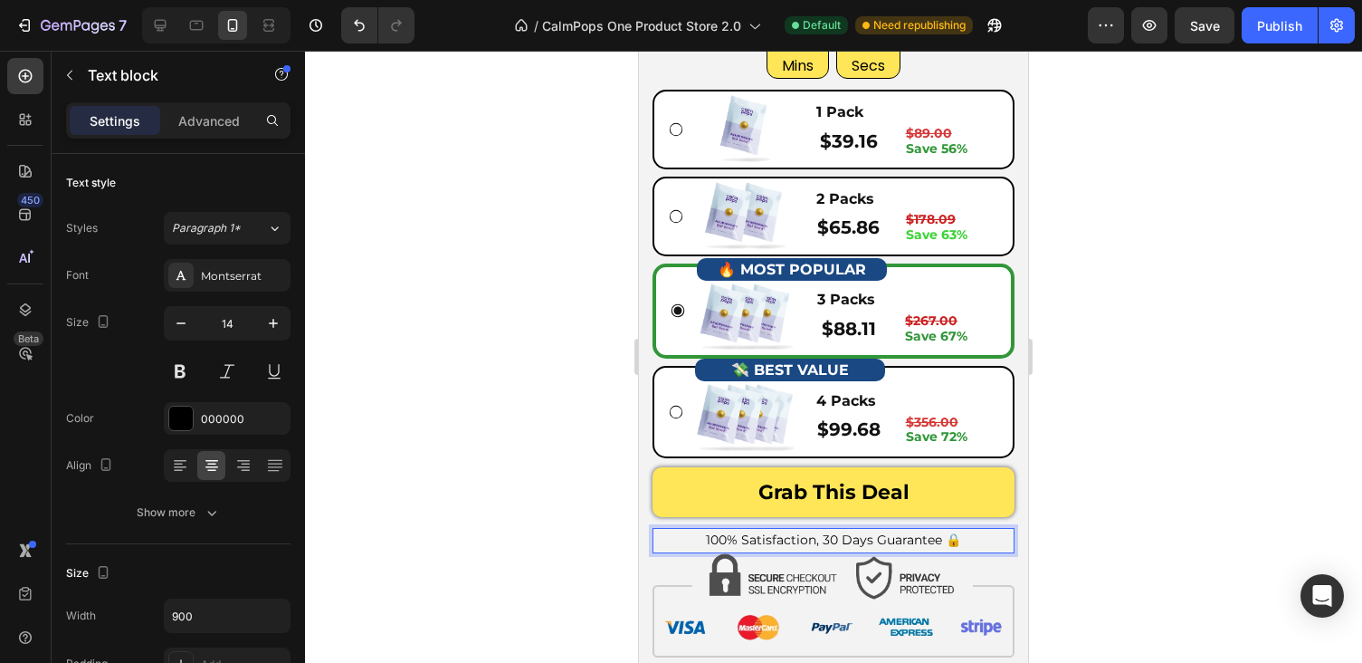
click at [834, 538] on p "100% Satisfaction, 30 Days Guarantee 🔒" at bounding box center [833, 541] width 358 height 22
click at [1163, 556] on div at bounding box center [833, 357] width 1057 height 612
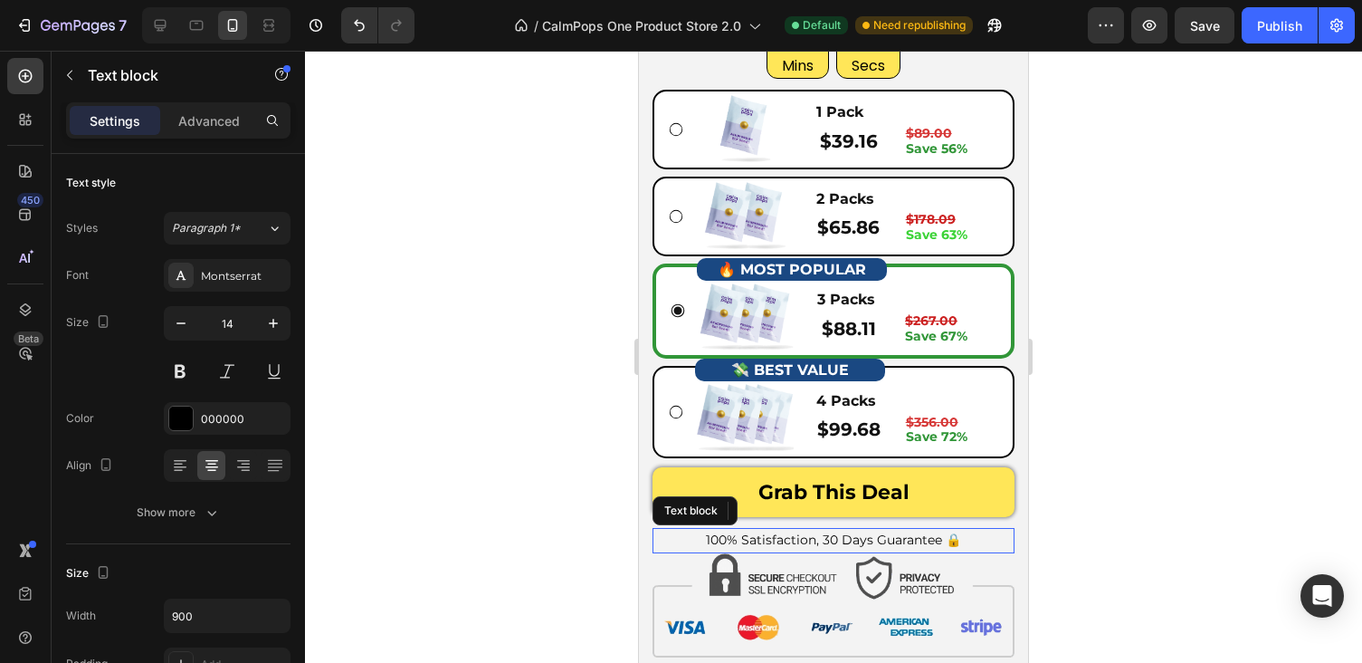
click at [967, 541] on p "100% Satisfaction, 30 Days Guarantee 🔒" at bounding box center [833, 541] width 358 height 22
click at [205, 110] on div "Advanced" at bounding box center [209, 120] width 91 height 29
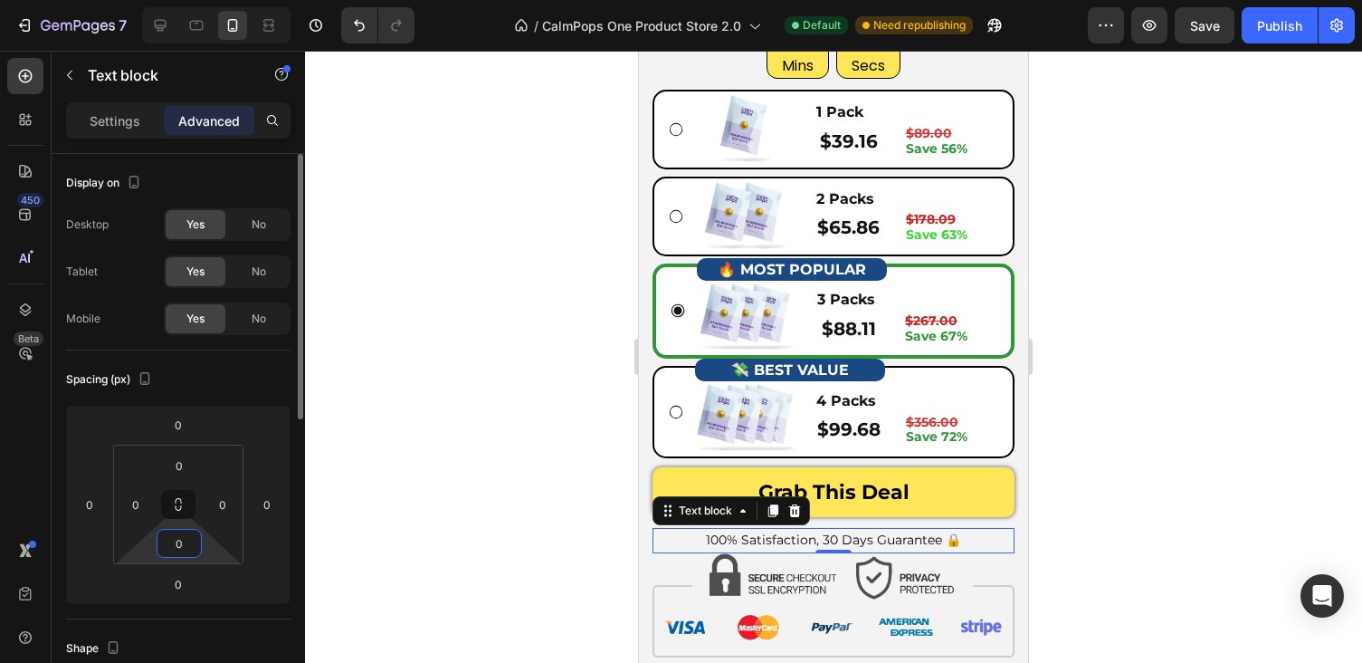
click at [187, 551] on input "0" at bounding box center [179, 543] width 36 height 27
type input "5"
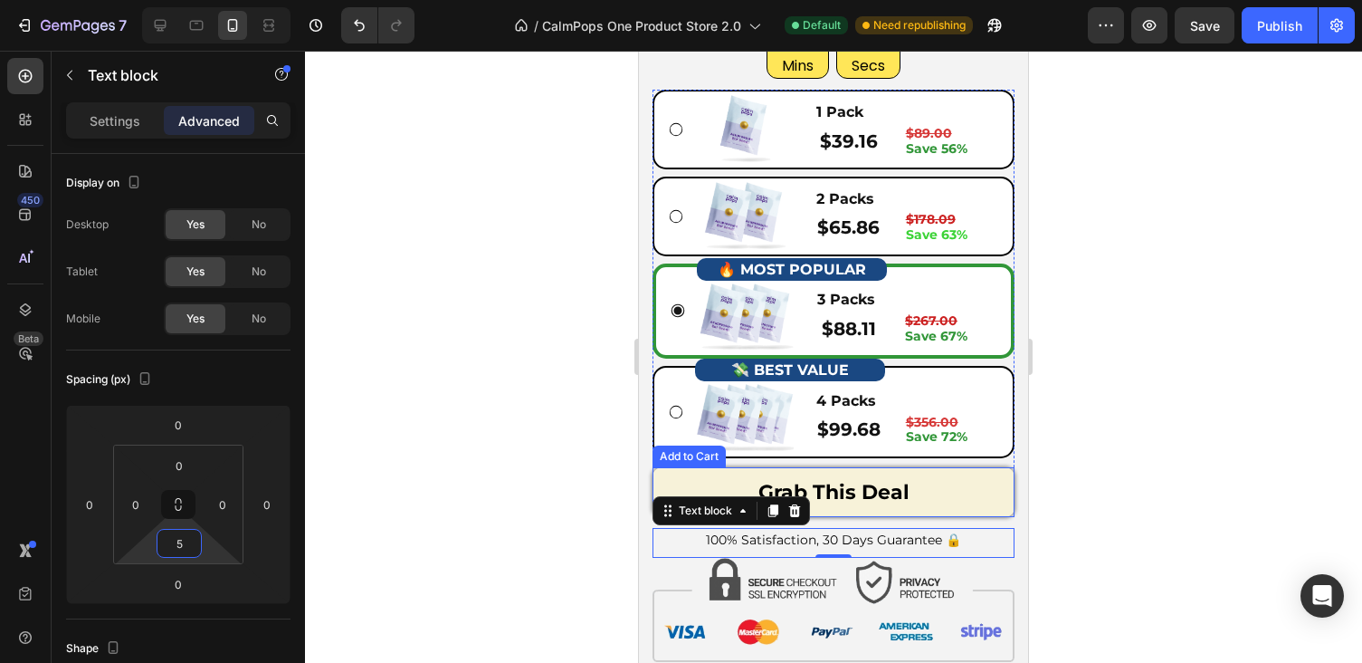
click at [974, 486] on button "Grab This Deal" at bounding box center [834, 492] width 362 height 51
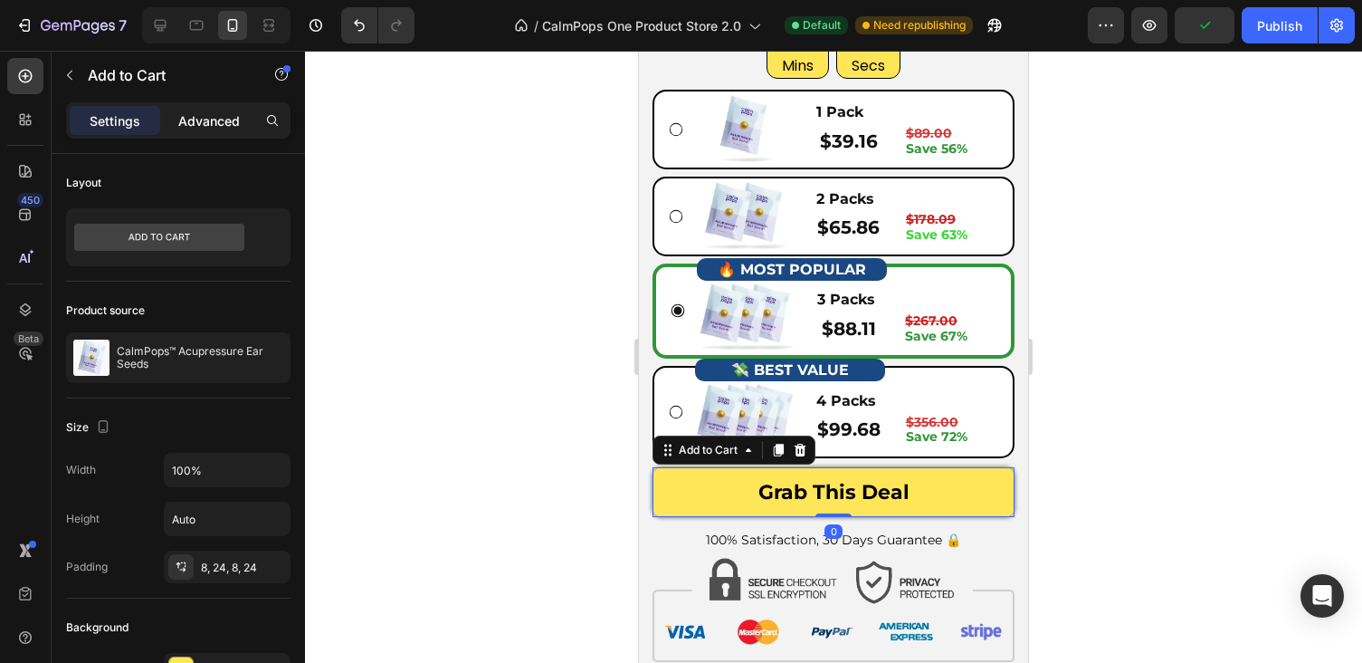
click at [224, 129] on p "Advanced" at bounding box center [209, 120] width 62 height 19
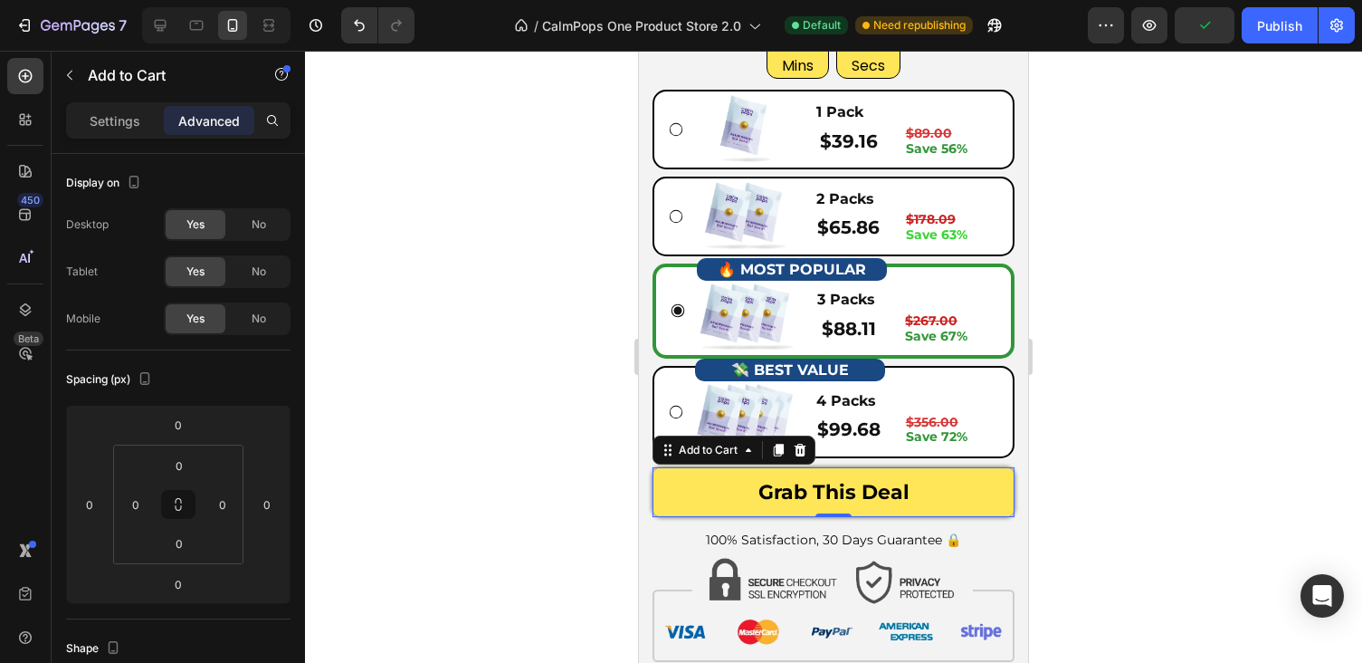
click at [1130, 498] on div at bounding box center [833, 357] width 1057 height 612
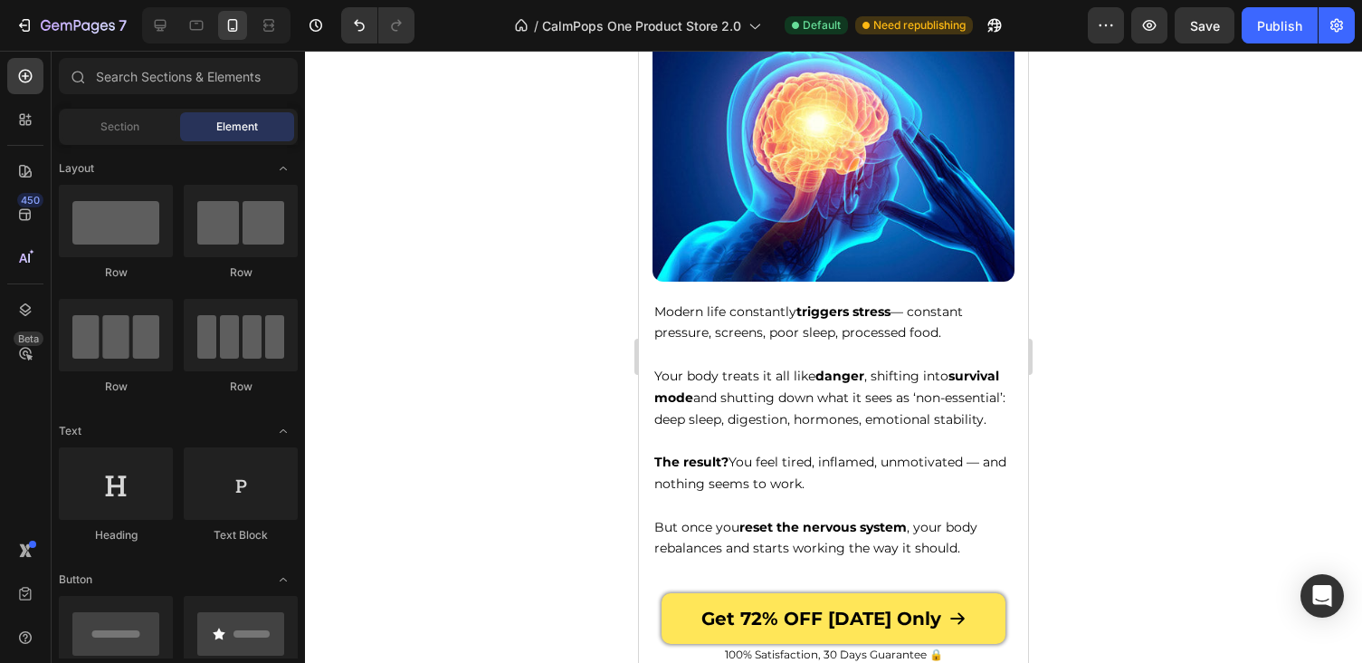
scroll to position [1323, 0]
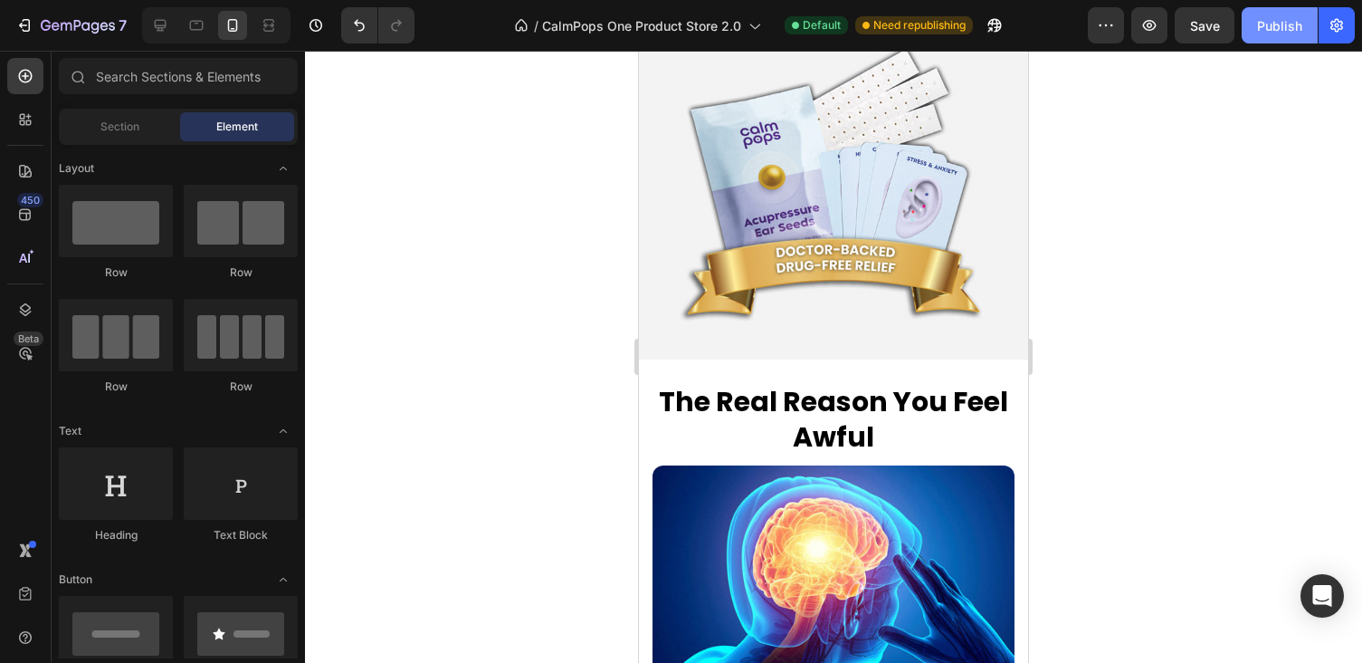
click at [1304, 30] on button "Publish" at bounding box center [1280, 25] width 76 height 36
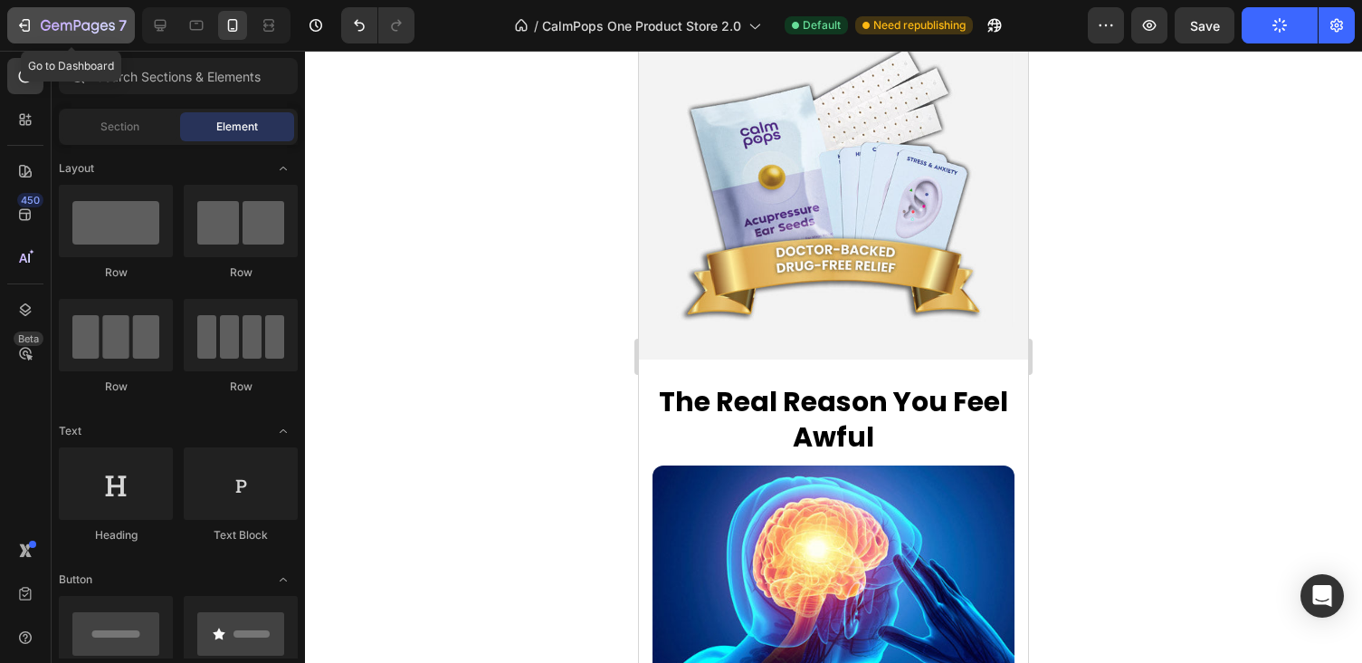
click at [27, 28] on icon "button" at bounding box center [24, 25] width 18 height 18
